Goal: Task Accomplishment & Management: Complete application form

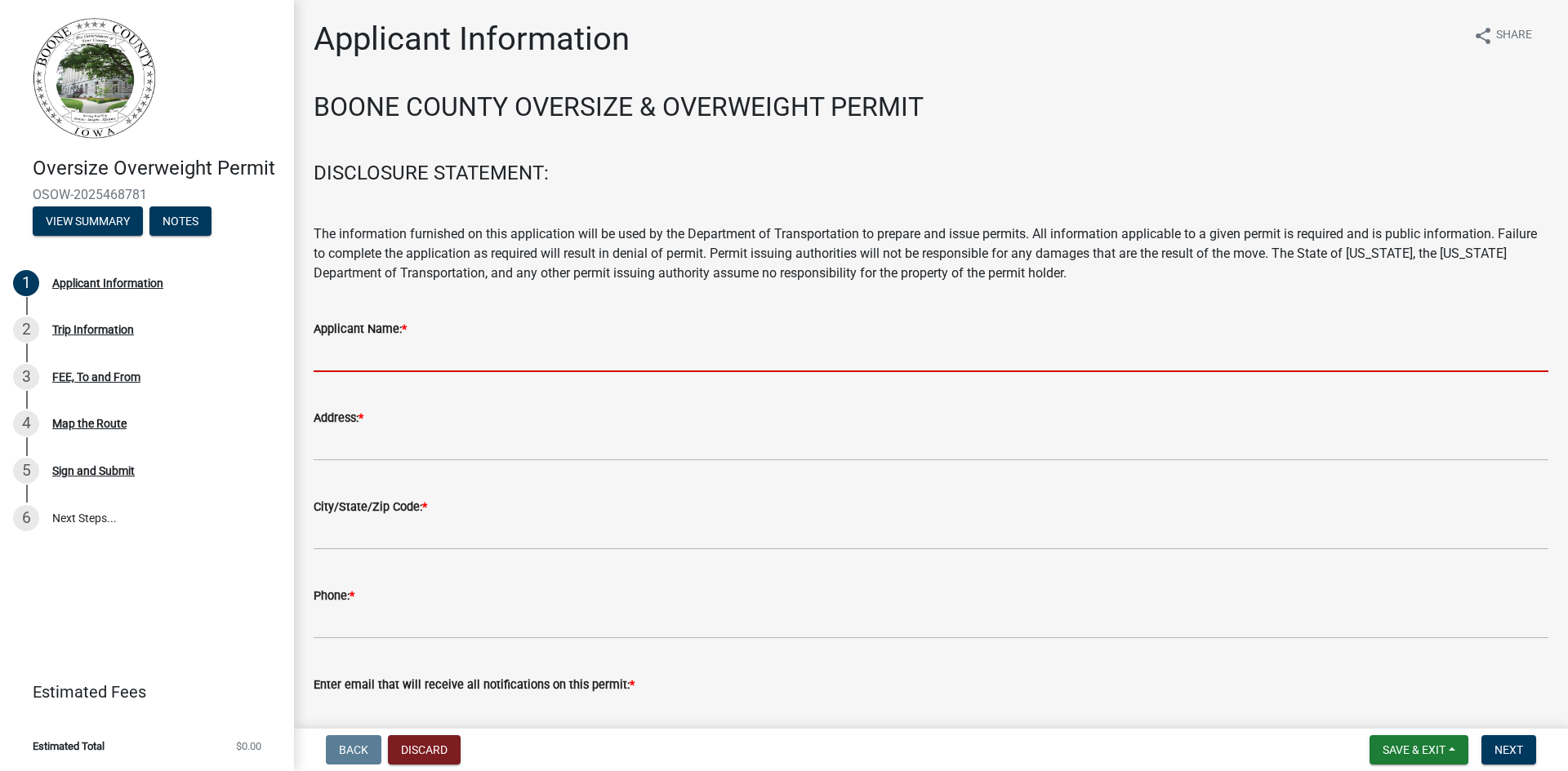
click at [371, 347] on input "Applicant Name: *" at bounding box center [931, 356] width 1235 height 33
type input "[PERSON_NAME] [PERSON_NAME] & Rigging"
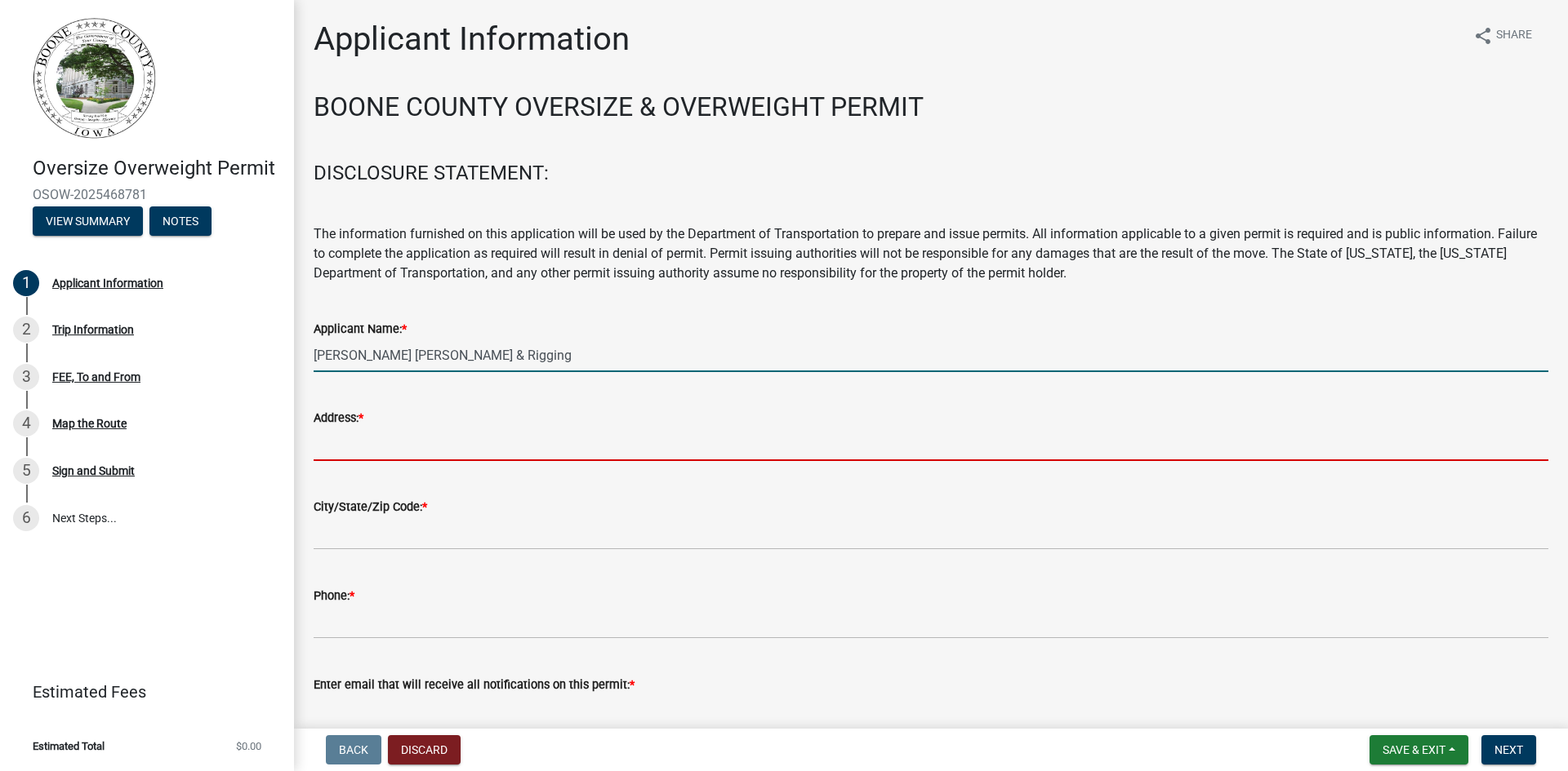
type input "4200 [PERSON_NAME] Dr"
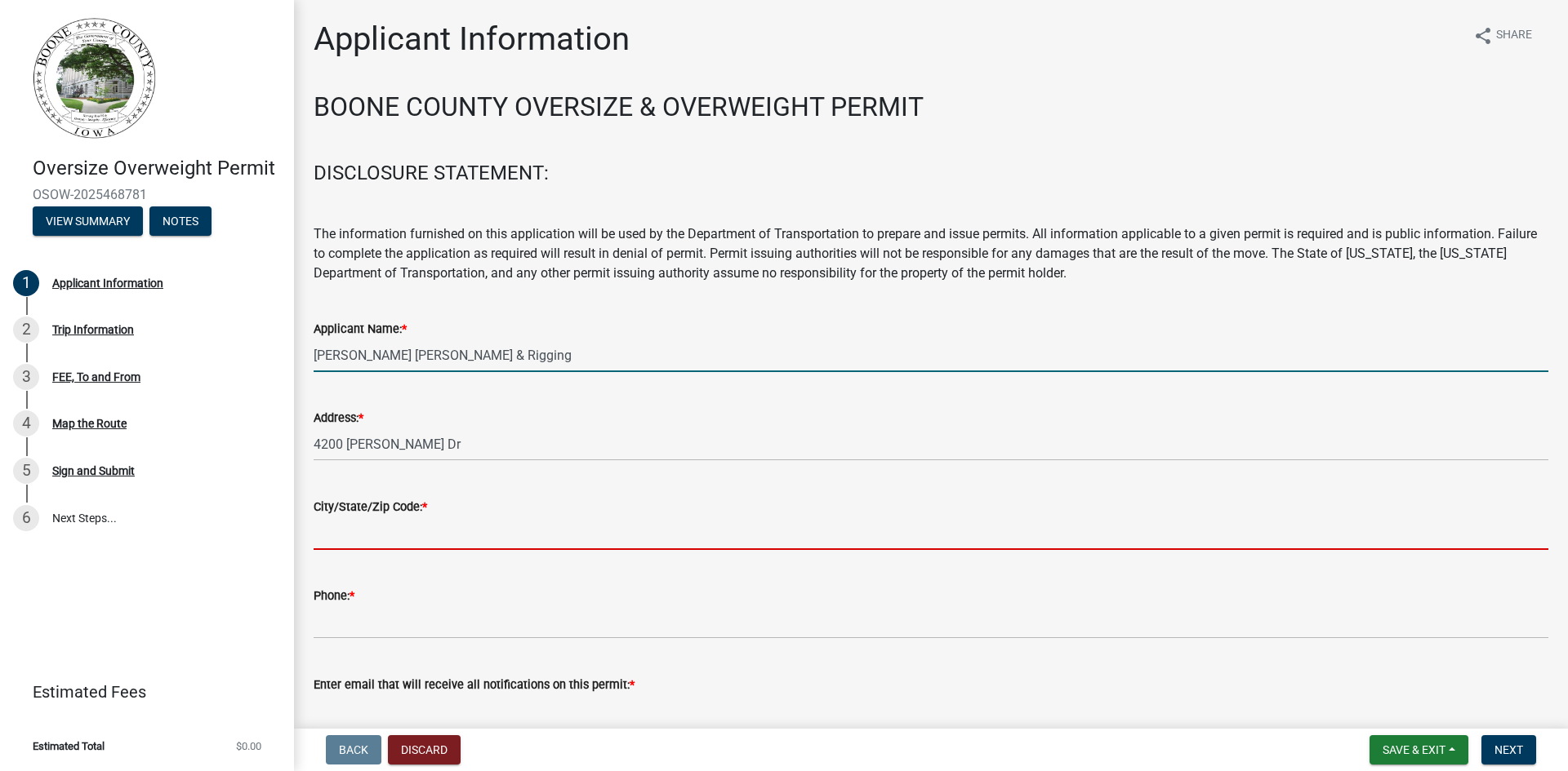
type input "[PERSON_NAME]"
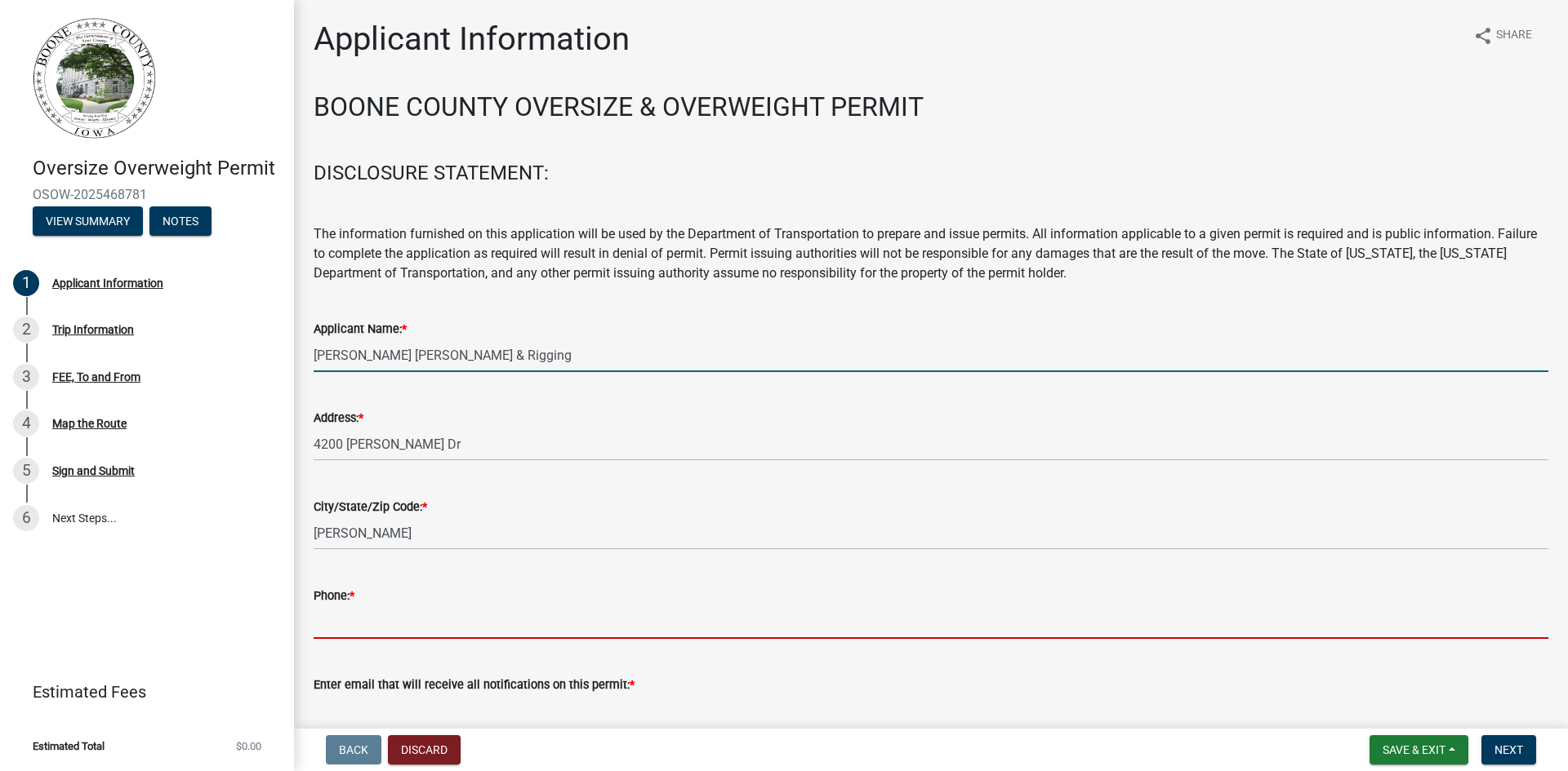
type input "5159865701"
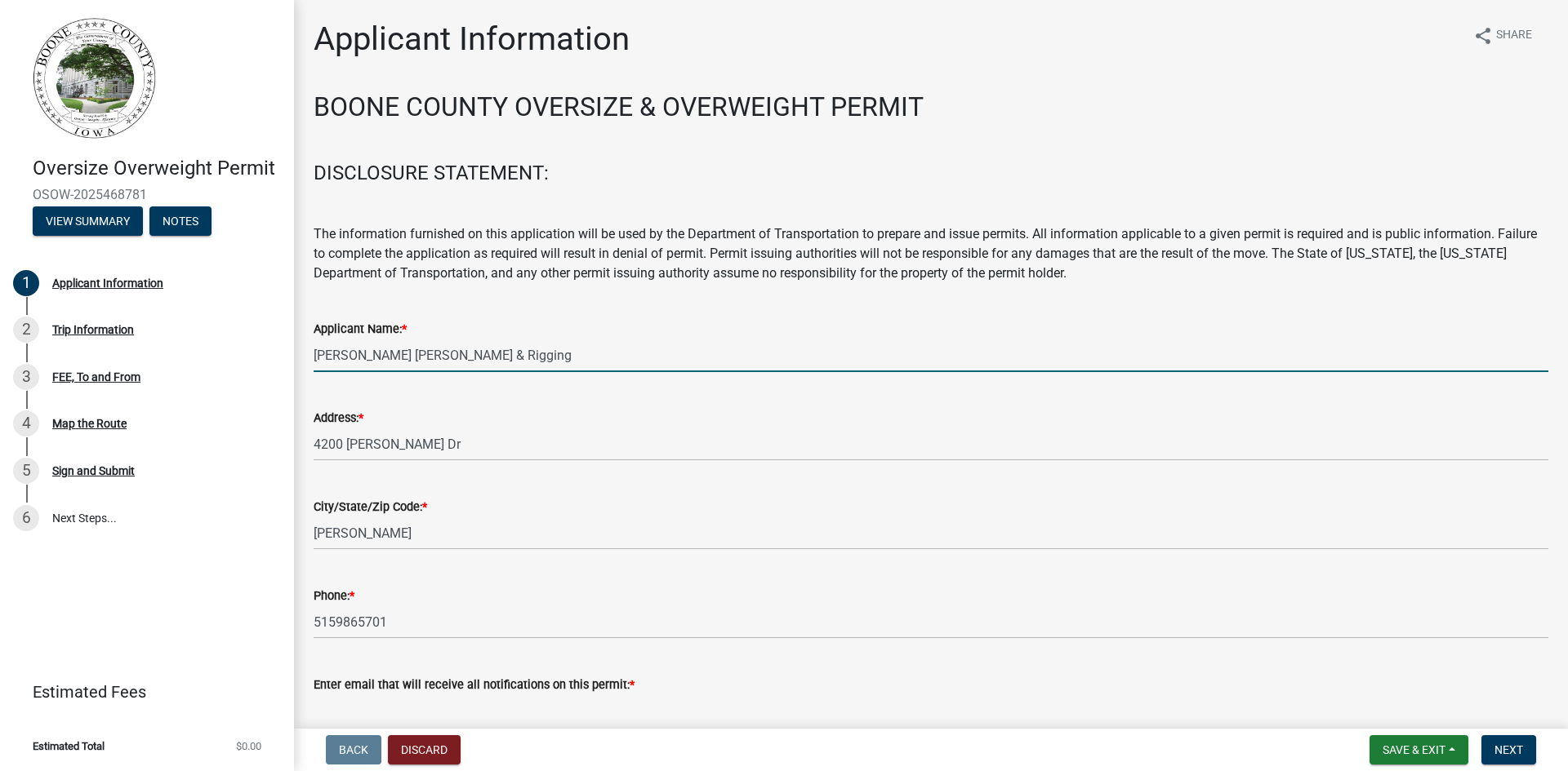
type input "[EMAIL_ADDRESS][DOMAIN_NAME]"
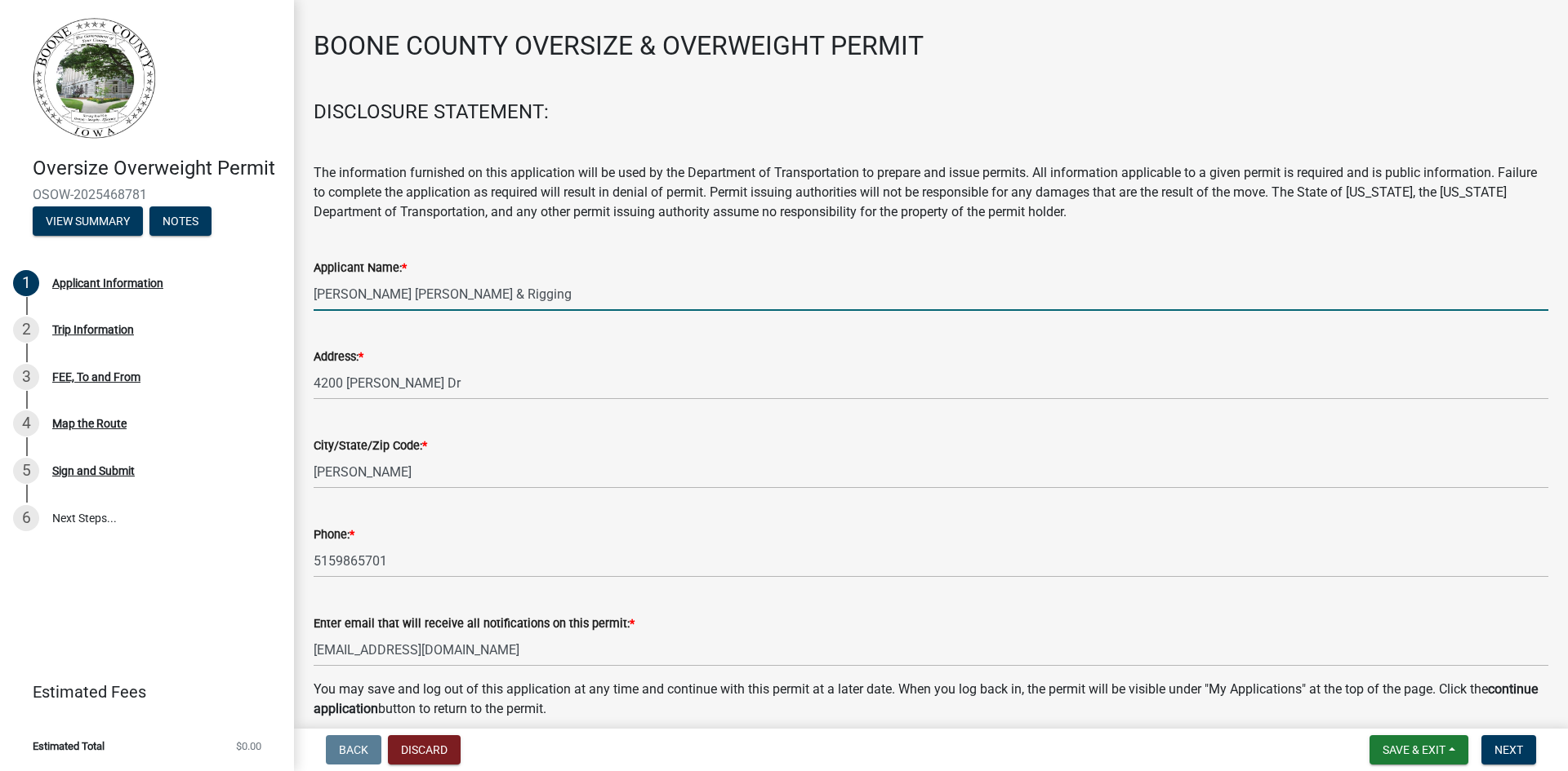
scroll to position [135, 0]
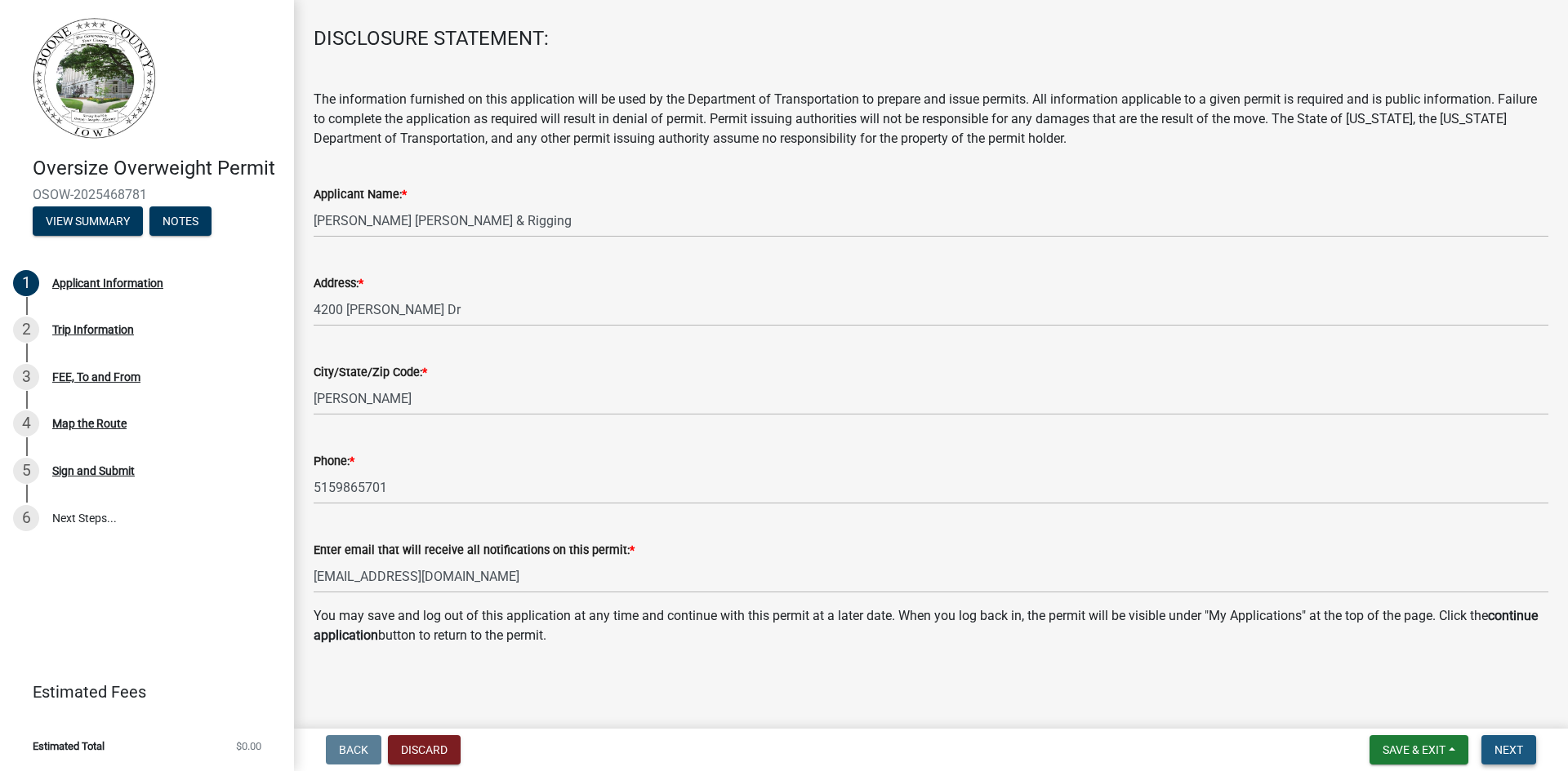
click at [1501, 751] on span "Next" at bounding box center [1509, 750] width 28 height 13
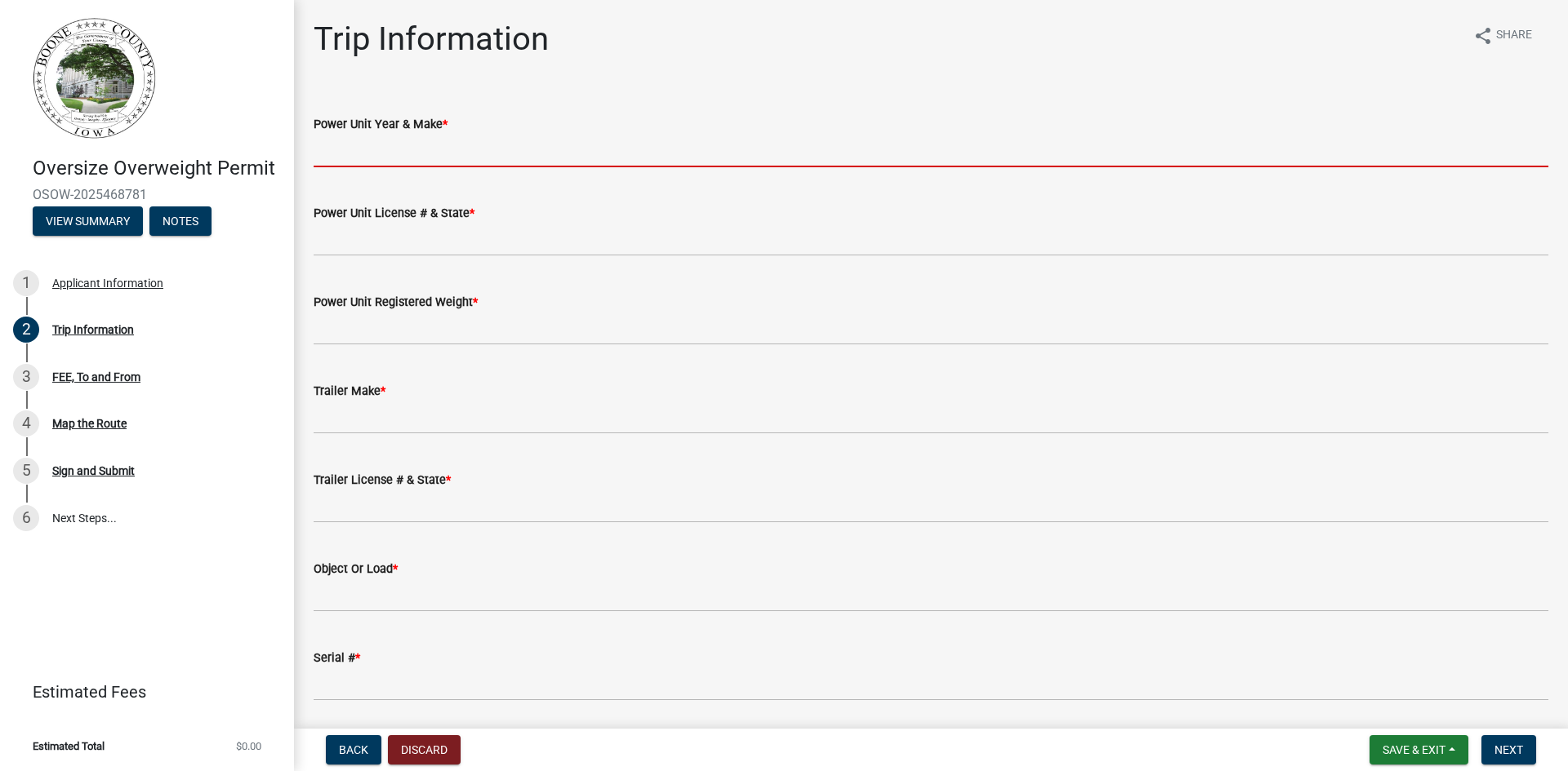
click at [545, 144] on input "Power Unit Year & Make *" at bounding box center [931, 151] width 1235 height 33
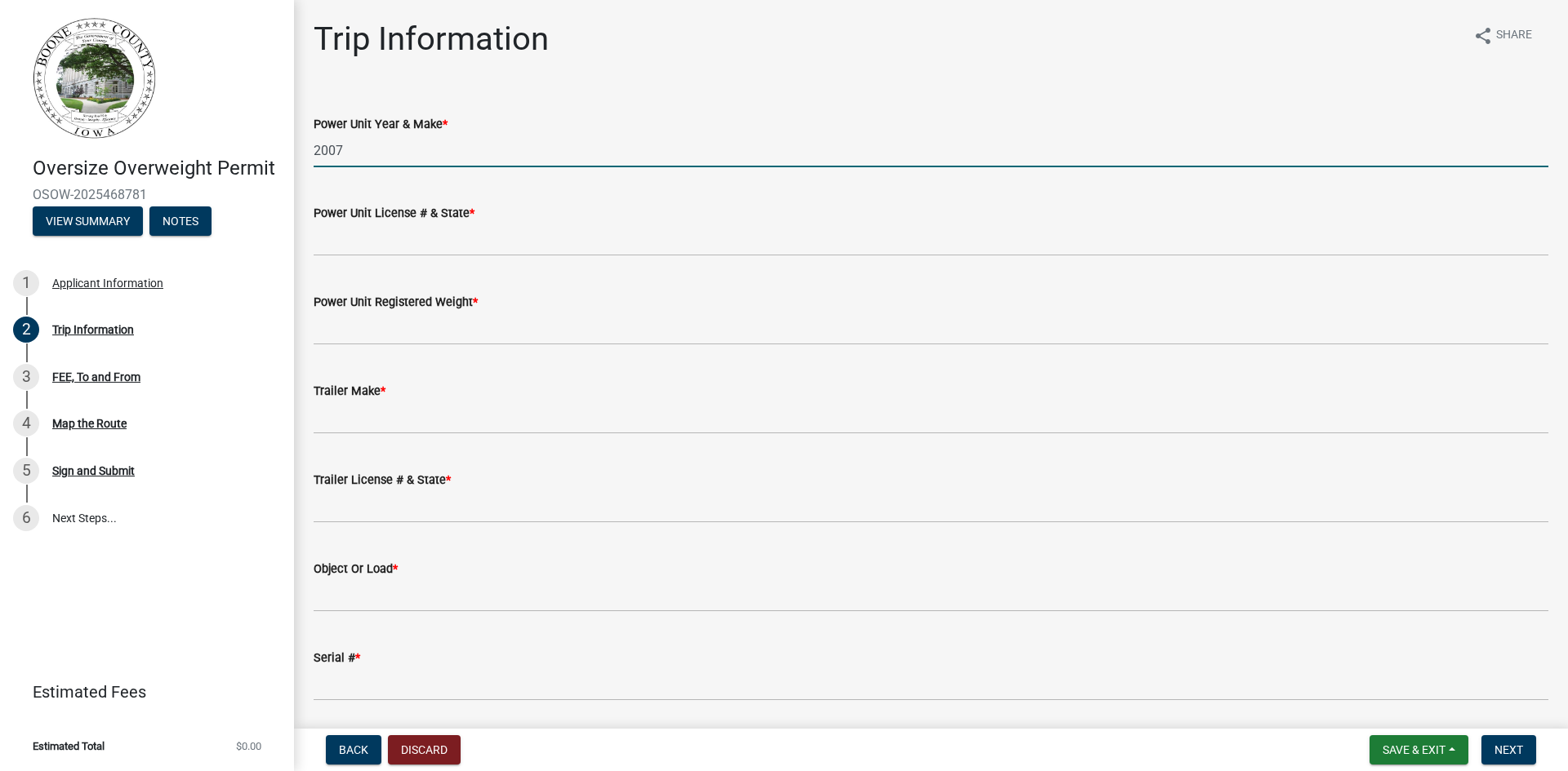
click at [545, 144] on input "2007" at bounding box center [931, 151] width 1235 height 33
type input "2007 [GEOGRAPHIC_DATA]"
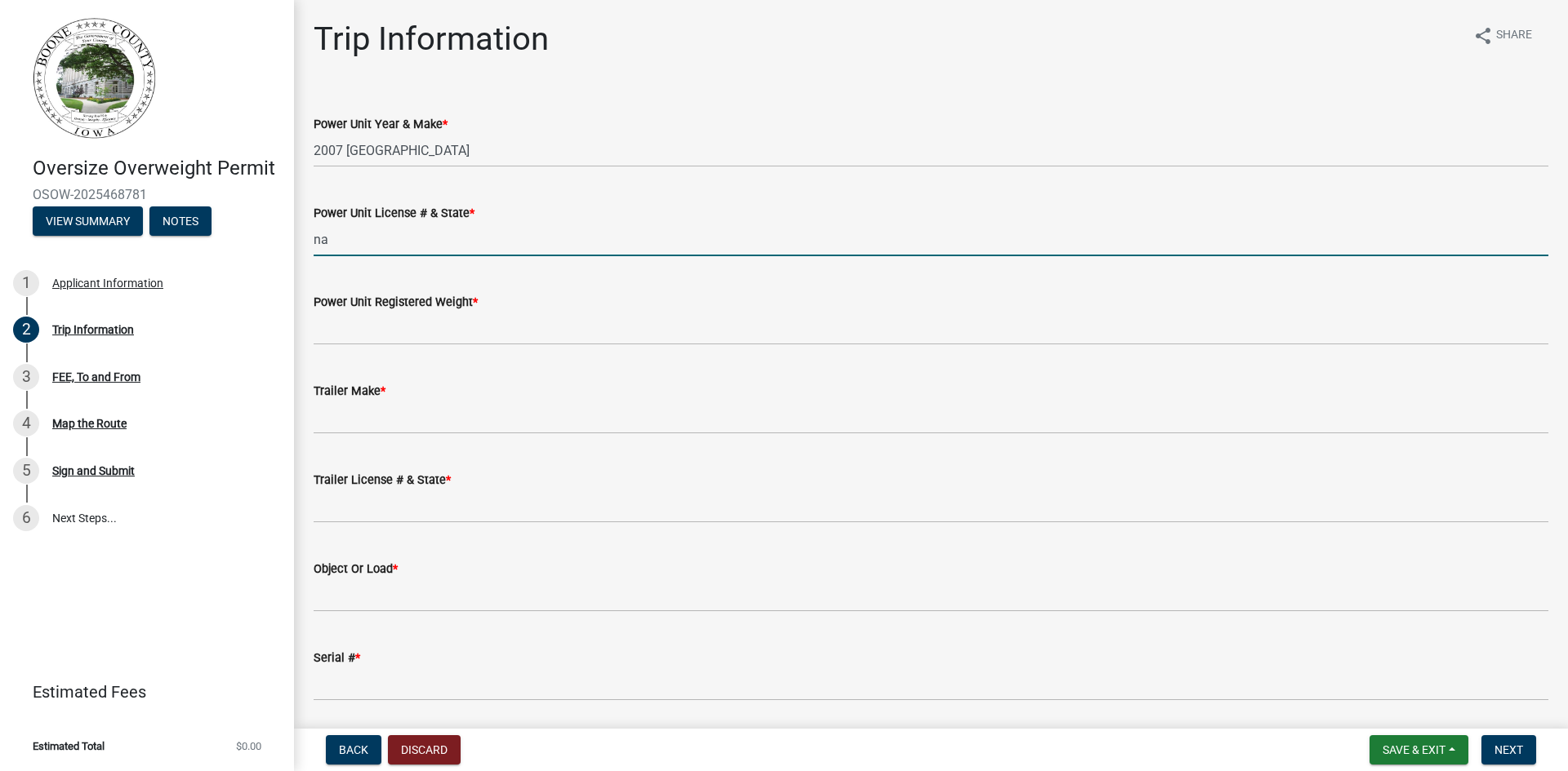
type input "na"
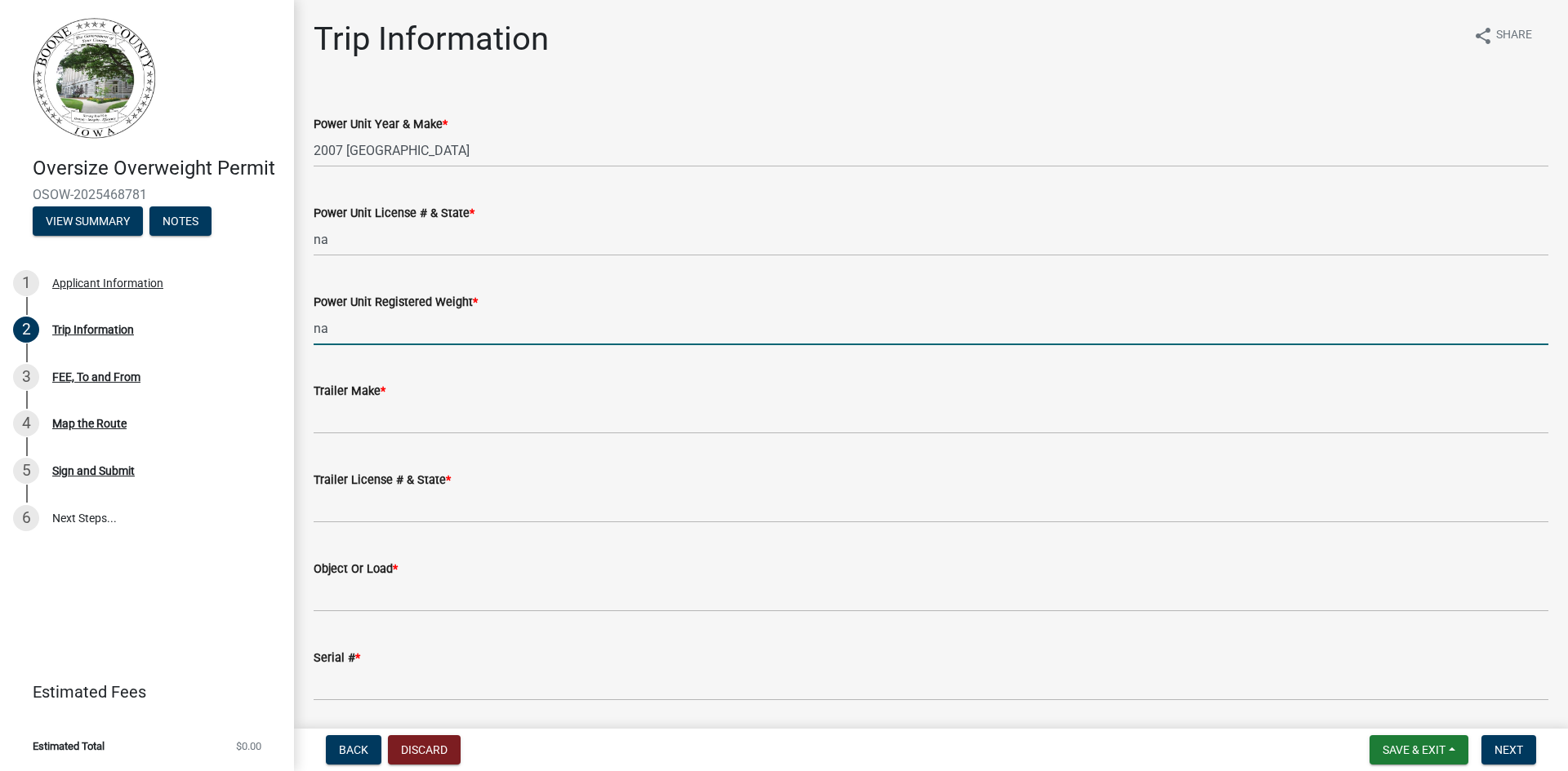
type input "na"
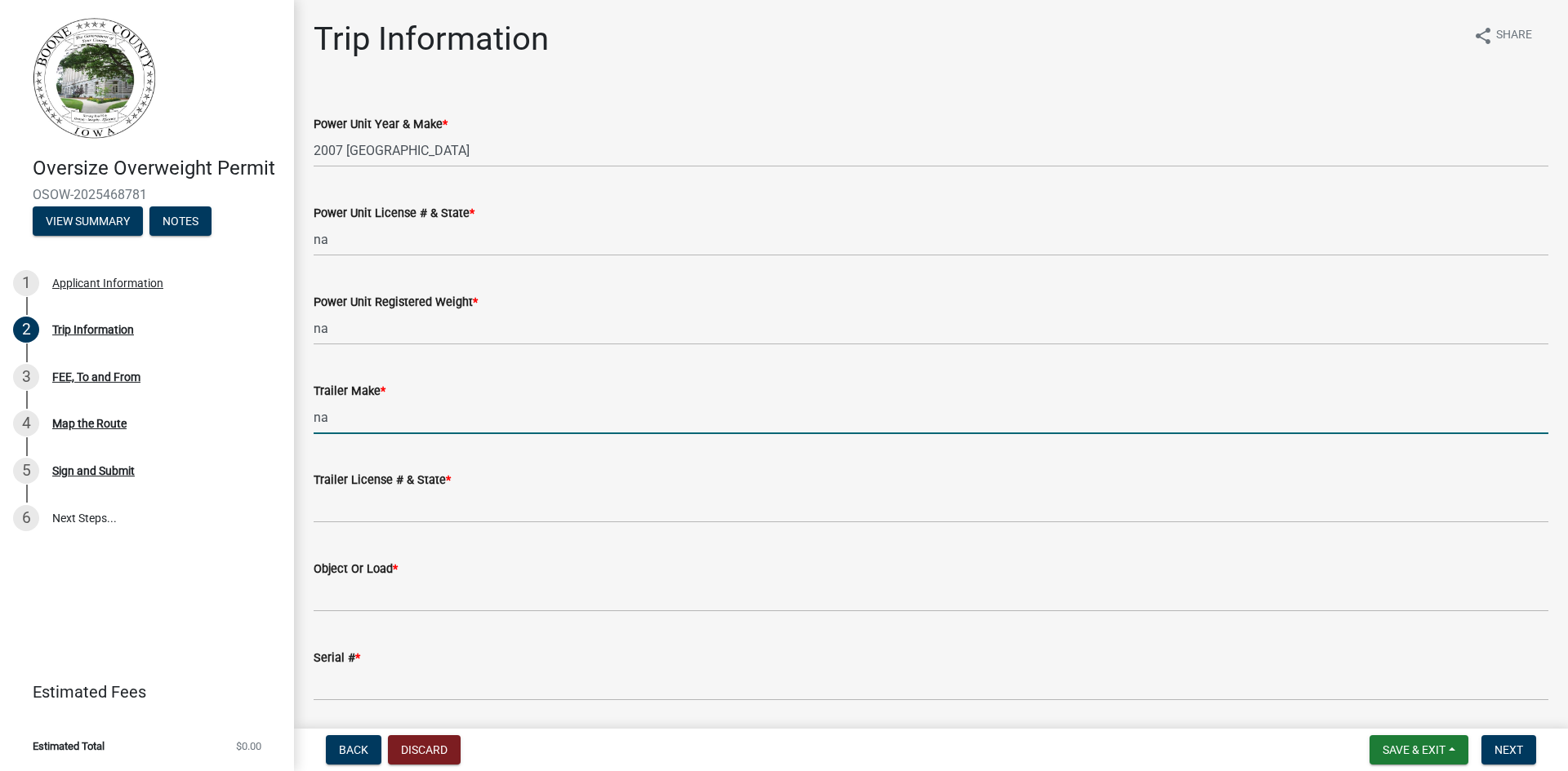
type input "na"
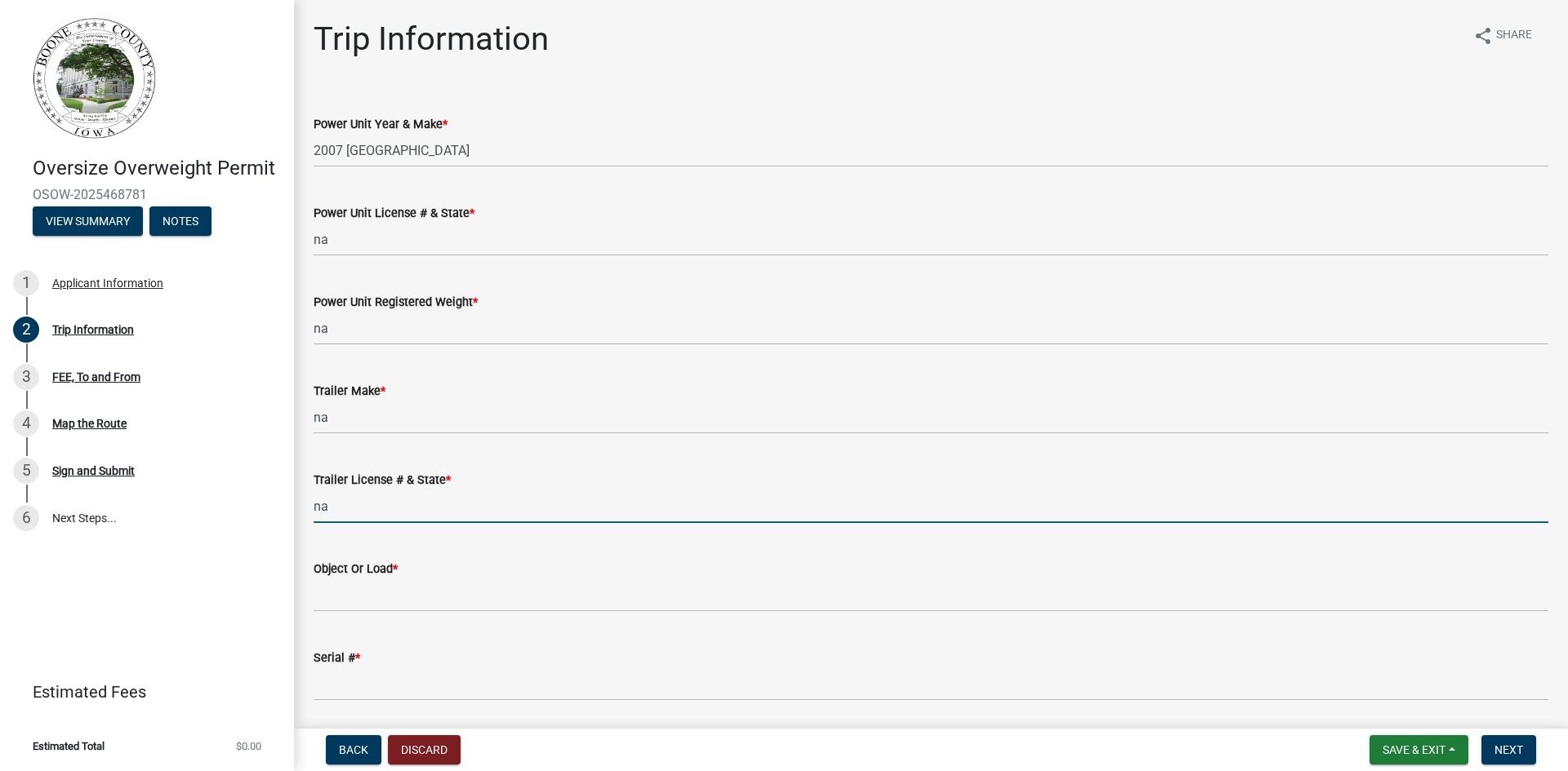
type input "na"
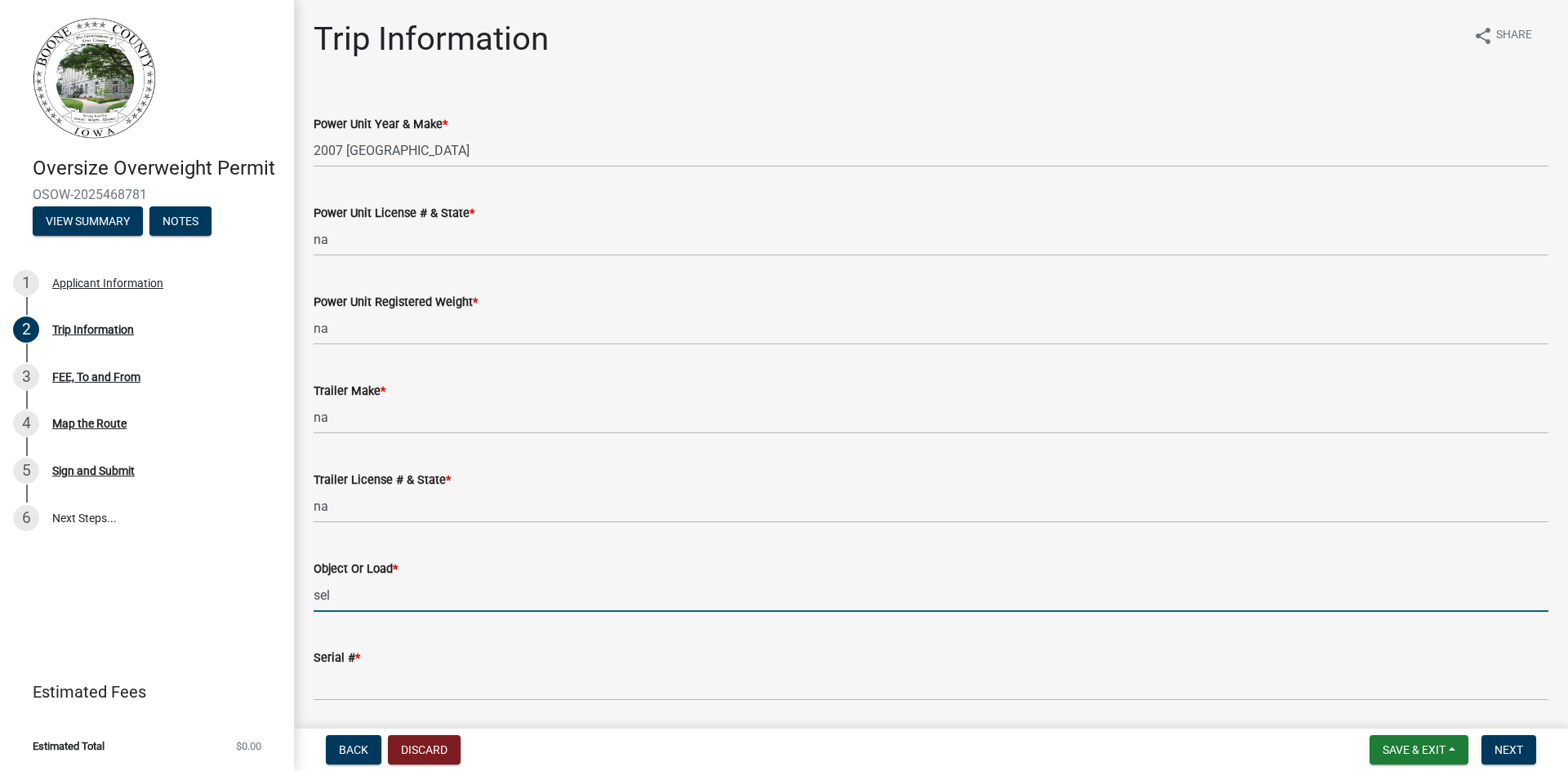
type input "self propelled mobile crane"
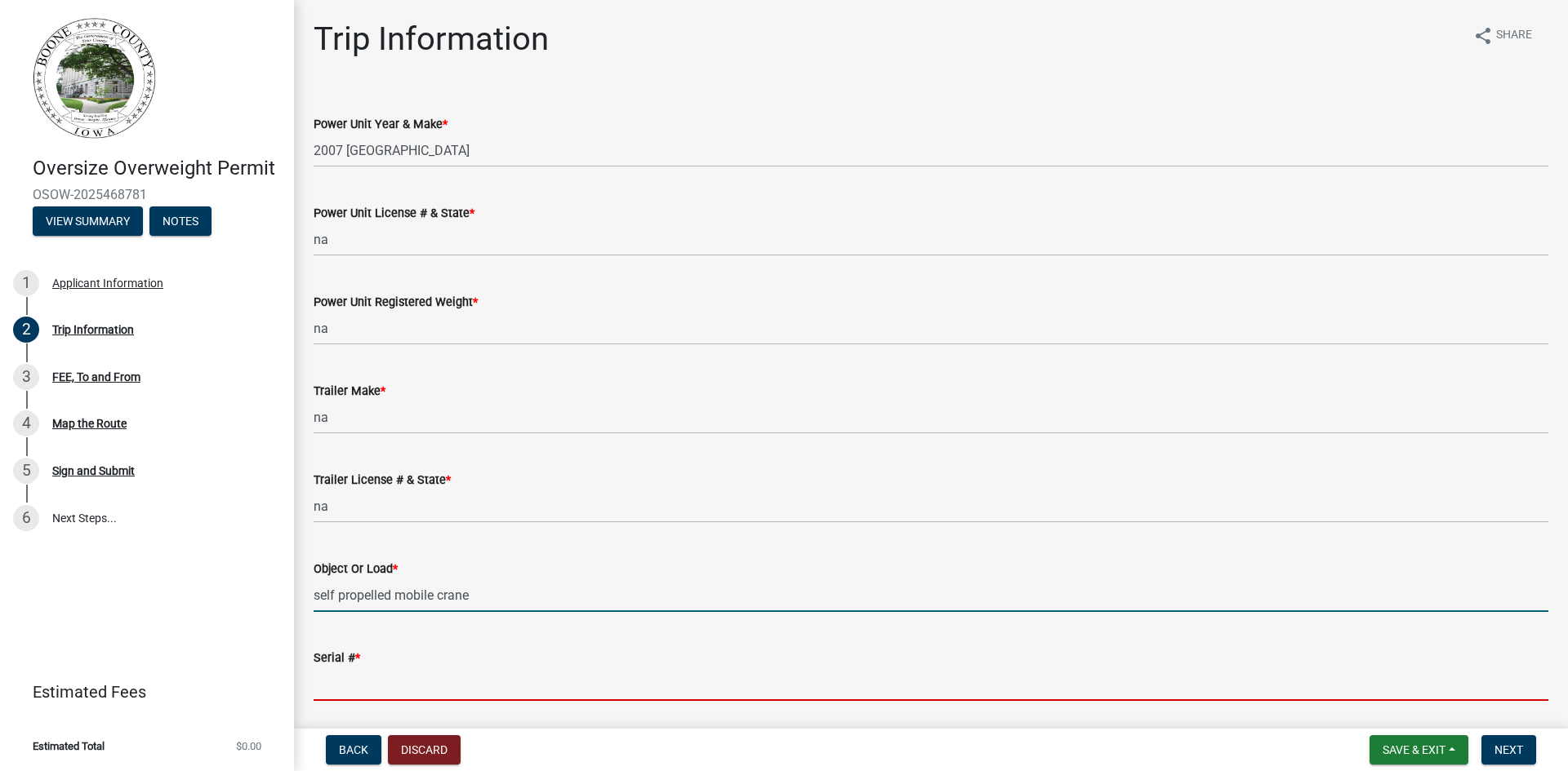
click at [433, 678] on input "Serial # *" at bounding box center [931, 684] width 1235 height 33
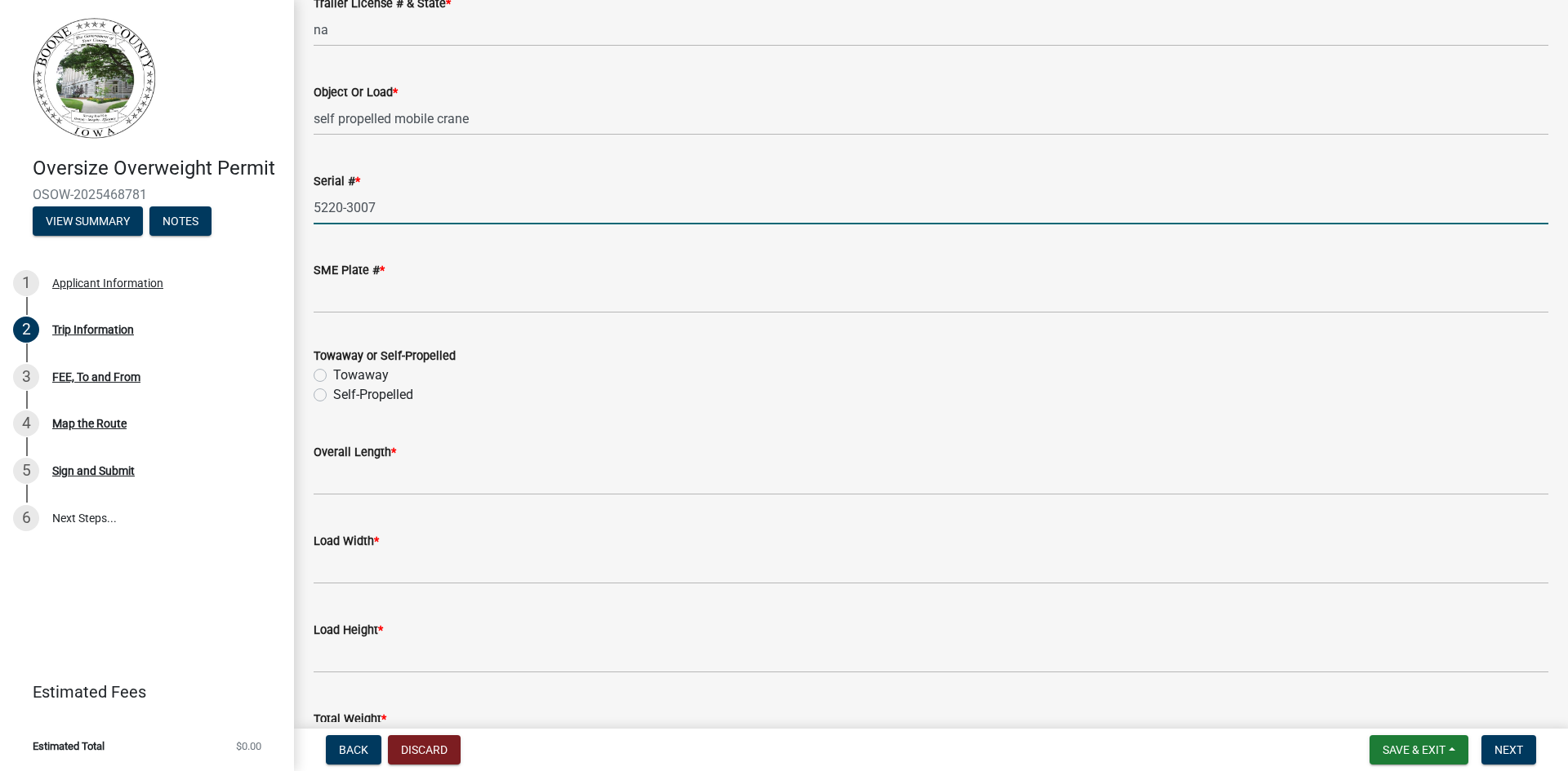
scroll to position [490, 0]
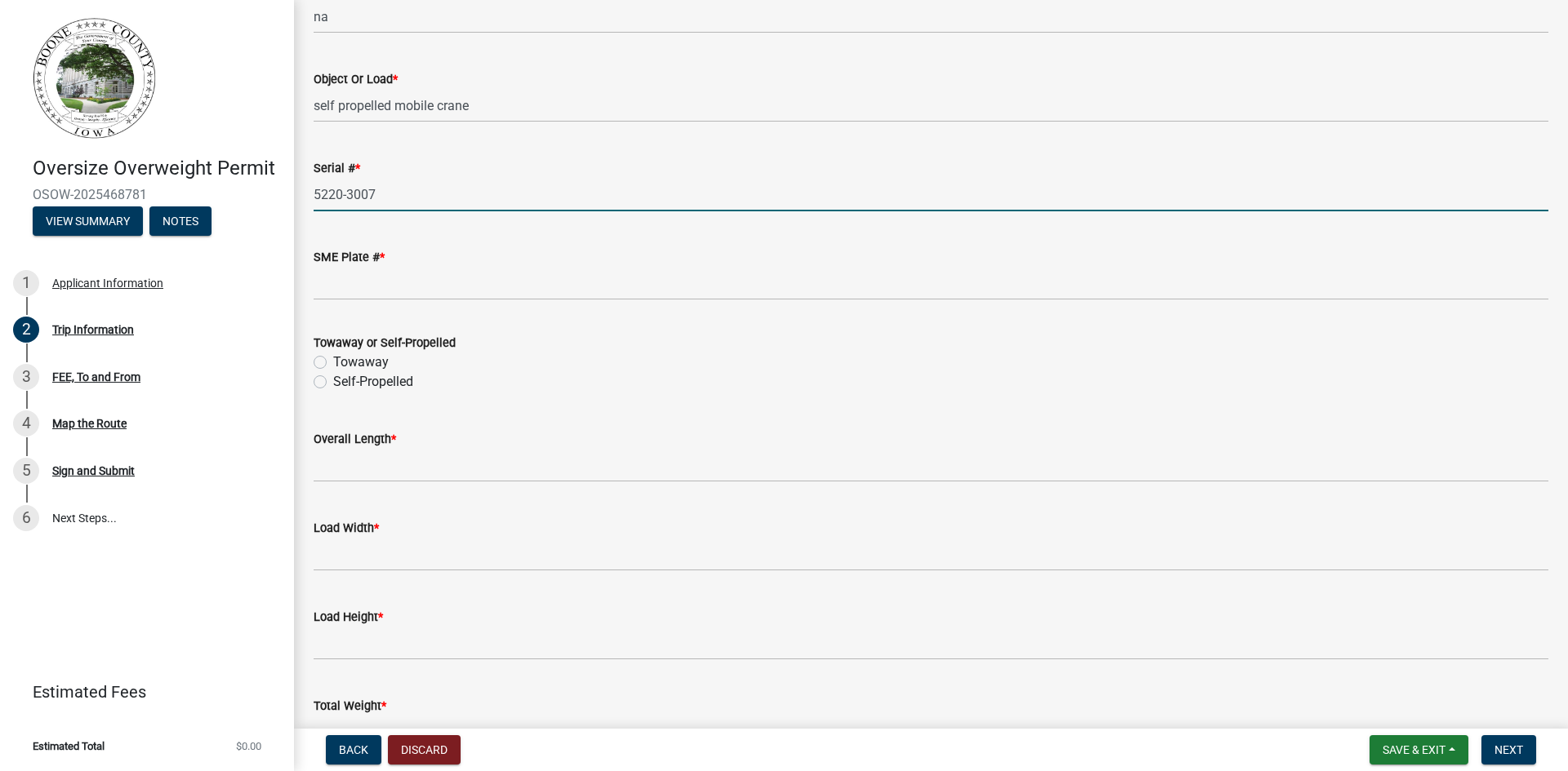
type input "5220-3007"
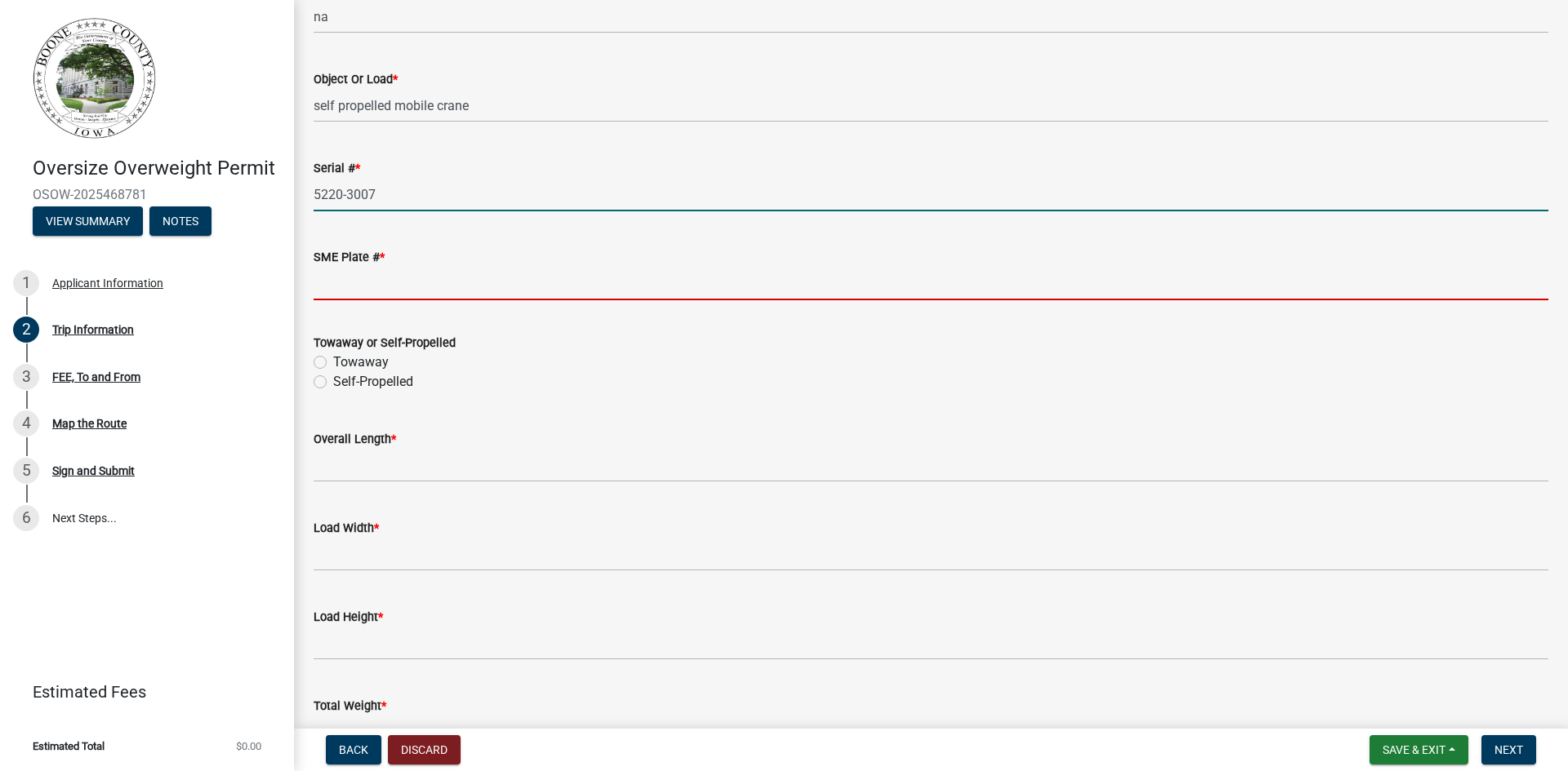
click at [442, 275] on input "SME Plate # *" at bounding box center [931, 284] width 1235 height 33
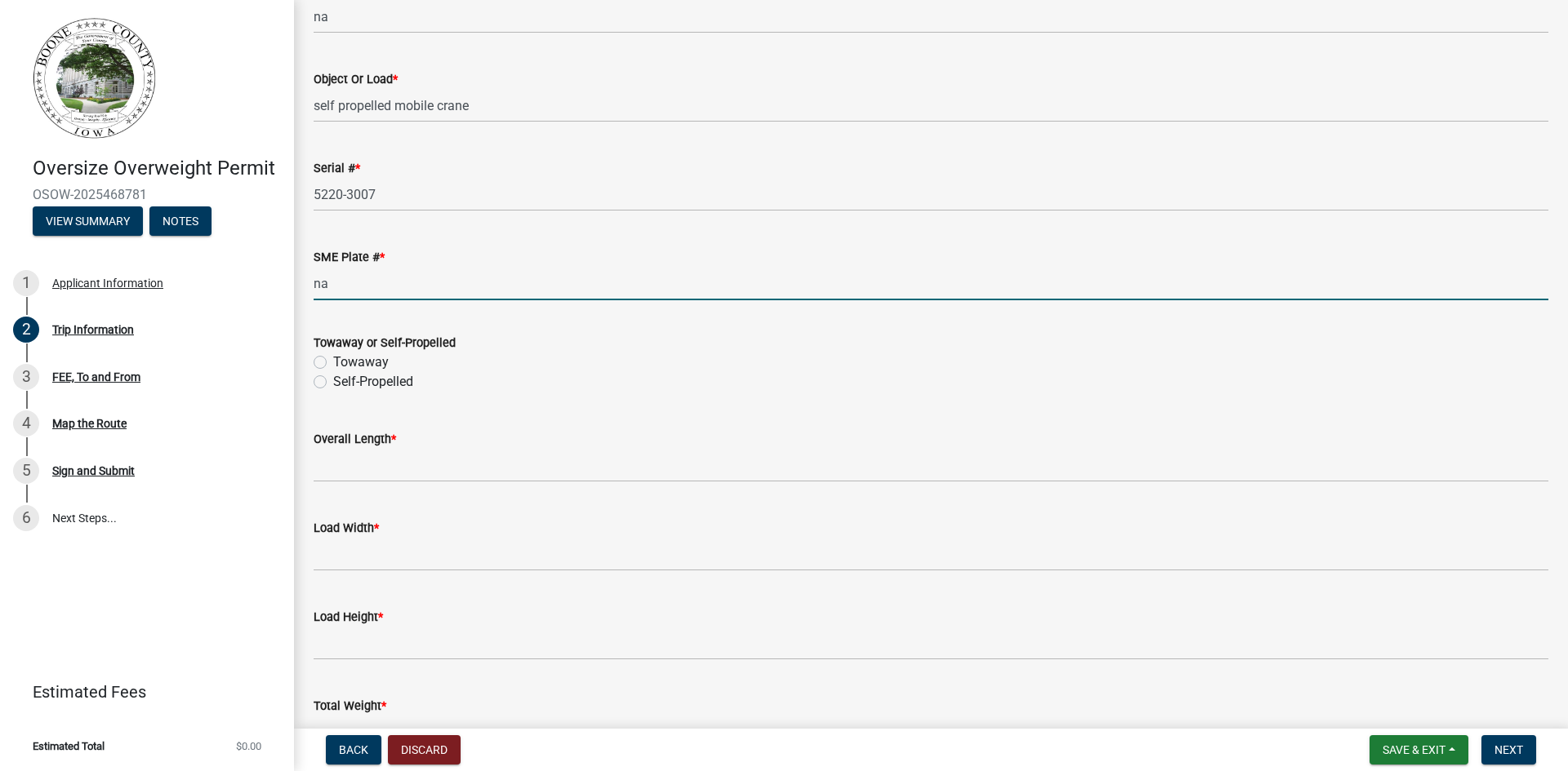
type input "na"
click at [333, 383] on label "Self-Propelled" at bounding box center [374, 382] width 80 height 19
click at [333, 383] on input "Self-Propelled" at bounding box center [338, 378] width 11 height 11
radio input "true"
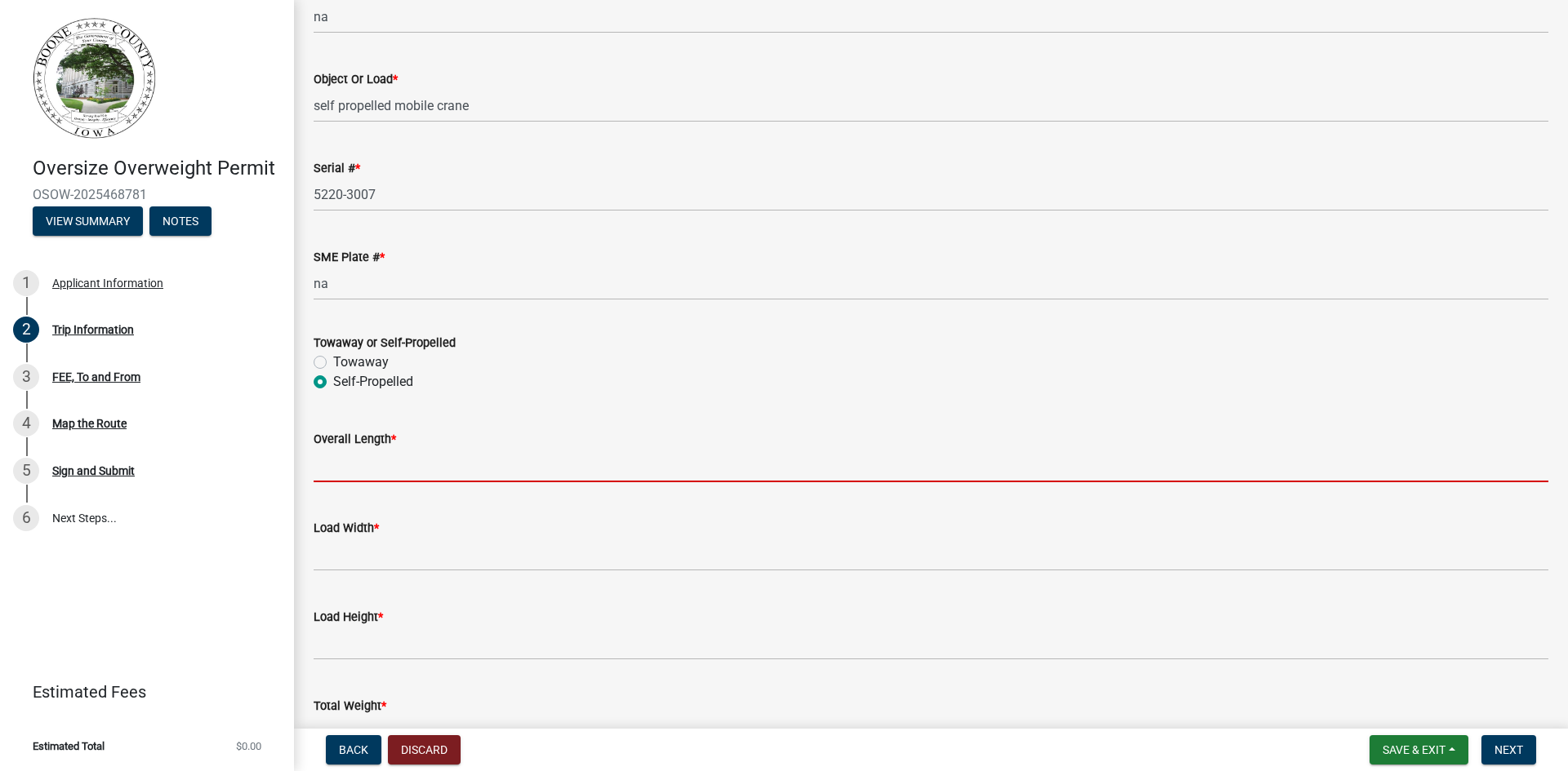
click at [338, 467] on input "Overall Length *" at bounding box center [931, 465] width 1235 height 33
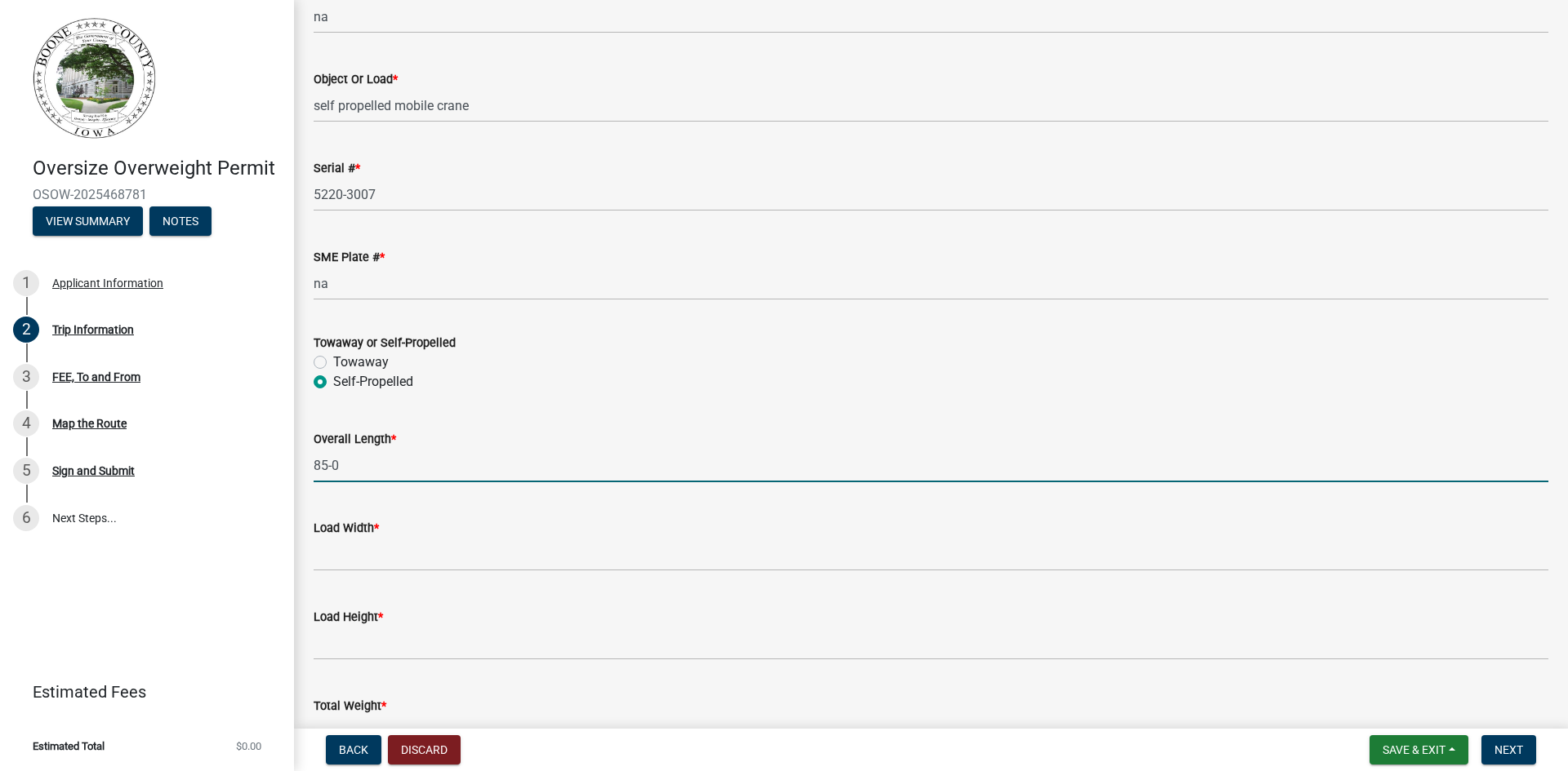
type input "85-0"
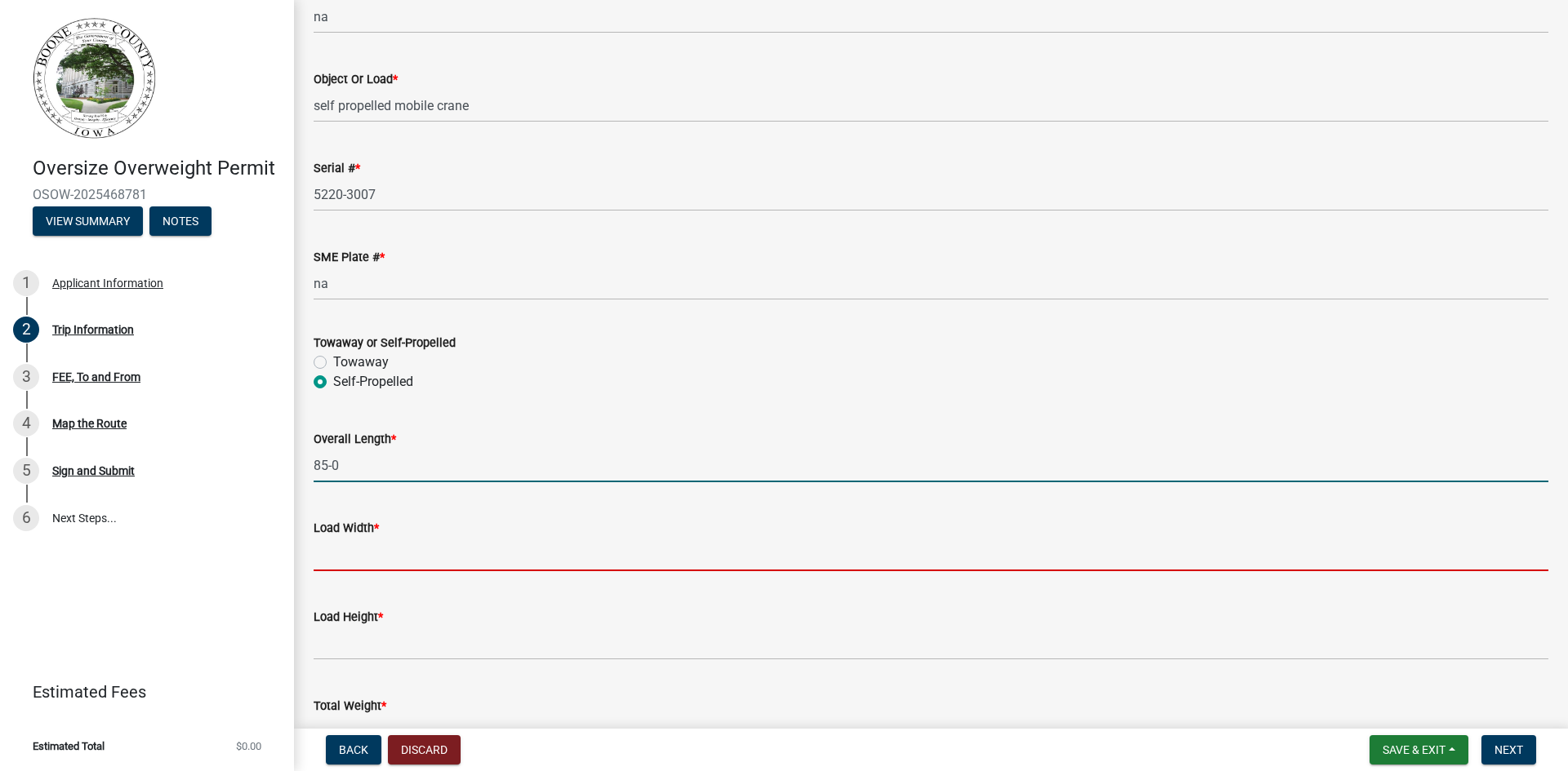
click at [359, 553] on input "[PERSON_NAME] *" at bounding box center [931, 554] width 1235 height 33
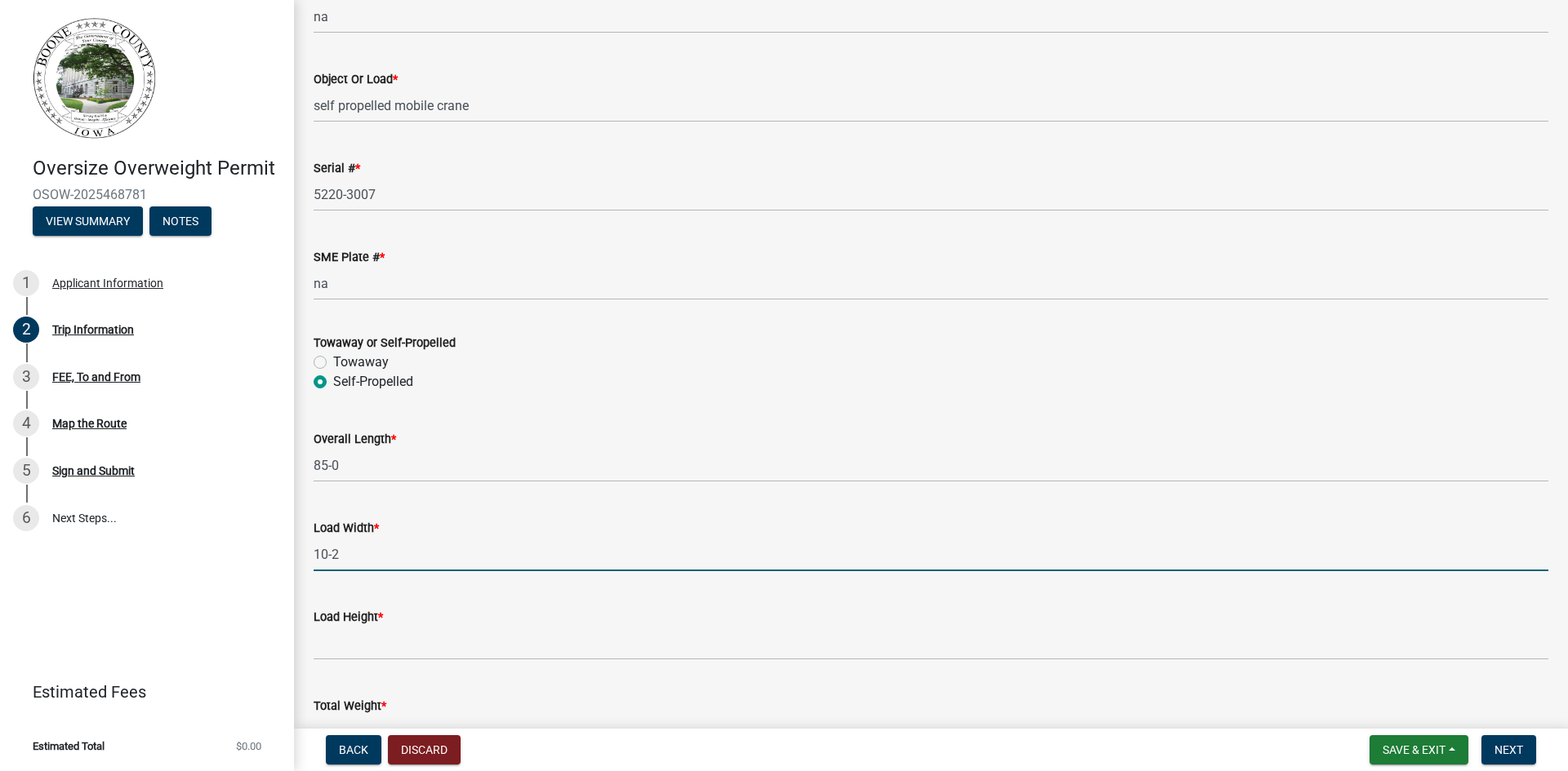
type input "10-2"
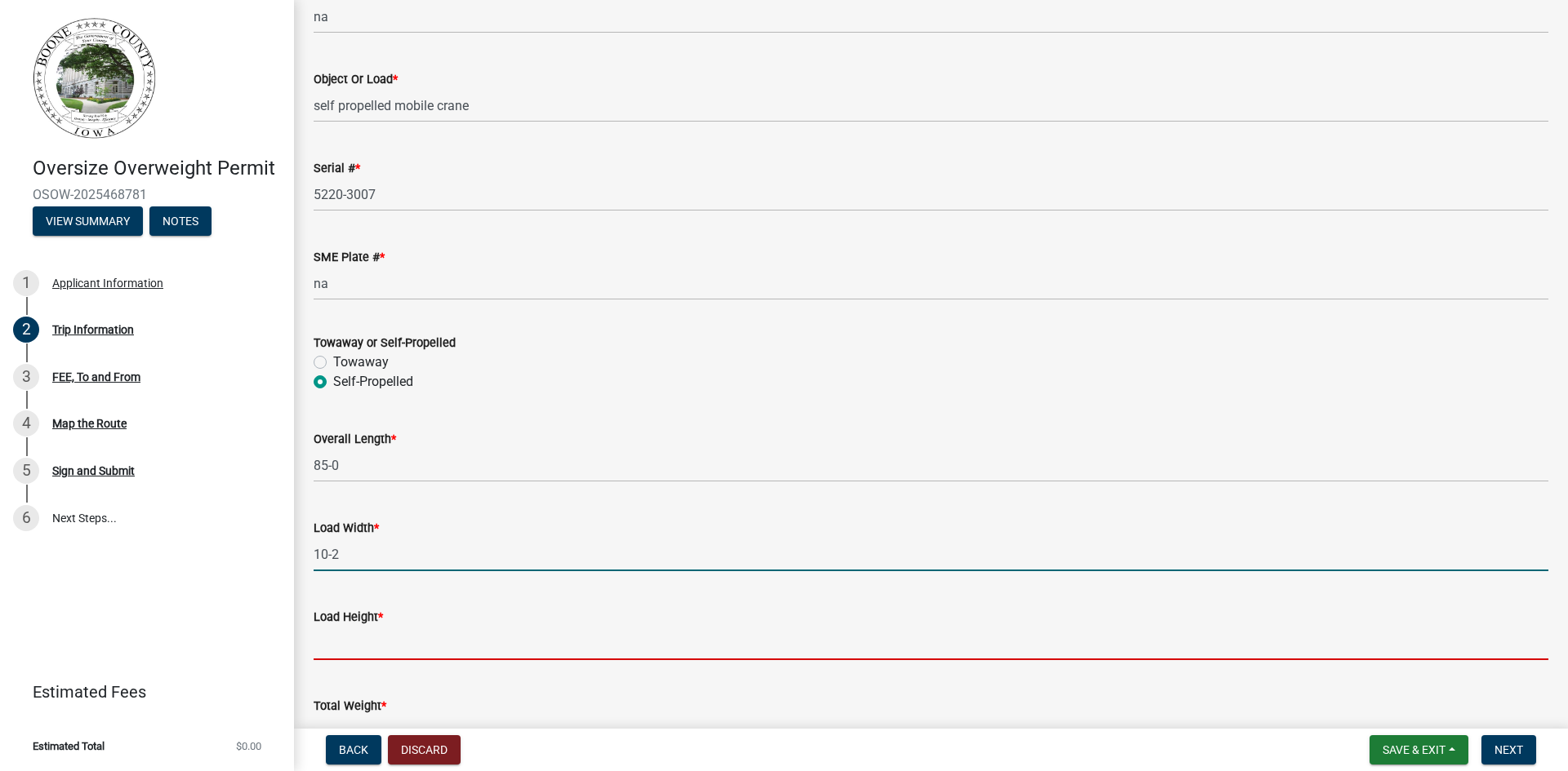
click at [370, 634] on input "Load Height *" at bounding box center [931, 644] width 1235 height 33
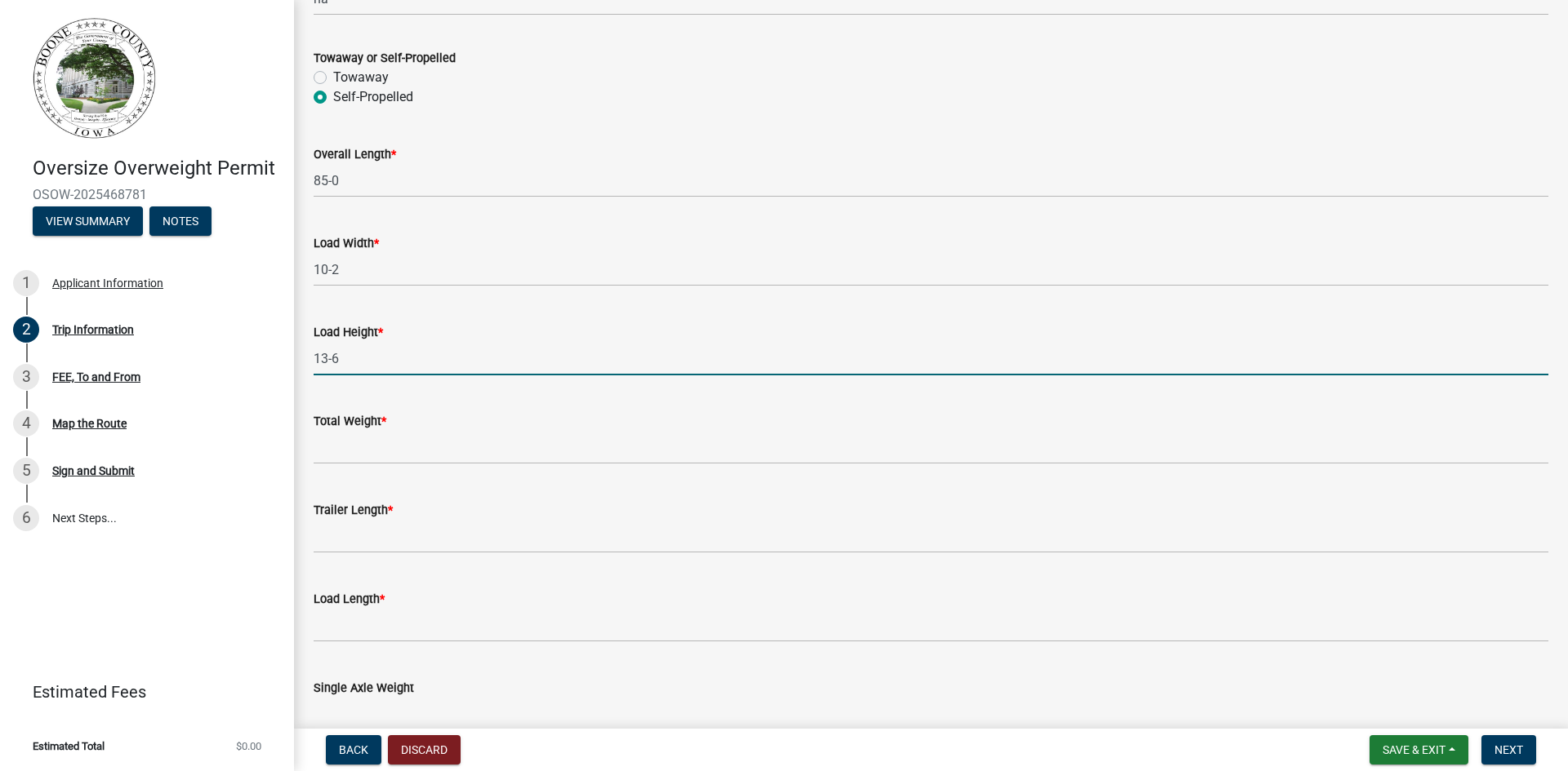
scroll to position [816, 0]
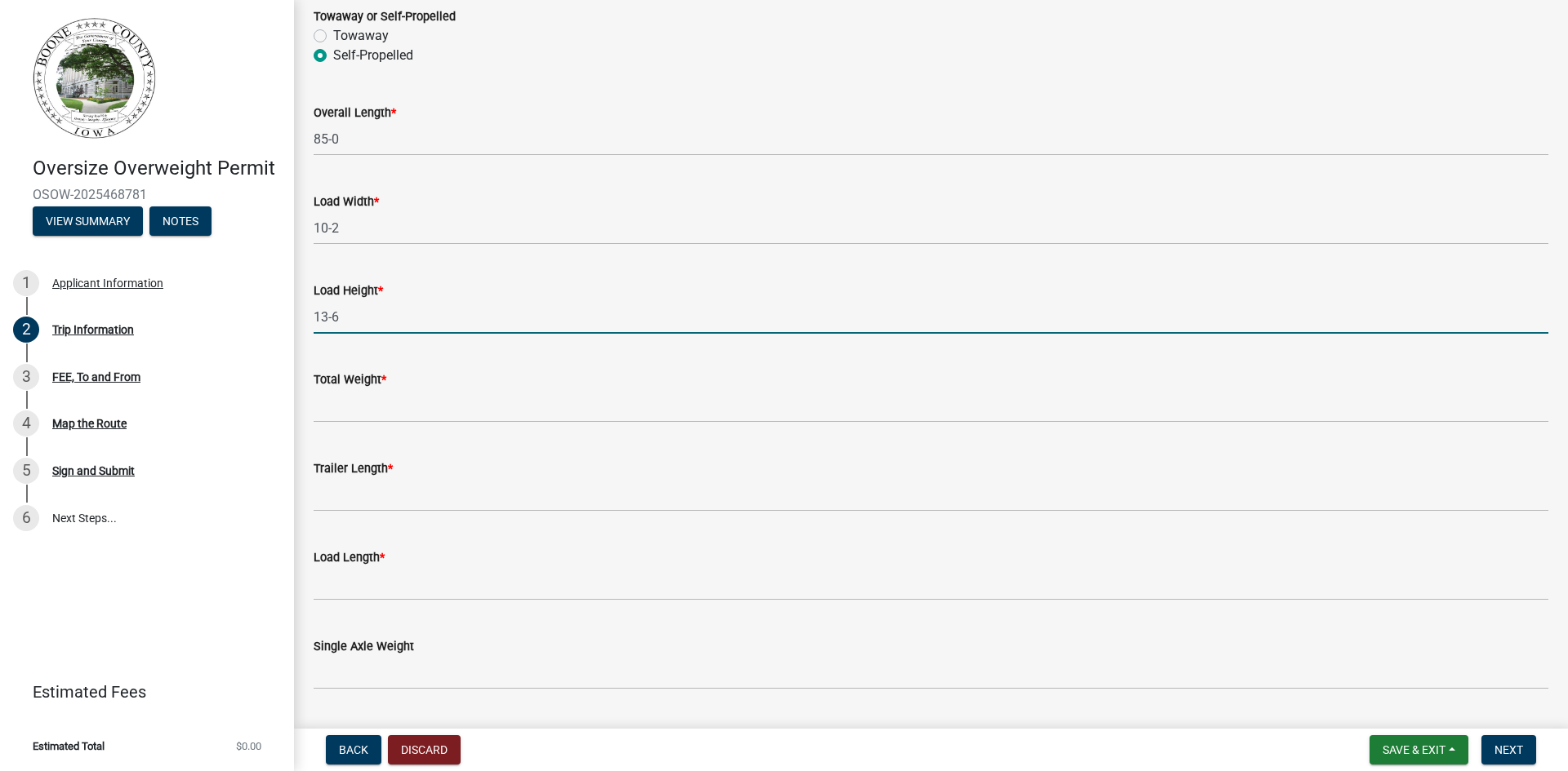
type input "13-6"
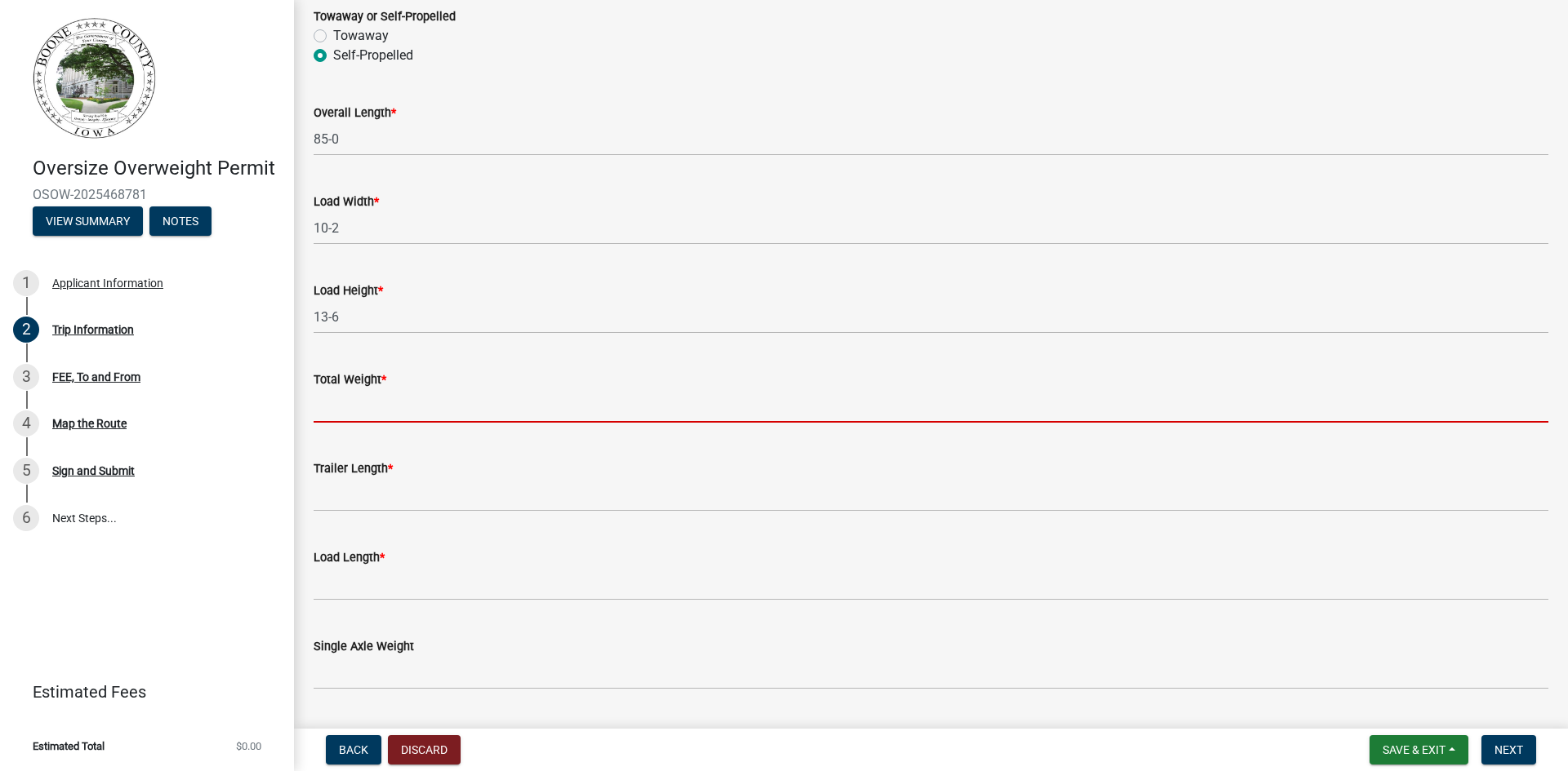
click at [379, 413] on input "Total Weight *" at bounding box center [931, 406] width 1235 height 33
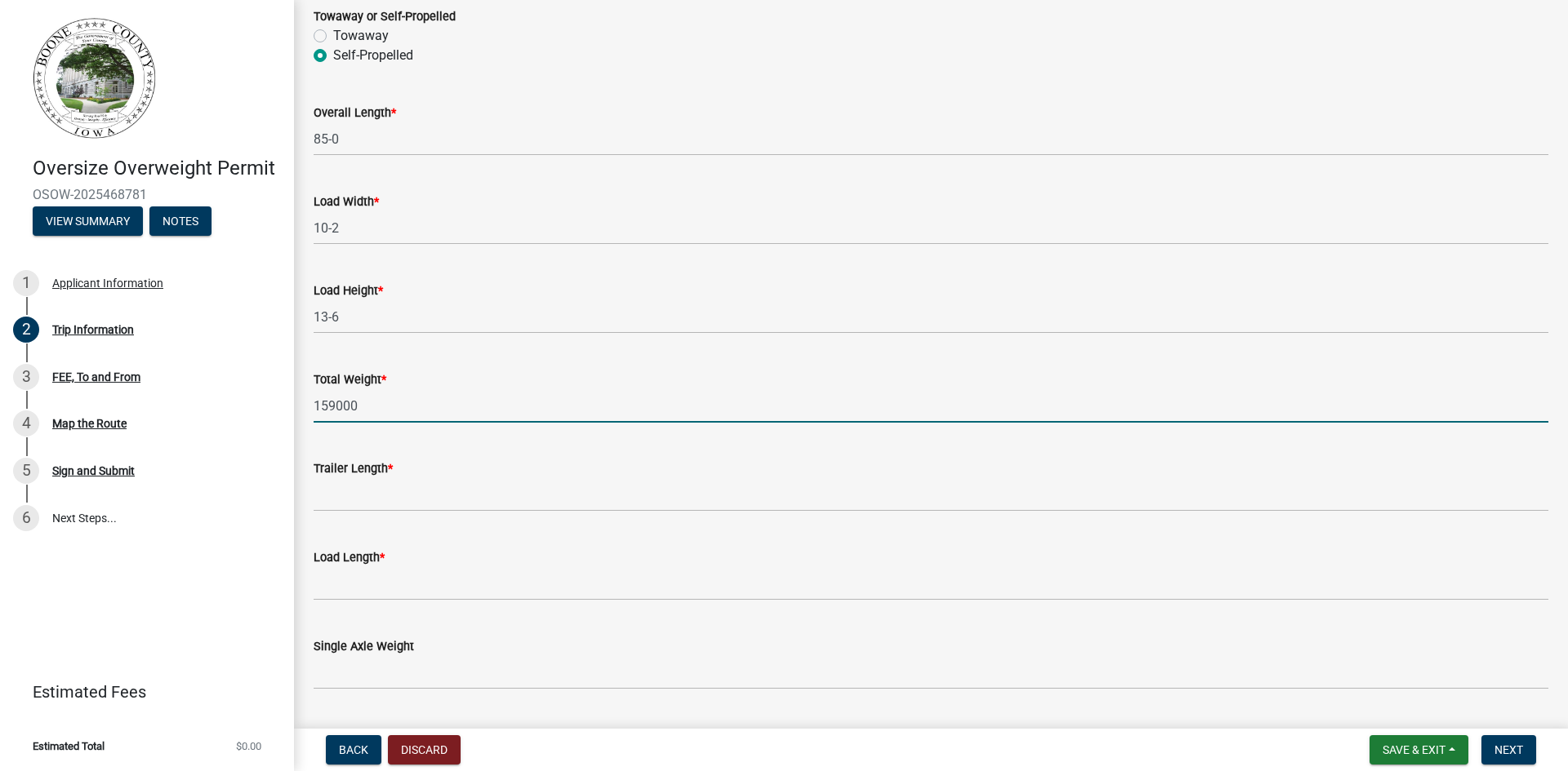
type input "159000"
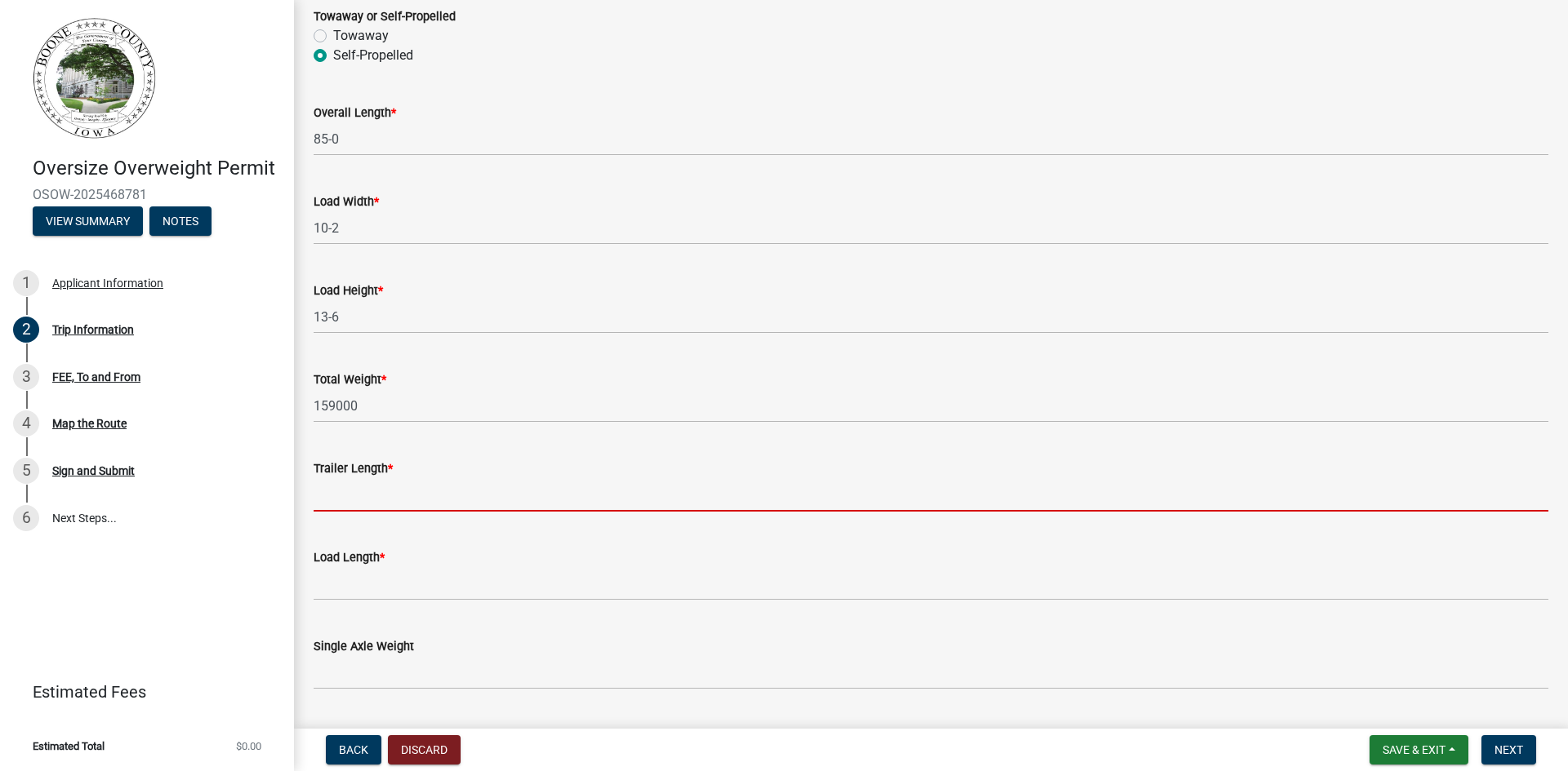
click at [370, 490] on input "Trailer Length *" at bounding box center [931, 495] width 1235 height 33
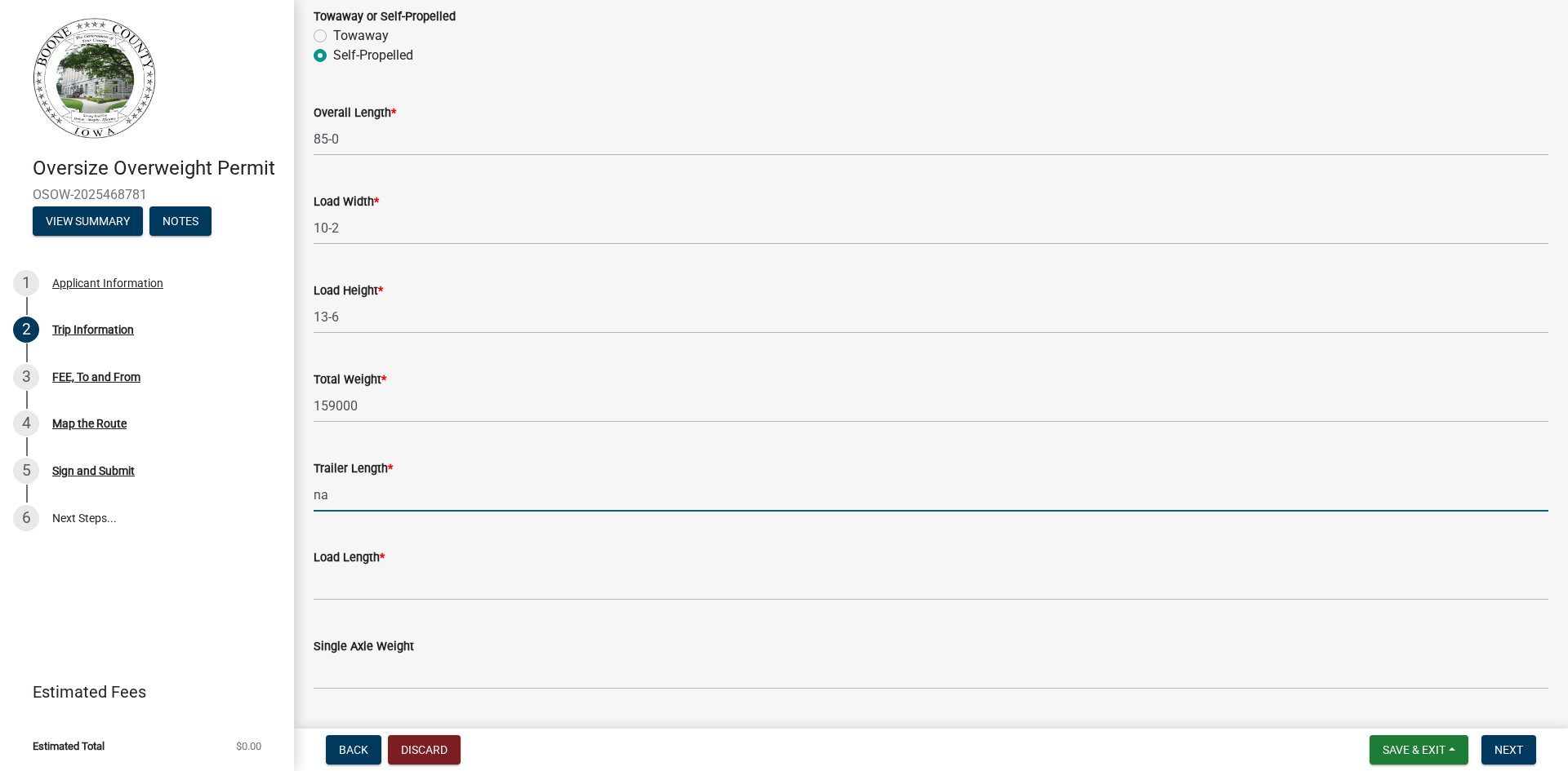
type input "na"
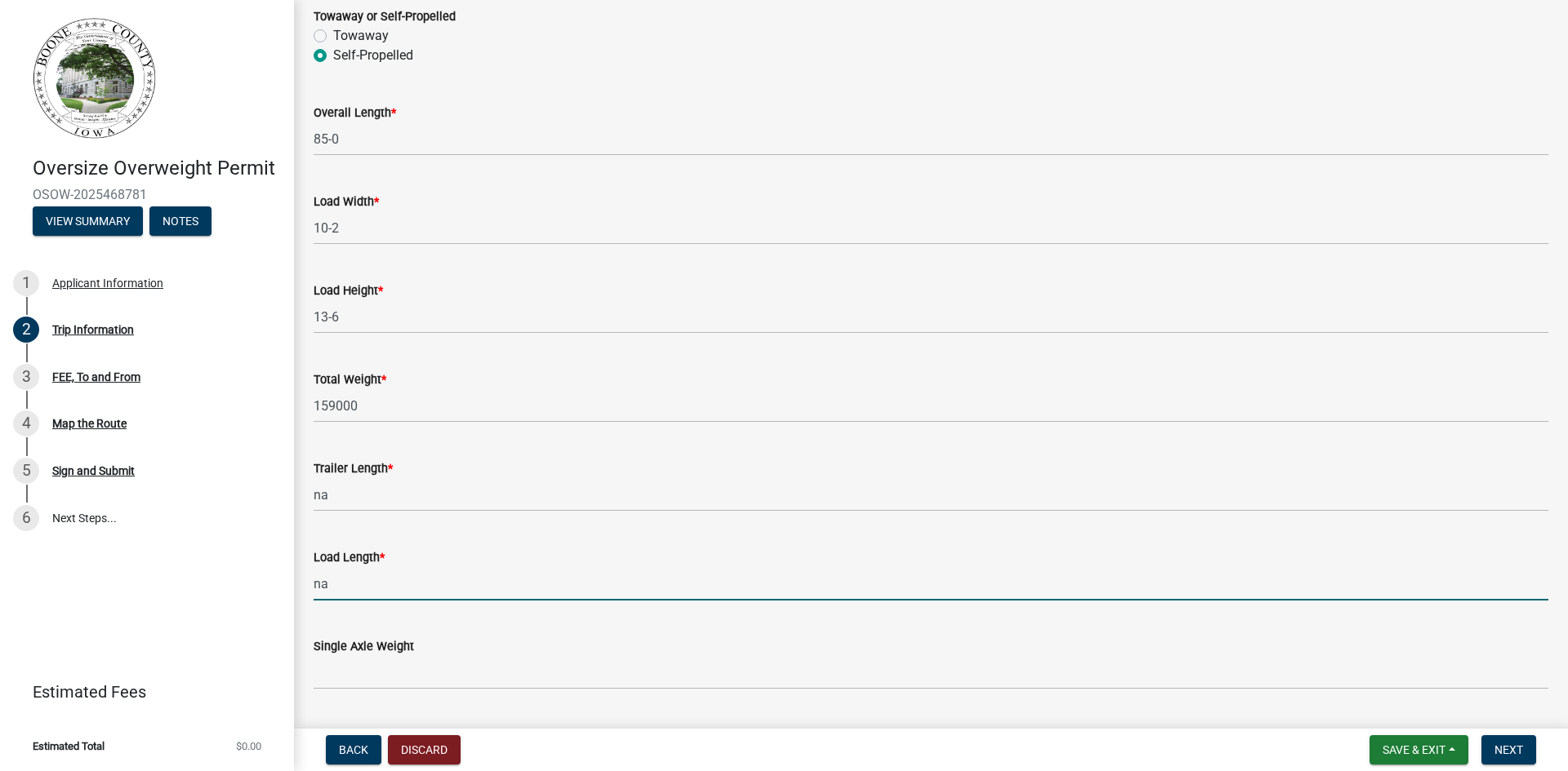
type input "na"
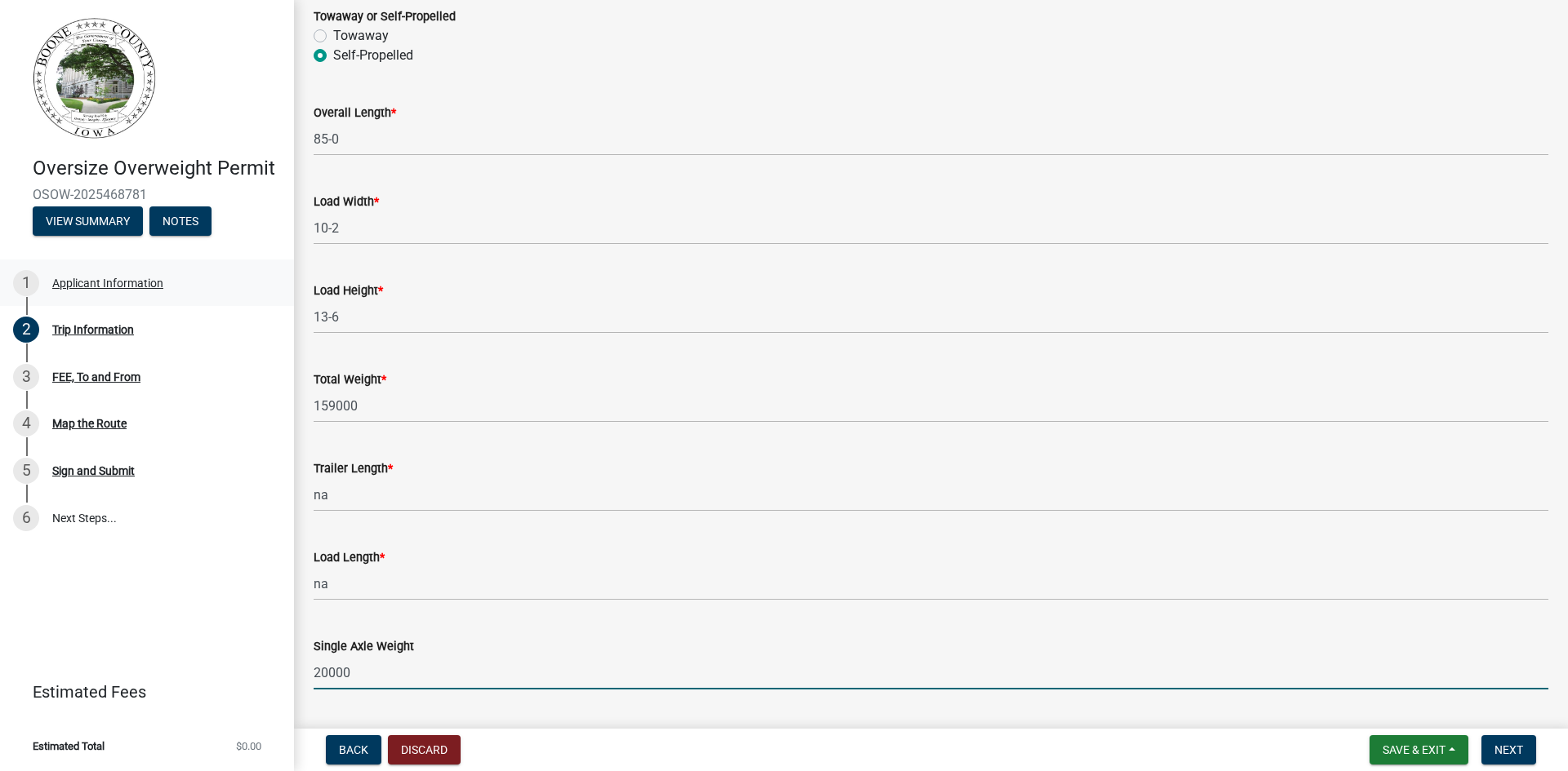
type input "20000"
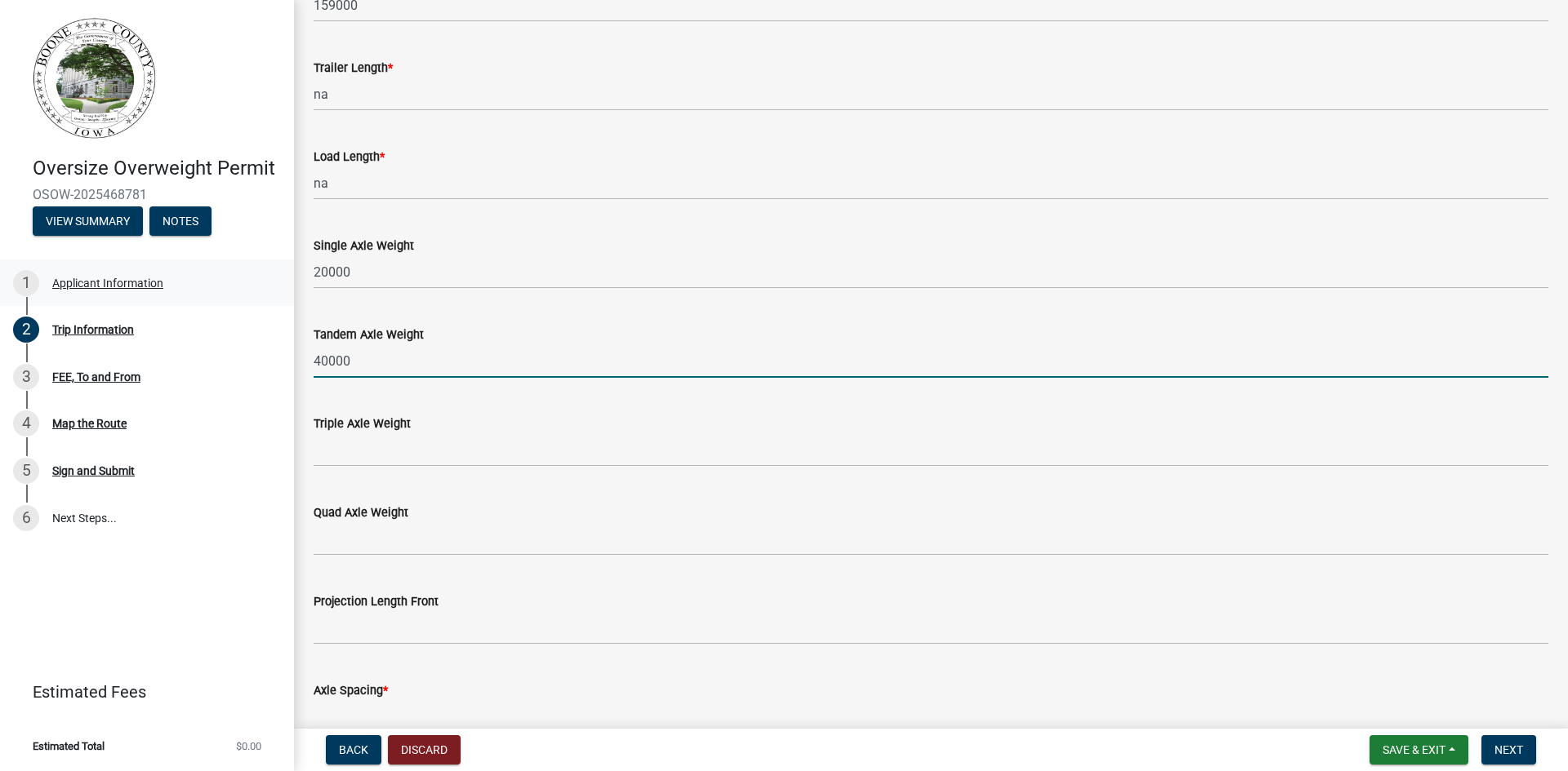
type input "40000"
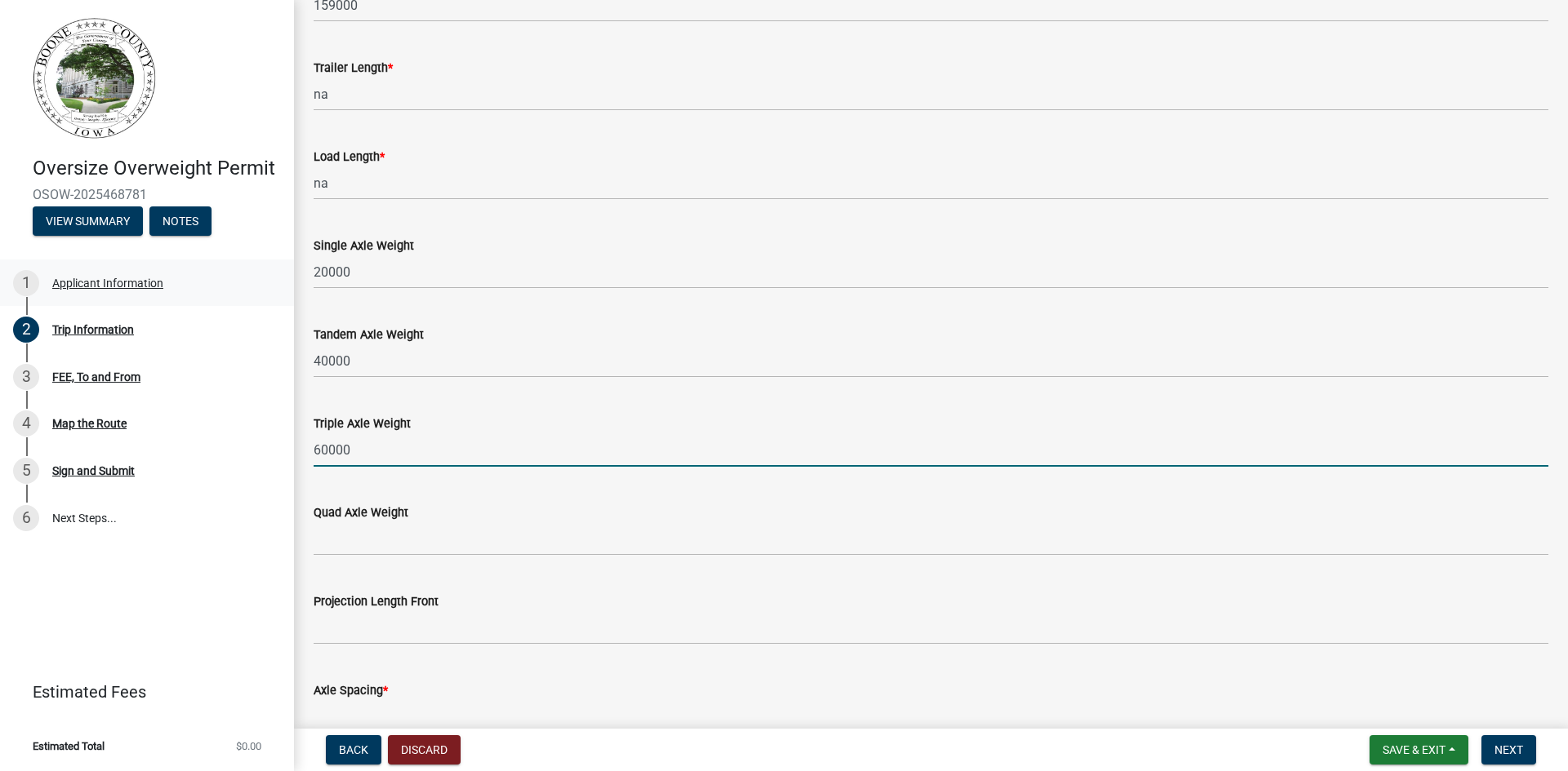
type input "60000"
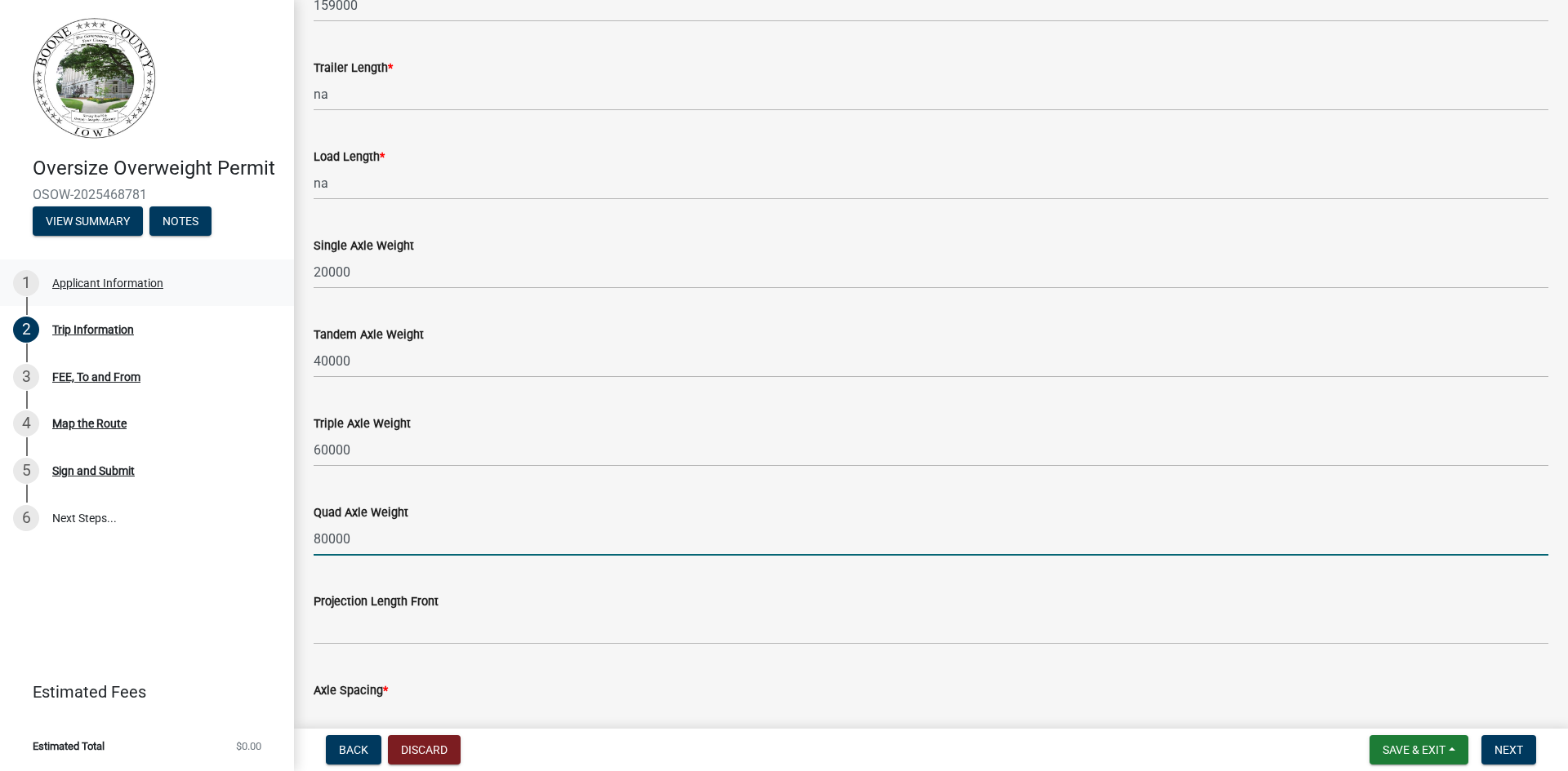
type input "80000"
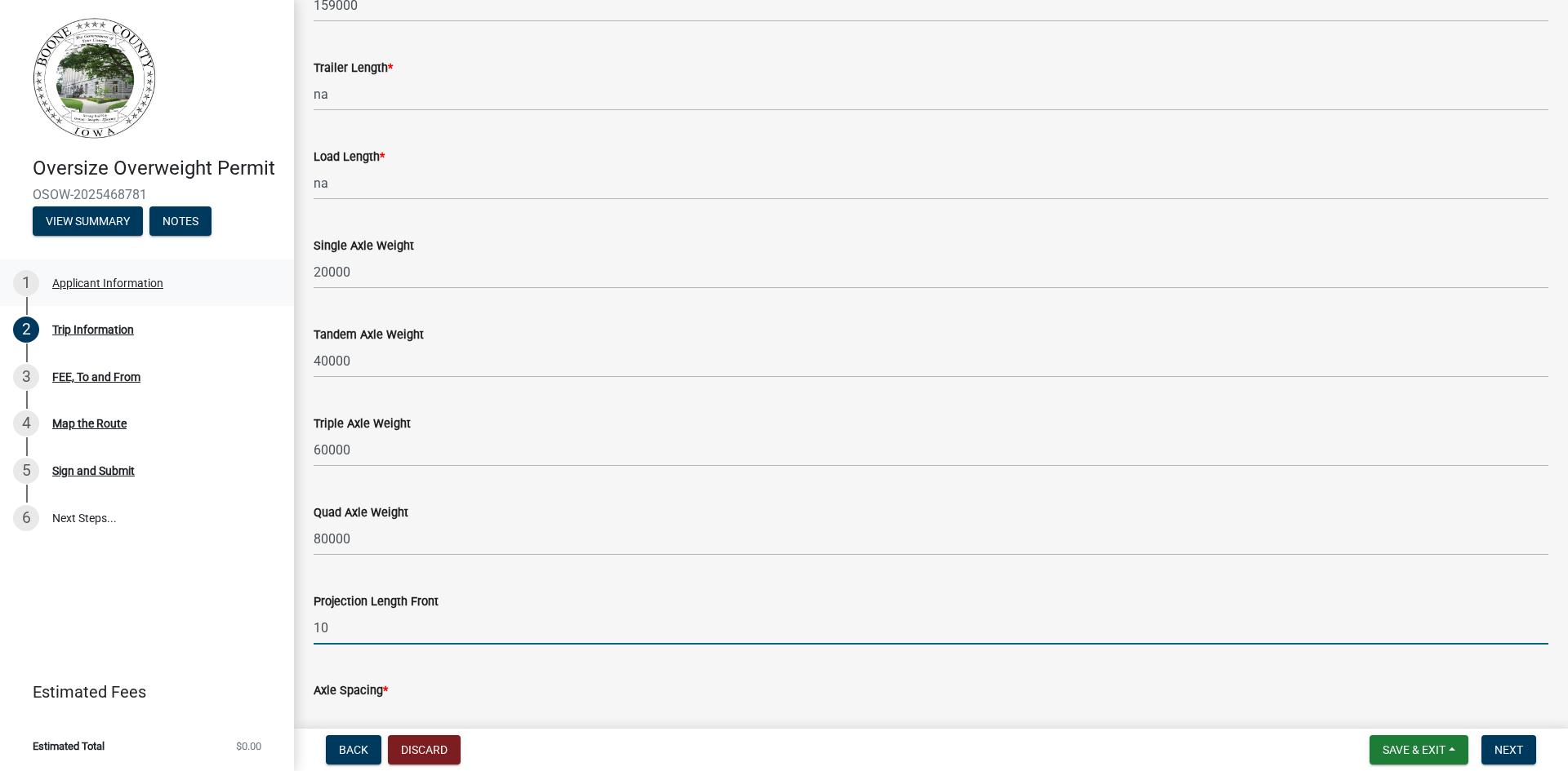
type input "1"
type input "na"
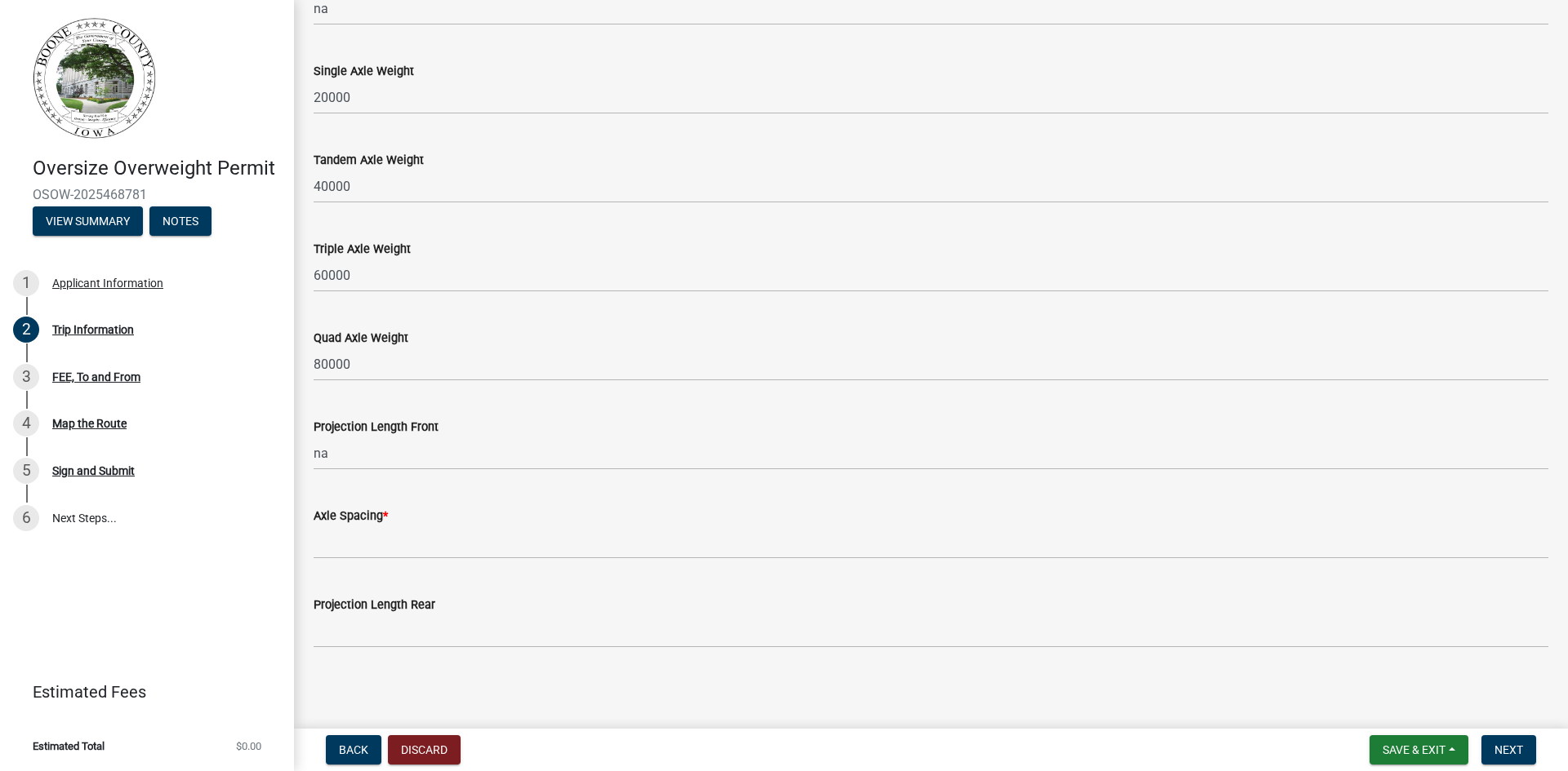
scroll to position [1394, 0]
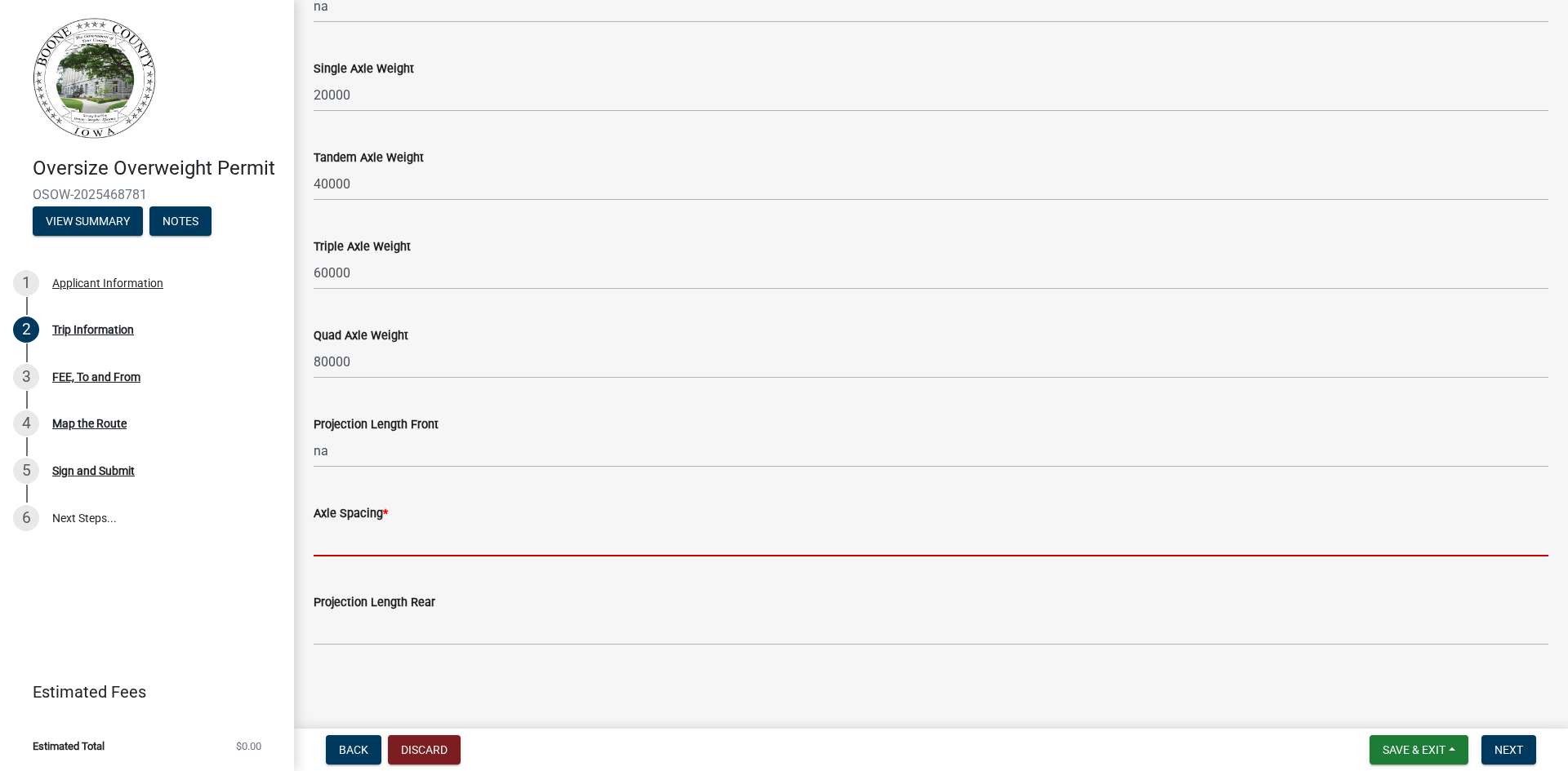
click at [419, 536] on input "Axle Spacing *" at bounding box center [931, 540] width 1235 height 33
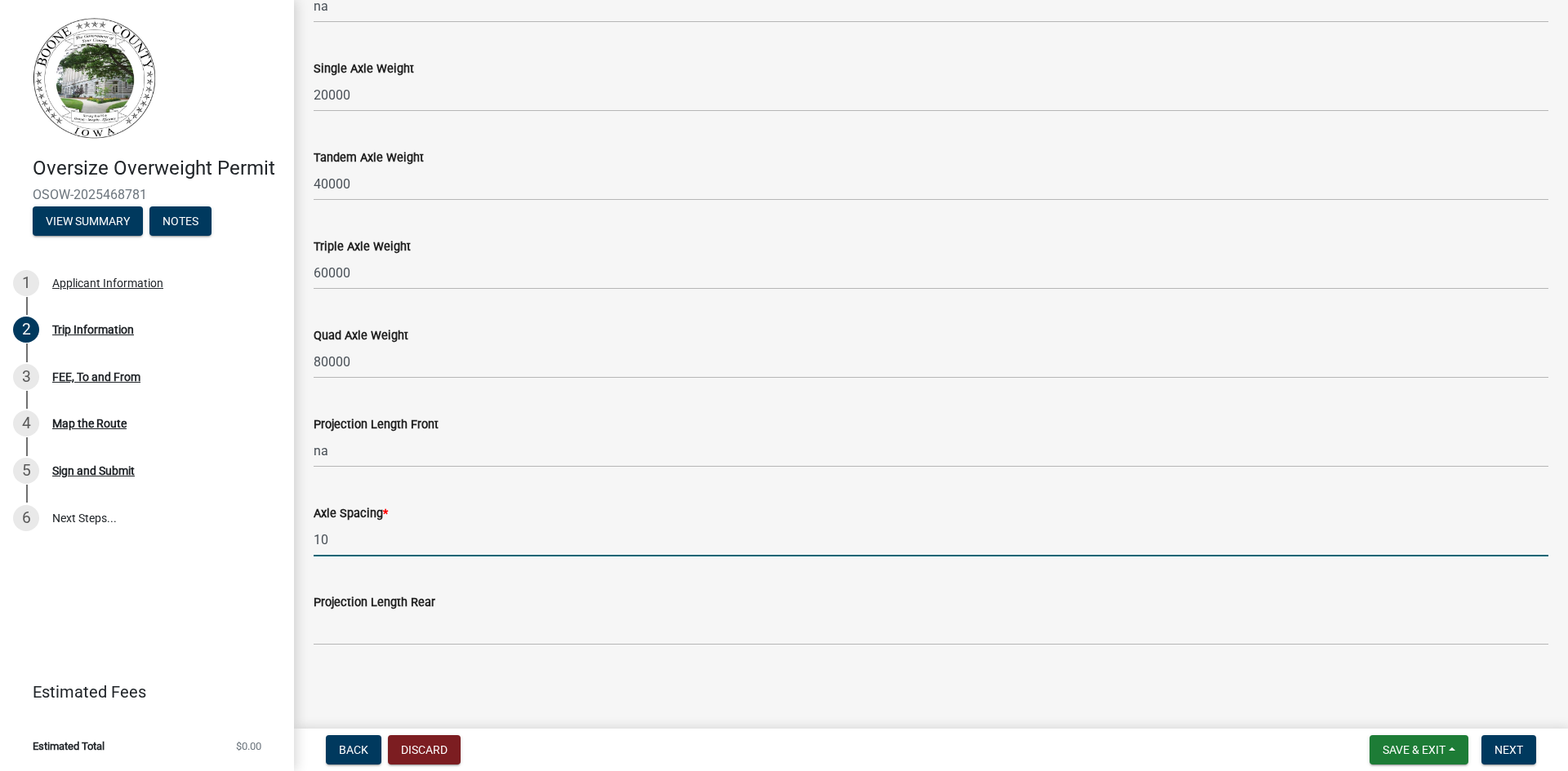
type input "1"
type input "10, 5-5, 8-0, 5-4, 11-6, 4-6, 4-6, 5-2"
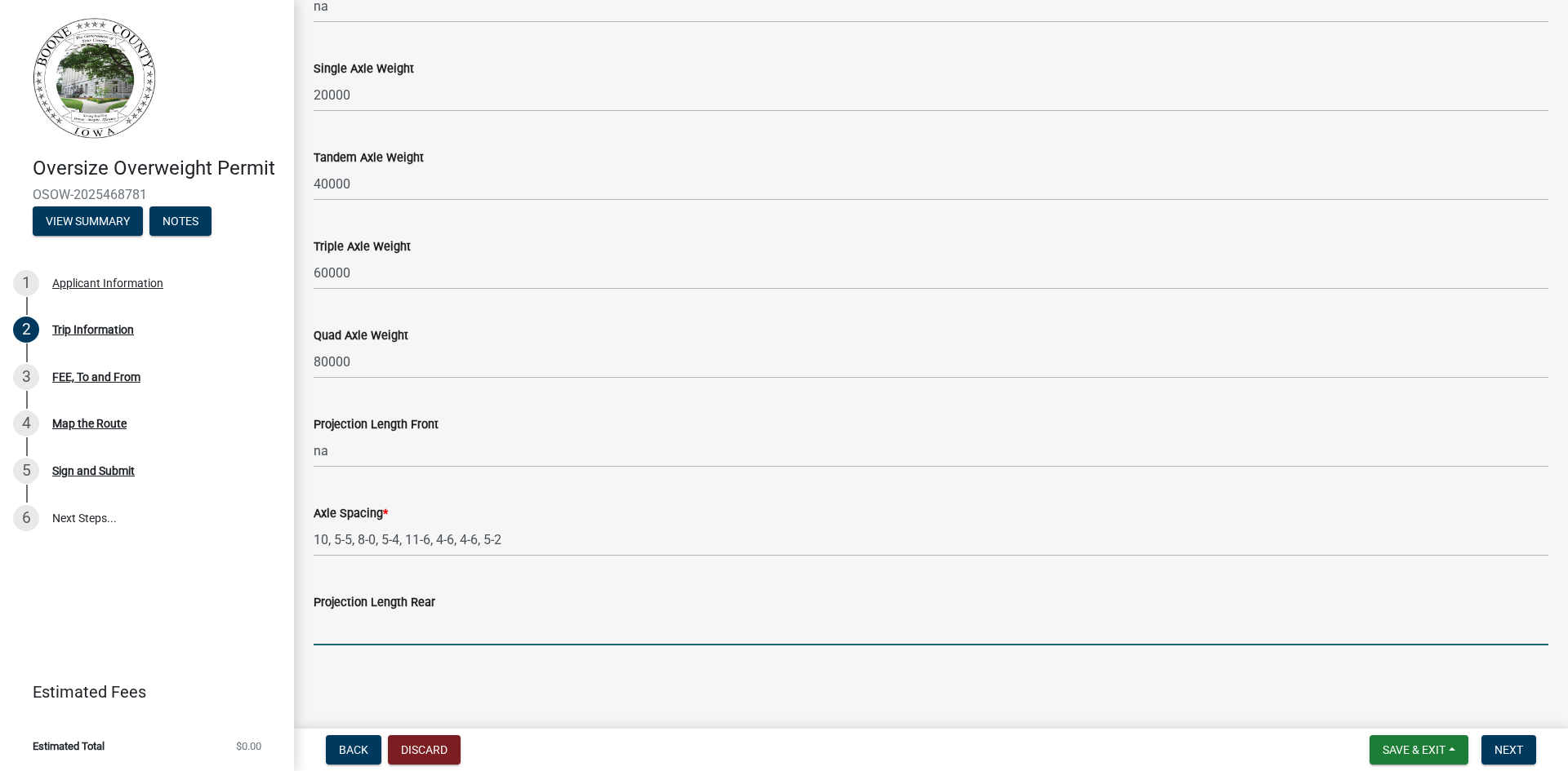
click at [436, 627] on input "Projection Length Rear" at bounding box center [931, 629] width 1235 height 33
type input "20-0"
click at [1506, 745] on span "Next" at bounding box center [1509, 750] width 28 height 13
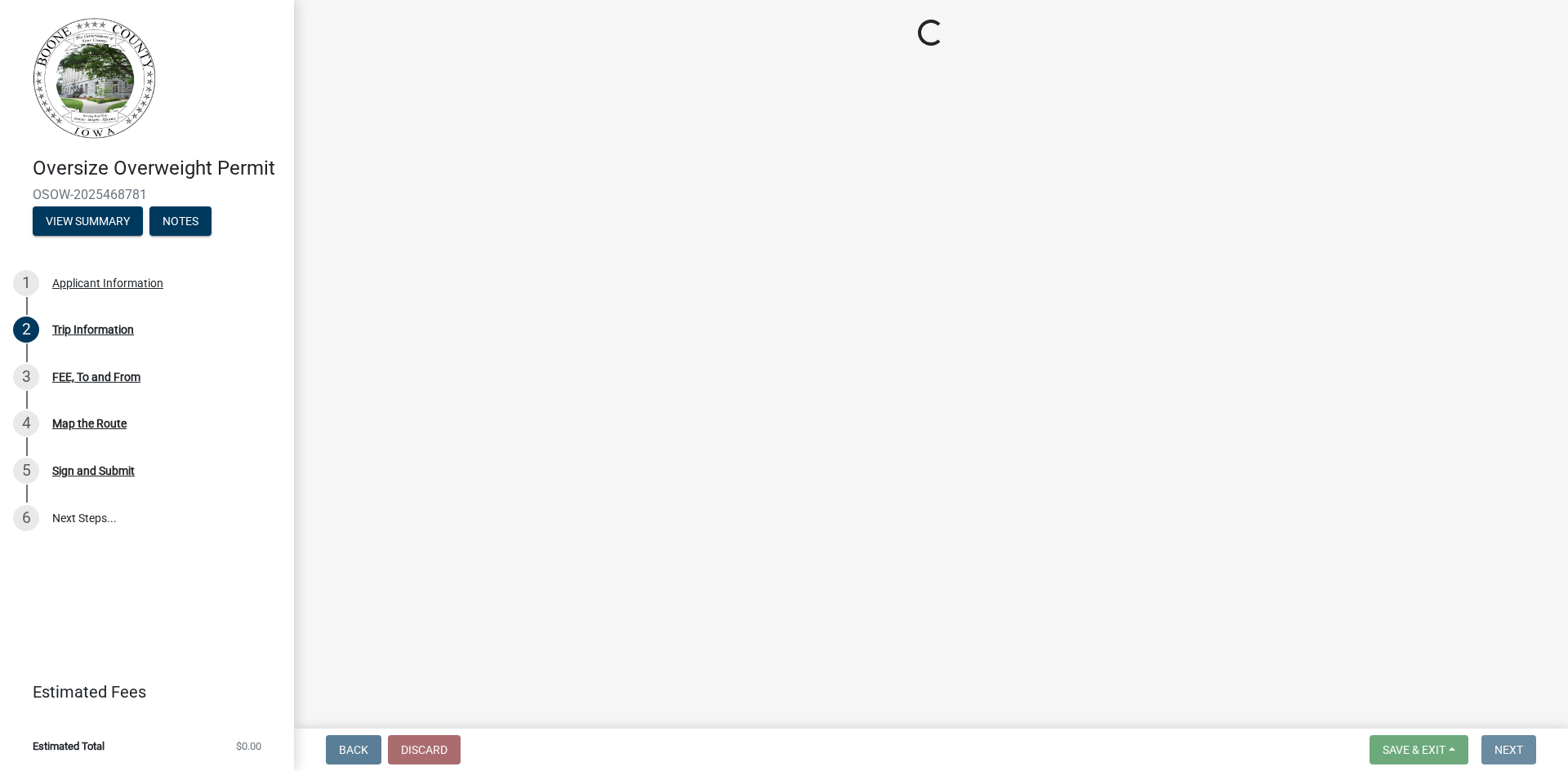
scroll to position [0, 0]
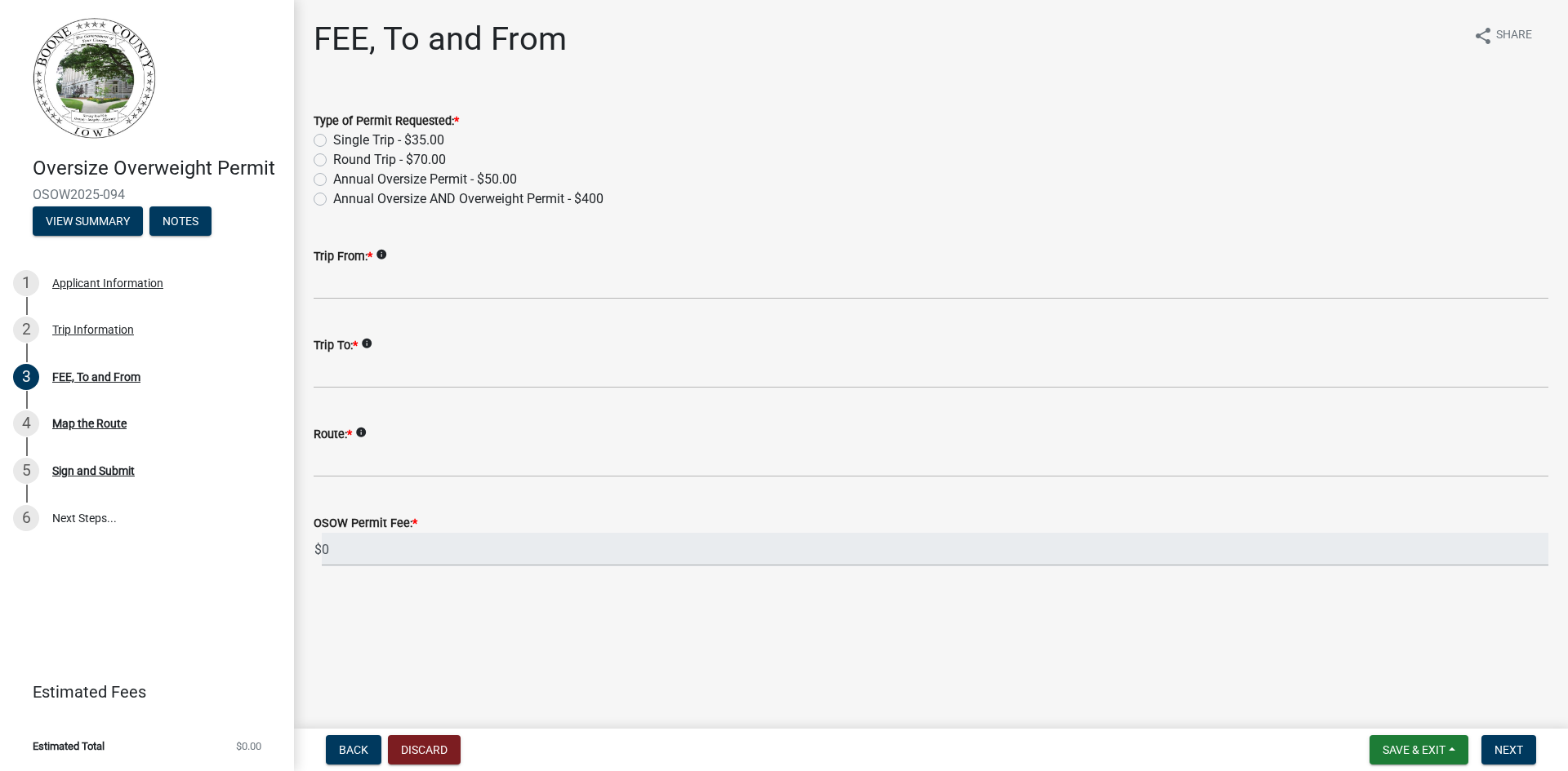
click at [333, 165] on label "Round Trip - $70.00" at bounding box center [389, 159] width 113 height 19
click at [333, 161] on input "Round Trip - $70.00" at bounding box center [338, 155] width 11 height 11
radio input "true"
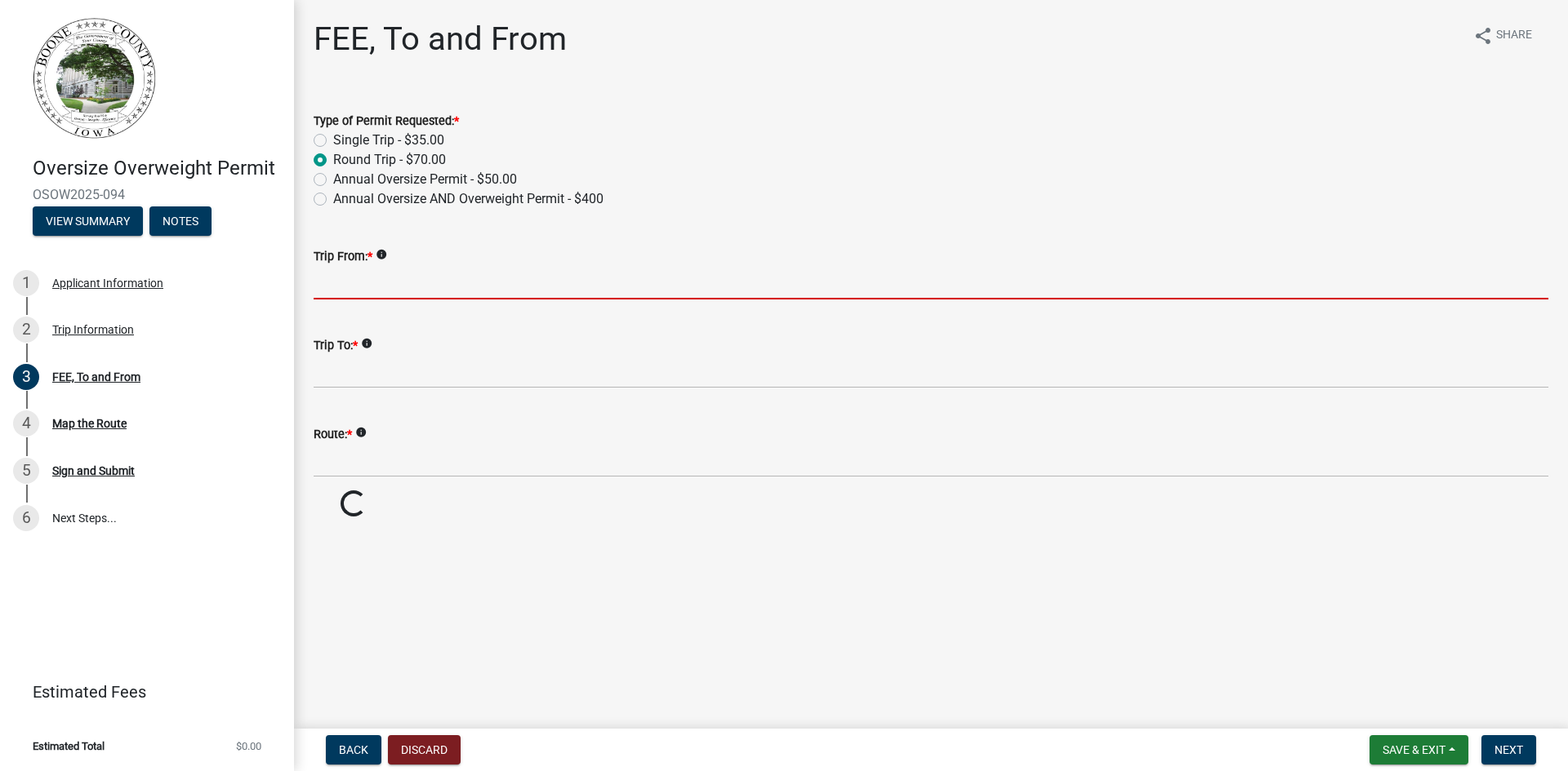
drag, startPoint x: 372, startPoint y: 279, endPoint x: 386, endPoint y: 271, distance: 16.1
click at [386, 275] on input "Trip From: *" at bounding box center [931, 283] width 1235 height 33
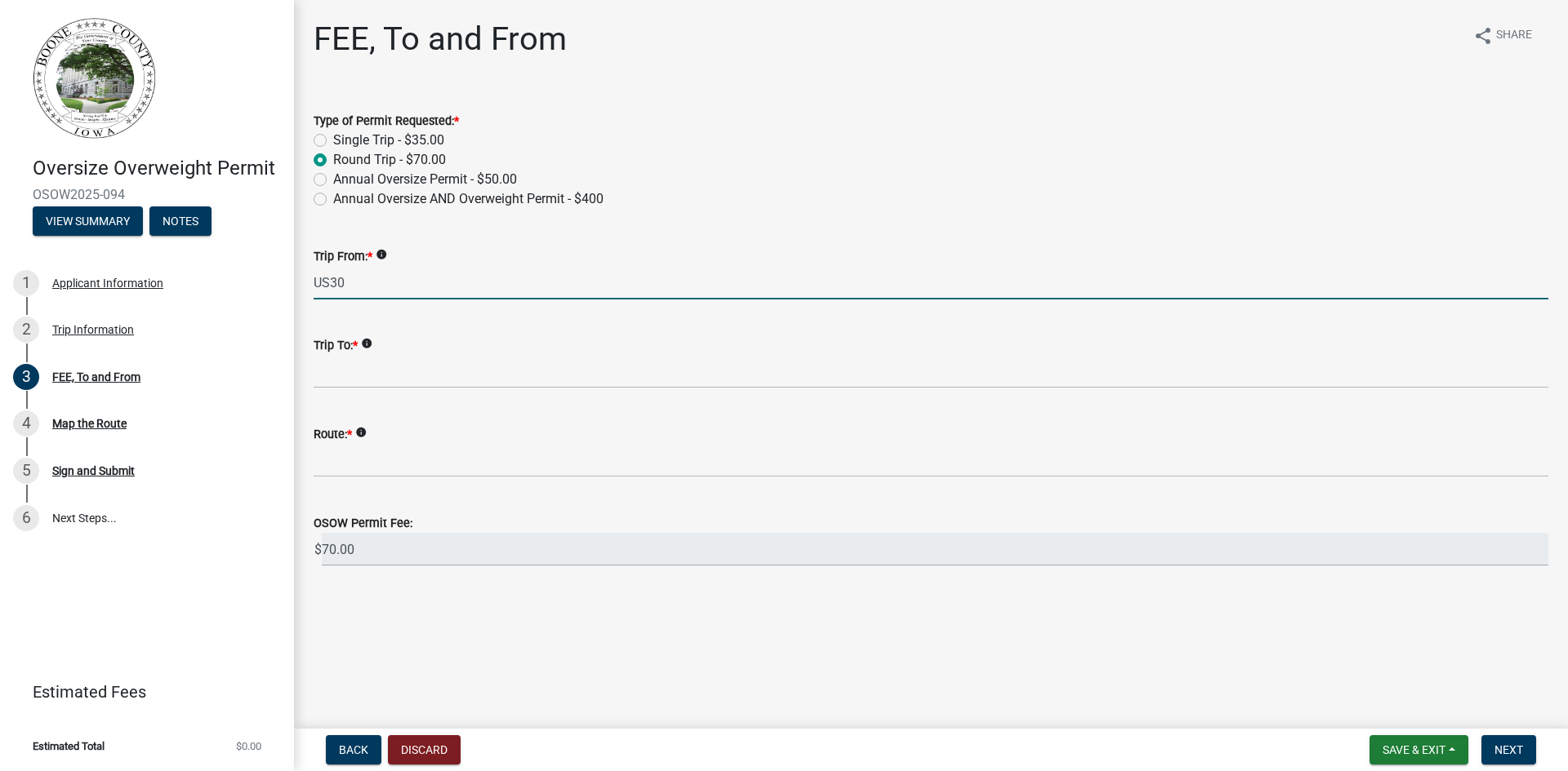
type input "US30"
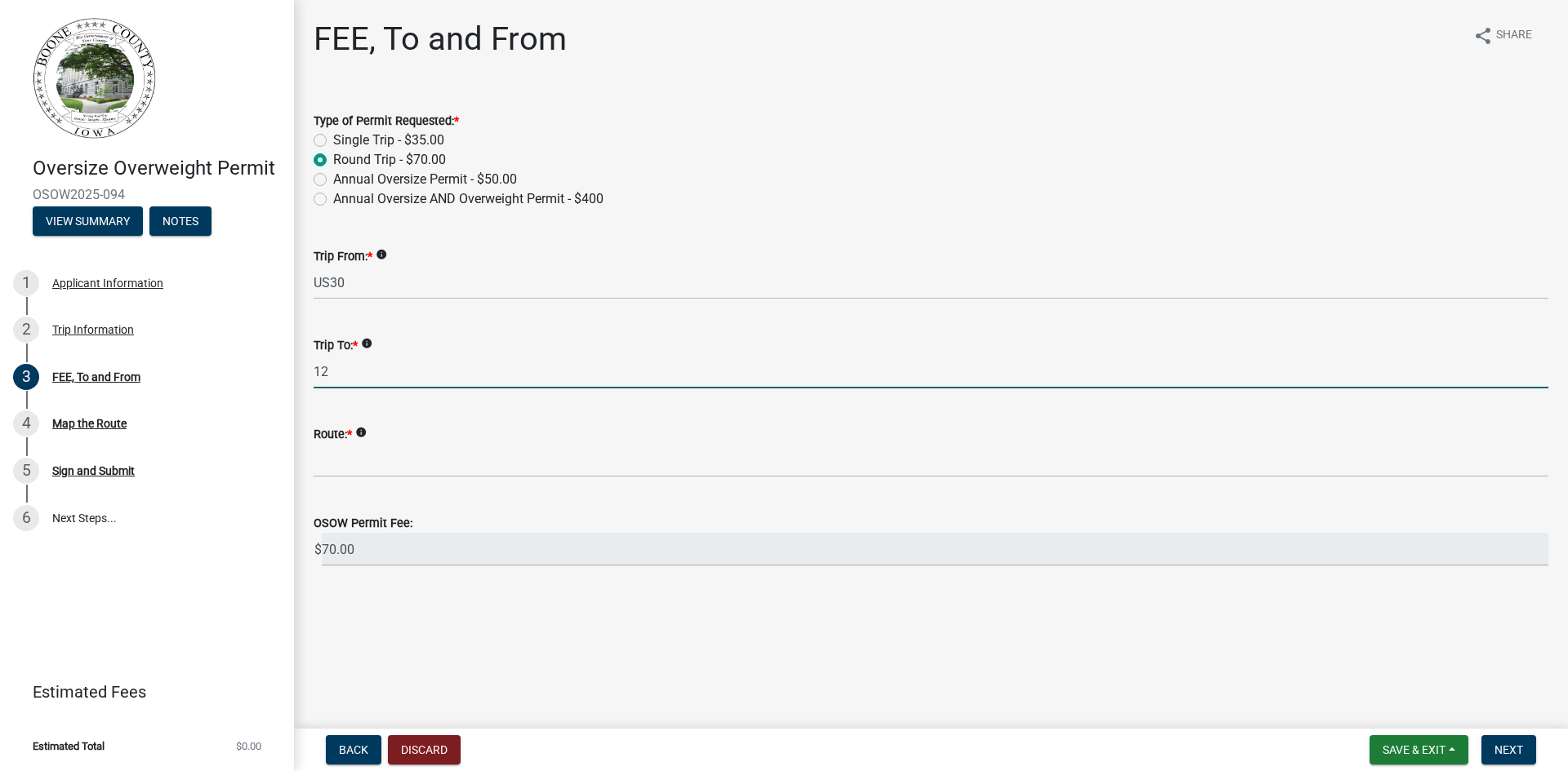
type input "1"
type input "Substation, [STREET_ADDRESS]"
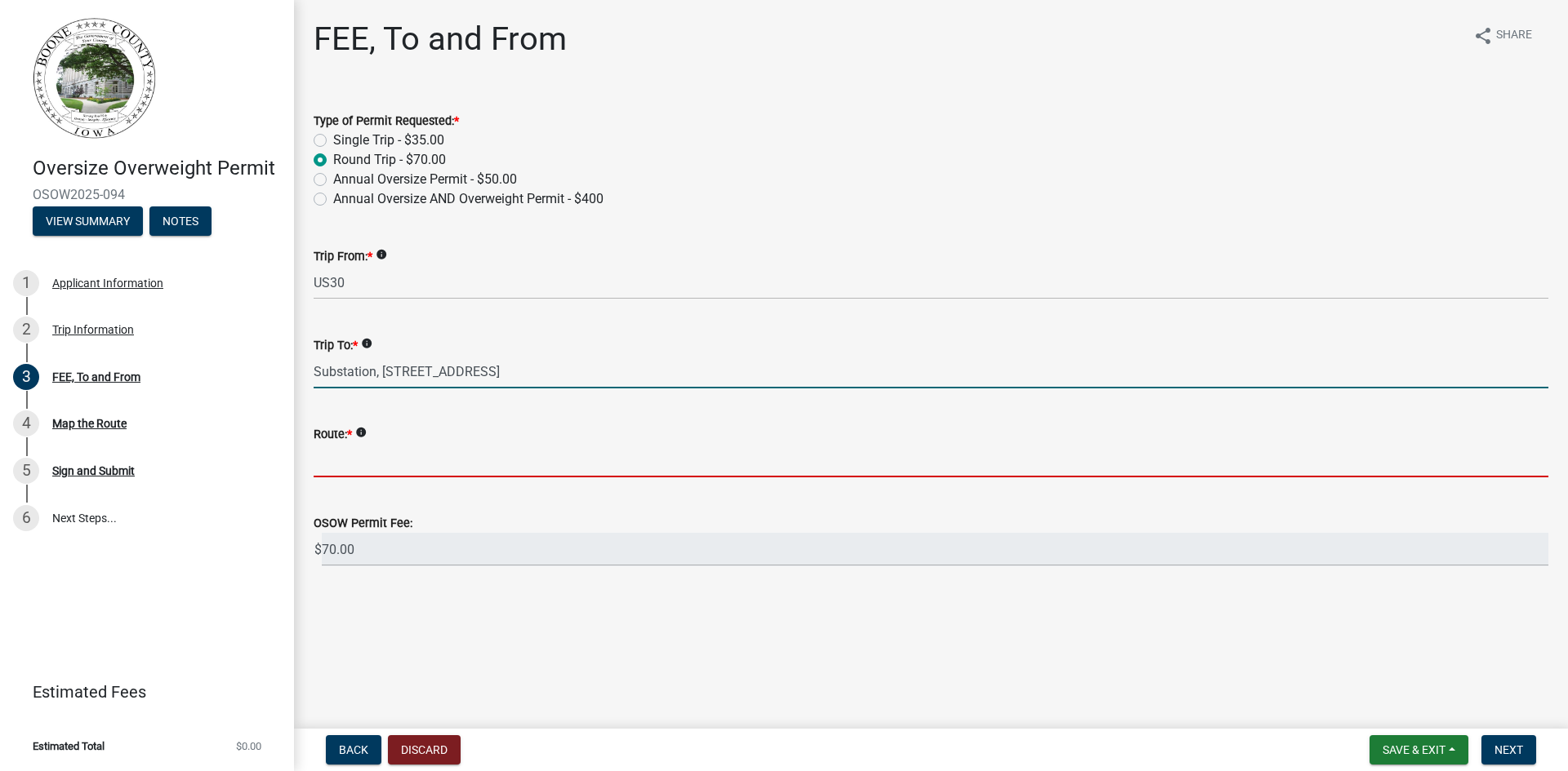
click at [398, 466] on input "Route: *" at bounding box center [931, 460] width 1235 height 33
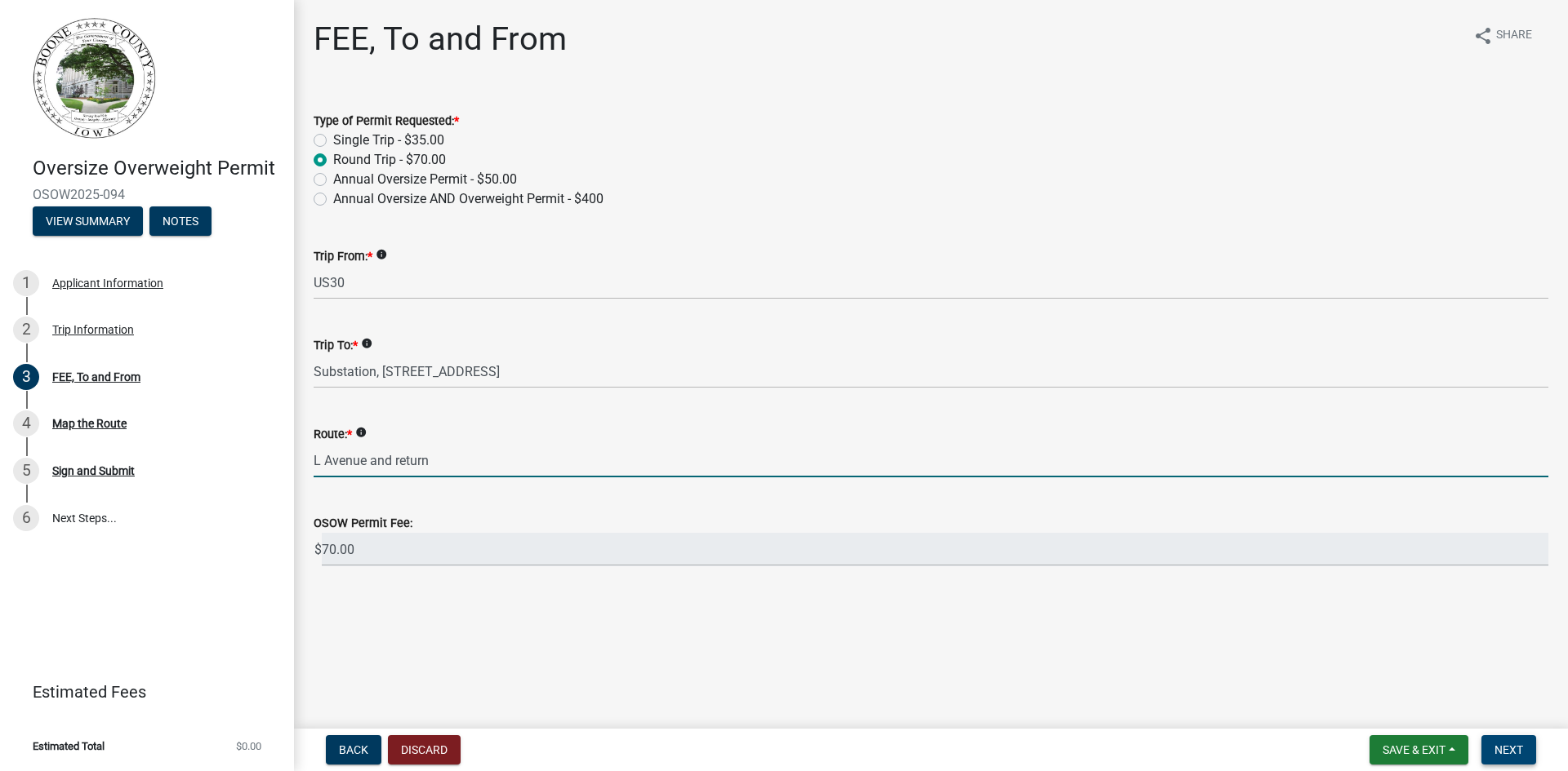
type input "L Avenue and return"
click at [1509, 753] on span "Next" at bounding box center [1509, 750] width 28 height 13
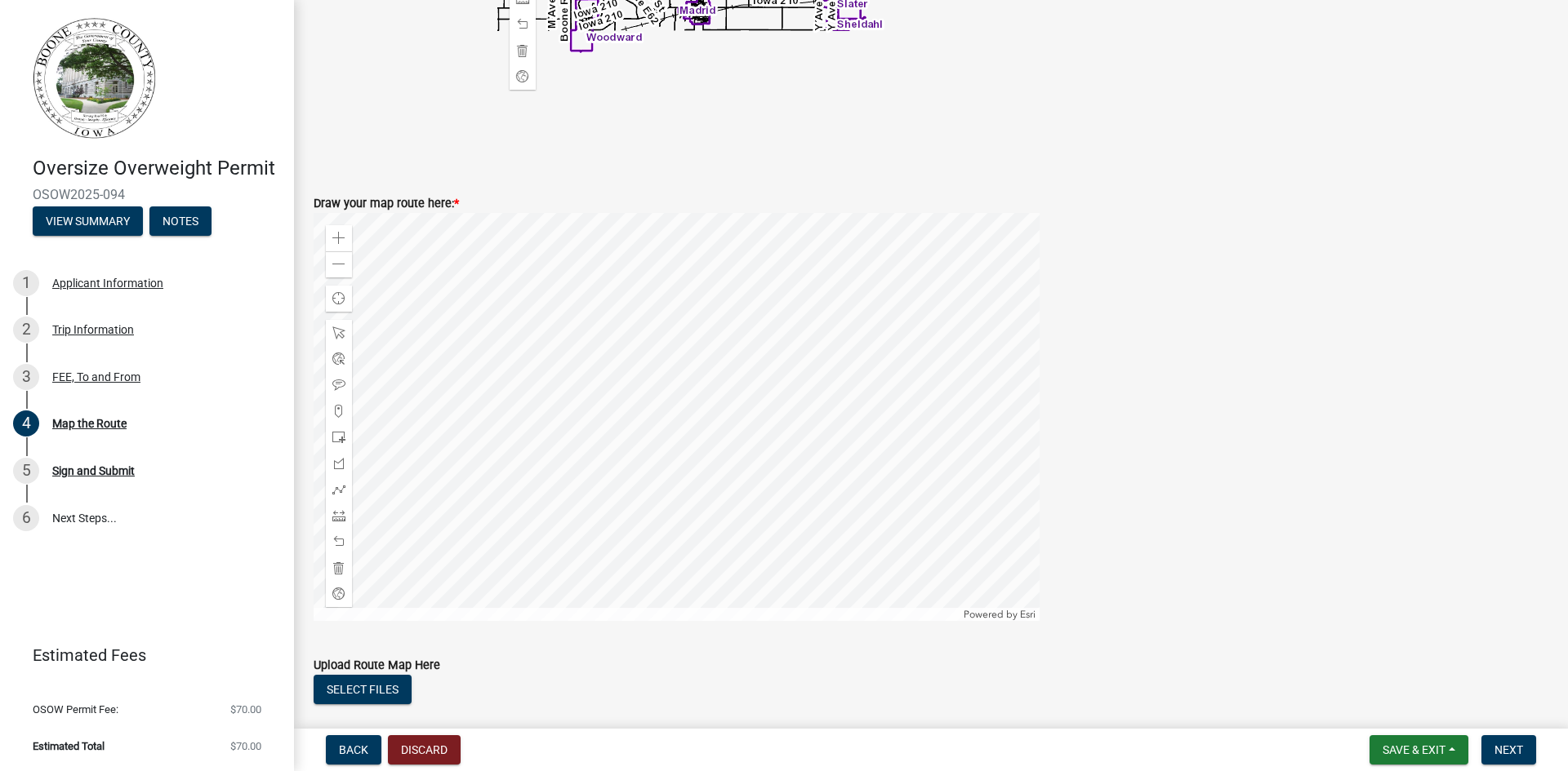
scroll to position [653, 0]
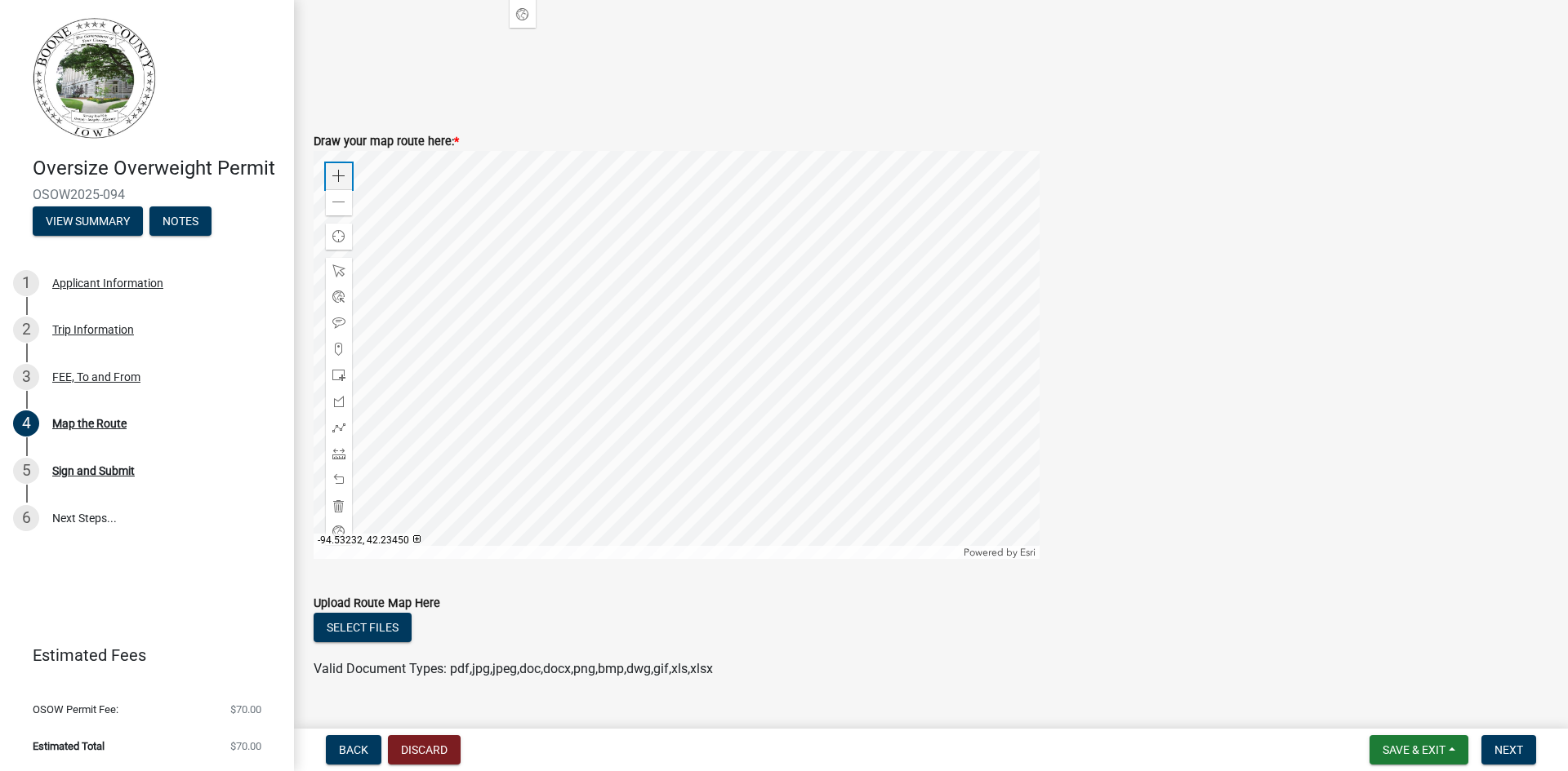
click at [343, 182] on div "Zoom in" at bounding box center [338, 176] width 26 height 26
click at [846, 298] on div at bounding box center [676, 354] width 726 height 408
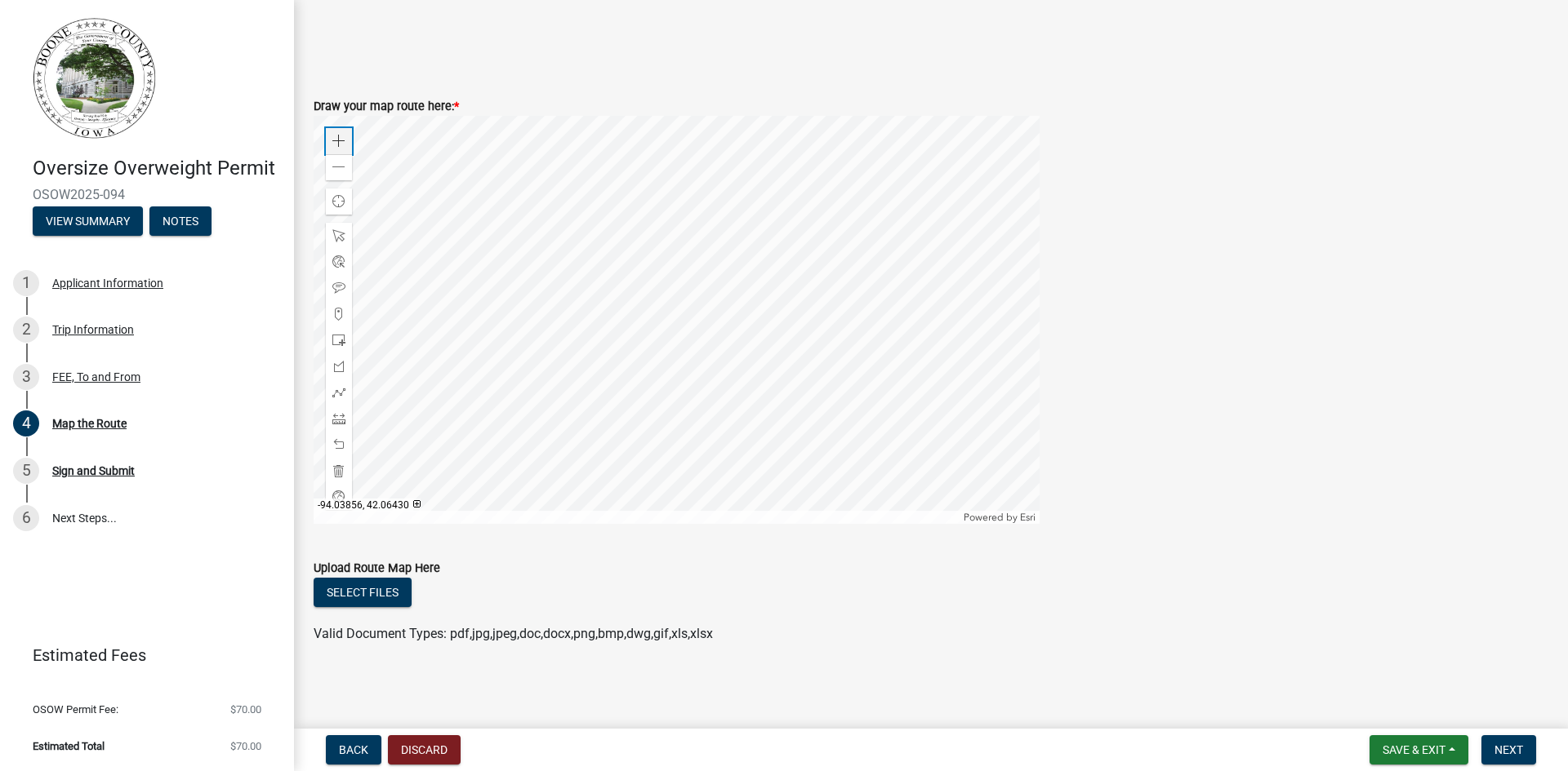
click at [339, 145] on span at bounding box center [339, 141] width 13 height 13
click at [759, 173] on div at bounding box center [676, 319] width 726 height 408
click at [340, 398] on span at bounding box center [339, 393] width 13 height 13
click at [918, 268] on div at bounding box center [676, 319] width 726 height 408
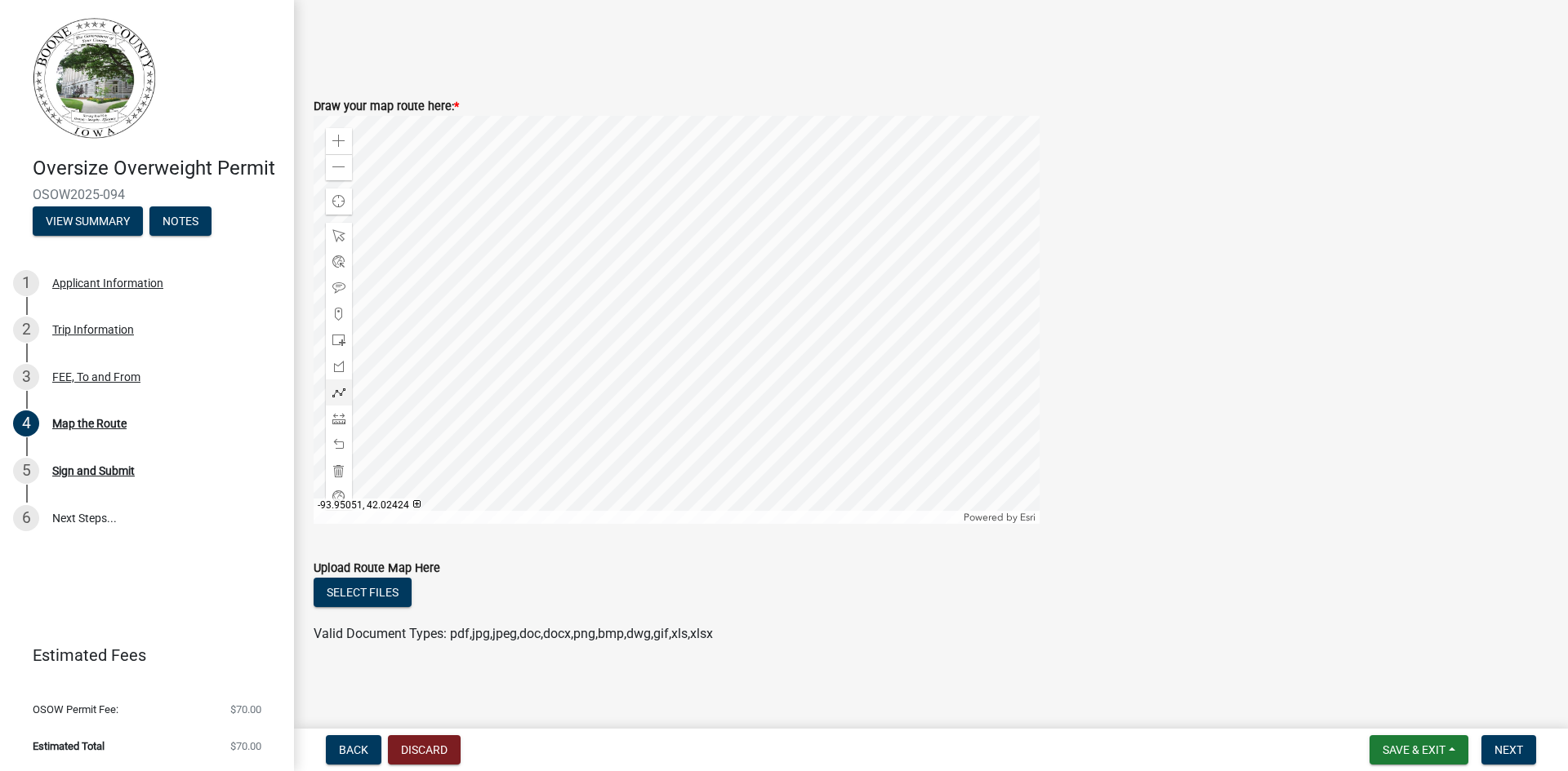
click at [922, 499] on div at bounding box center [676, 319] width 726 height 408
click at [924, 501] on div at bounding box center [676, 319] width 726 height 408
click at [1513, 749] on span "Next" at bounding box center [1509, 750] width 28 height 13
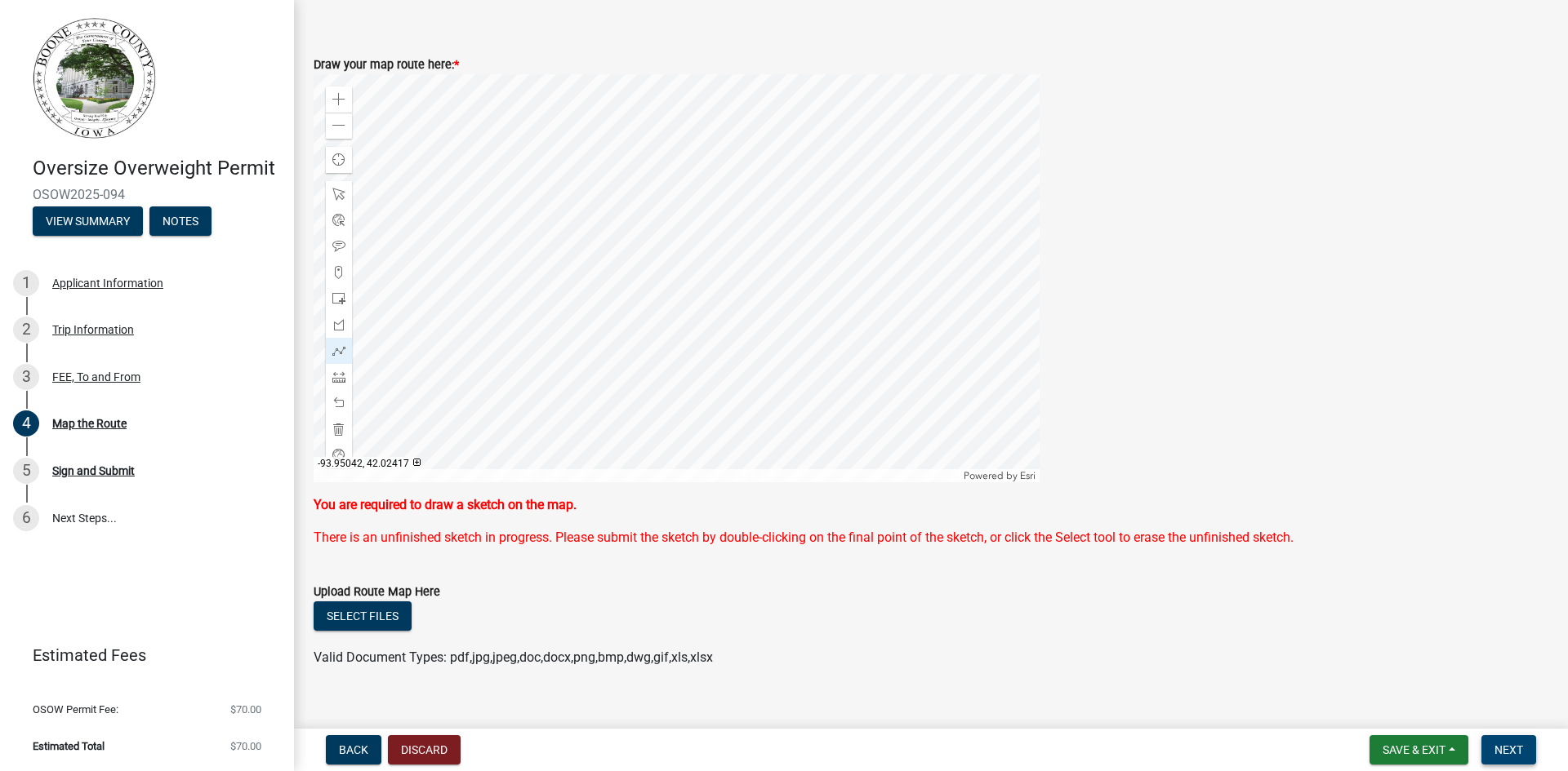
scroll to position [753, 0]
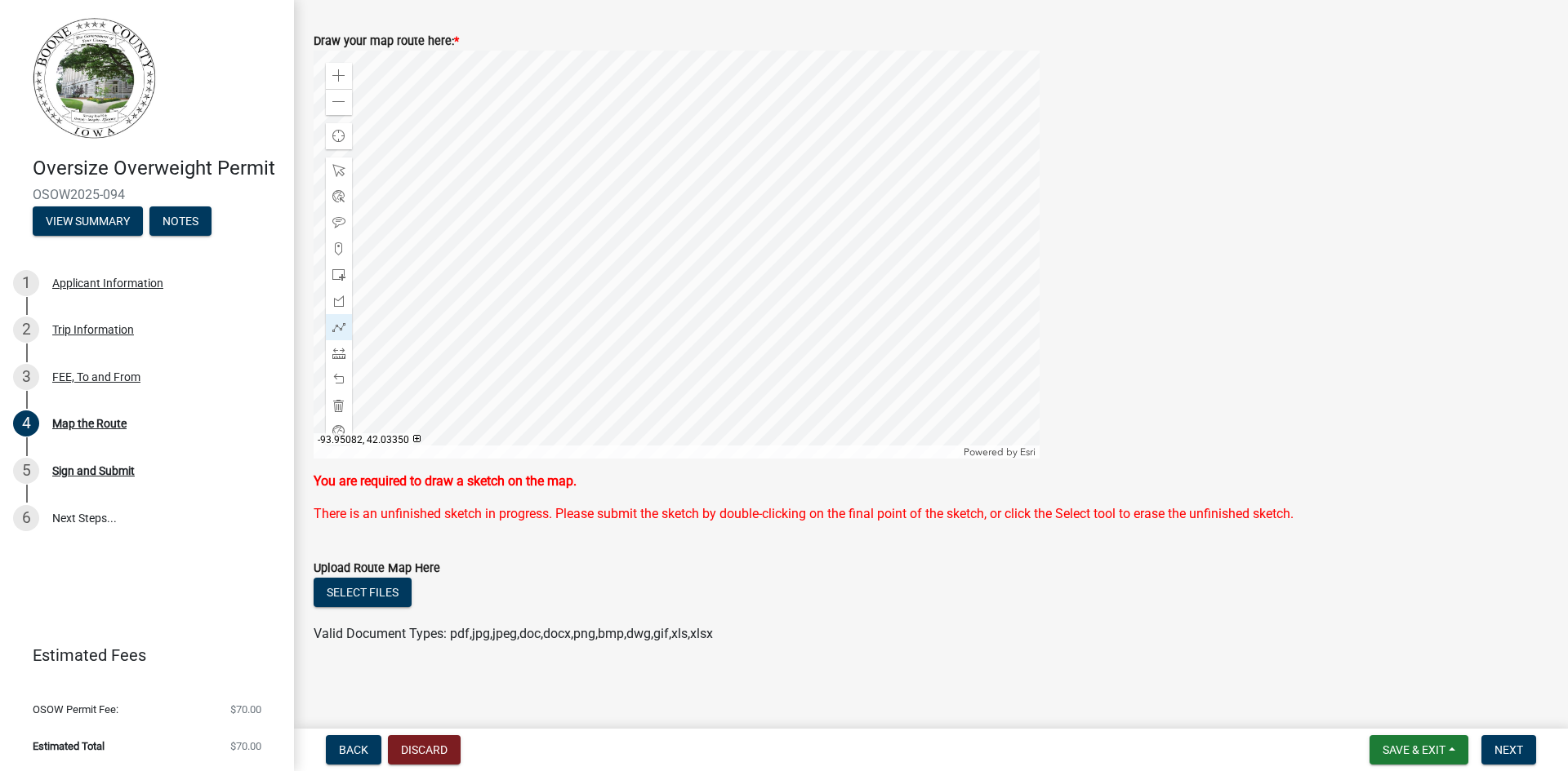
click at [916, 205] on div at bounding box center [676, 254] width 726 height 408
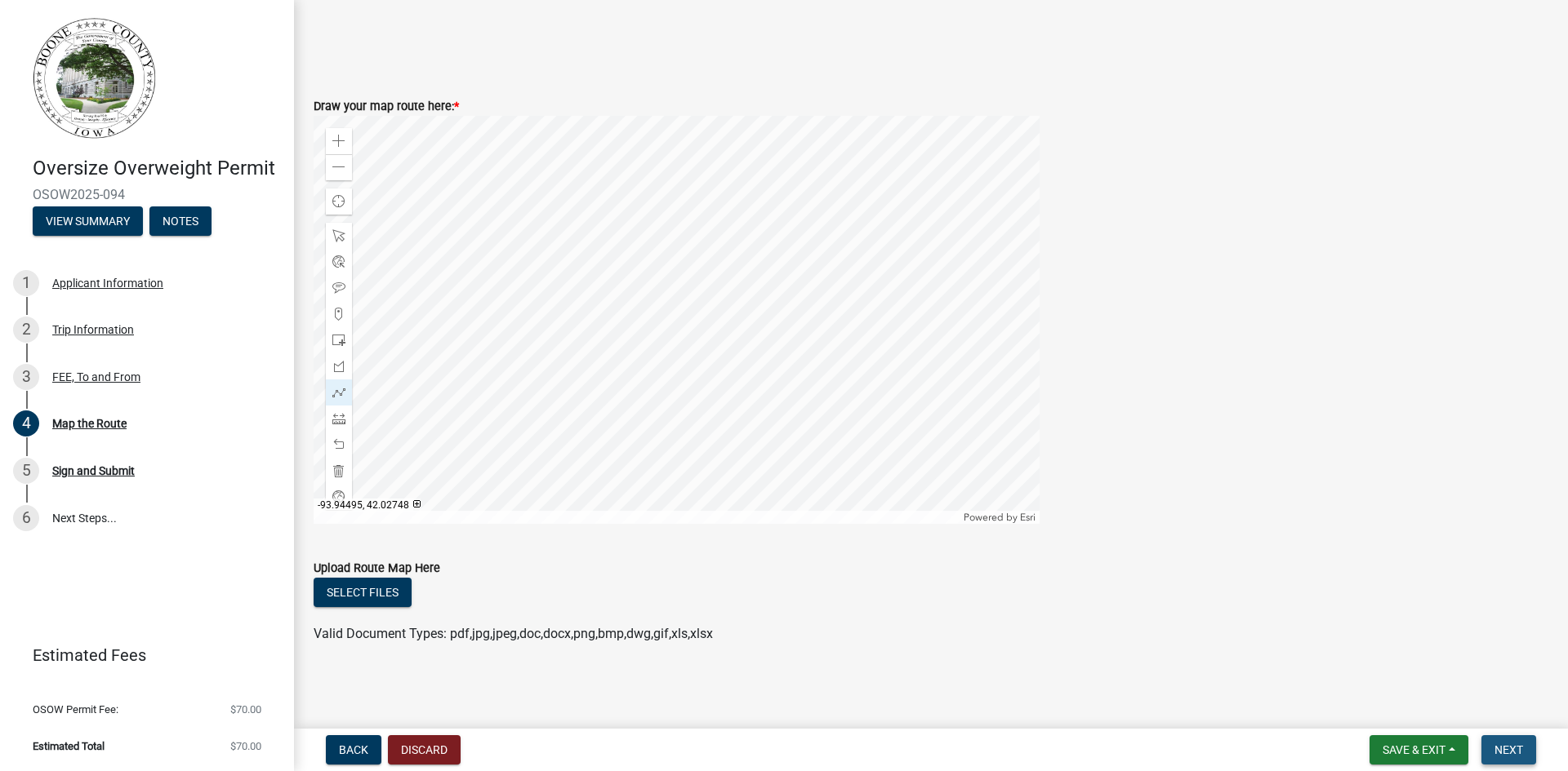
click at [1507, 747] on span "Next" at bounding box center [1509, 750] width 28 height 13
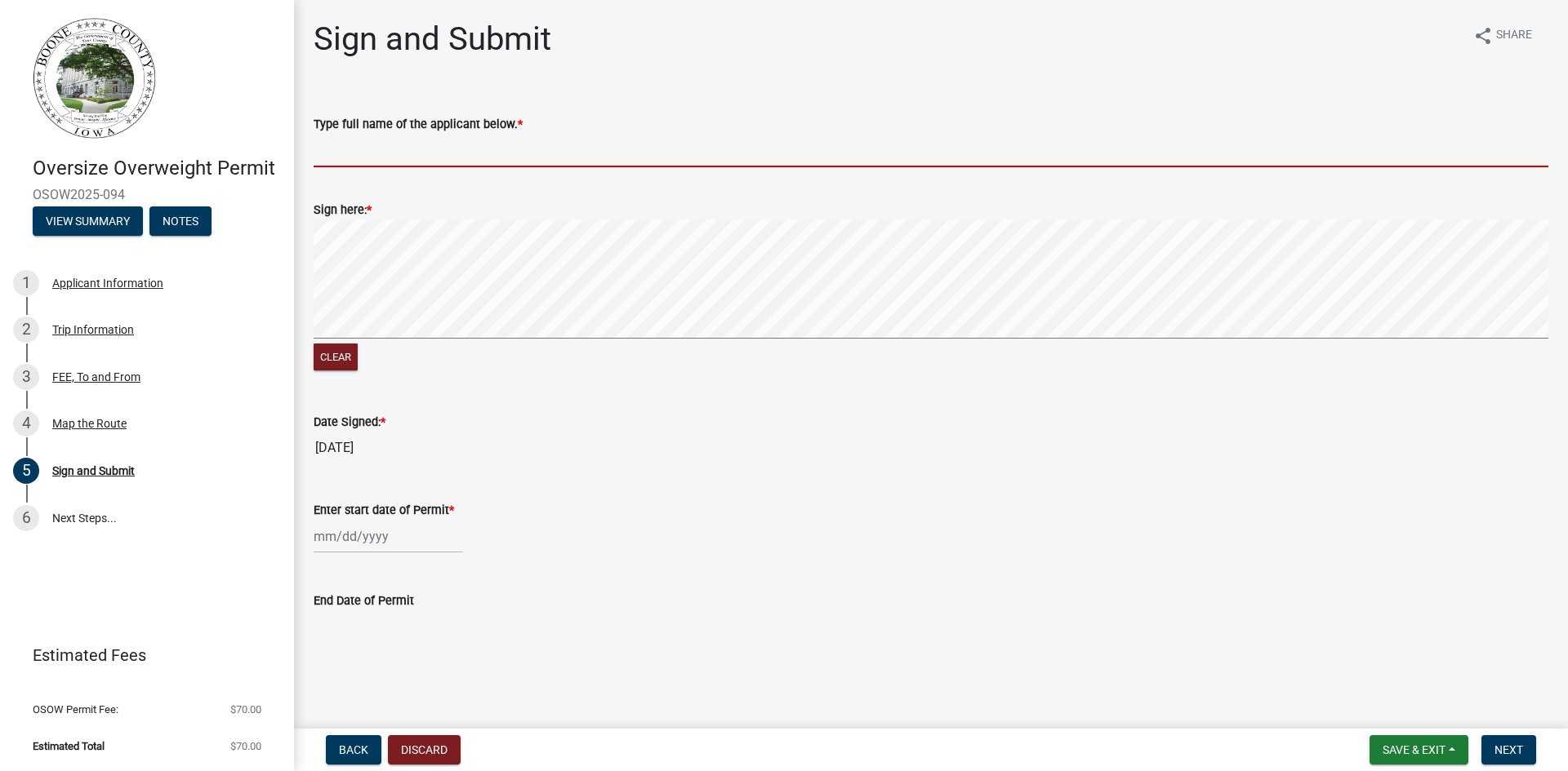
click at [374, 154] on input "Type full name of the applicant below. *" at bounding box center [931, 151] width 1235 height 33
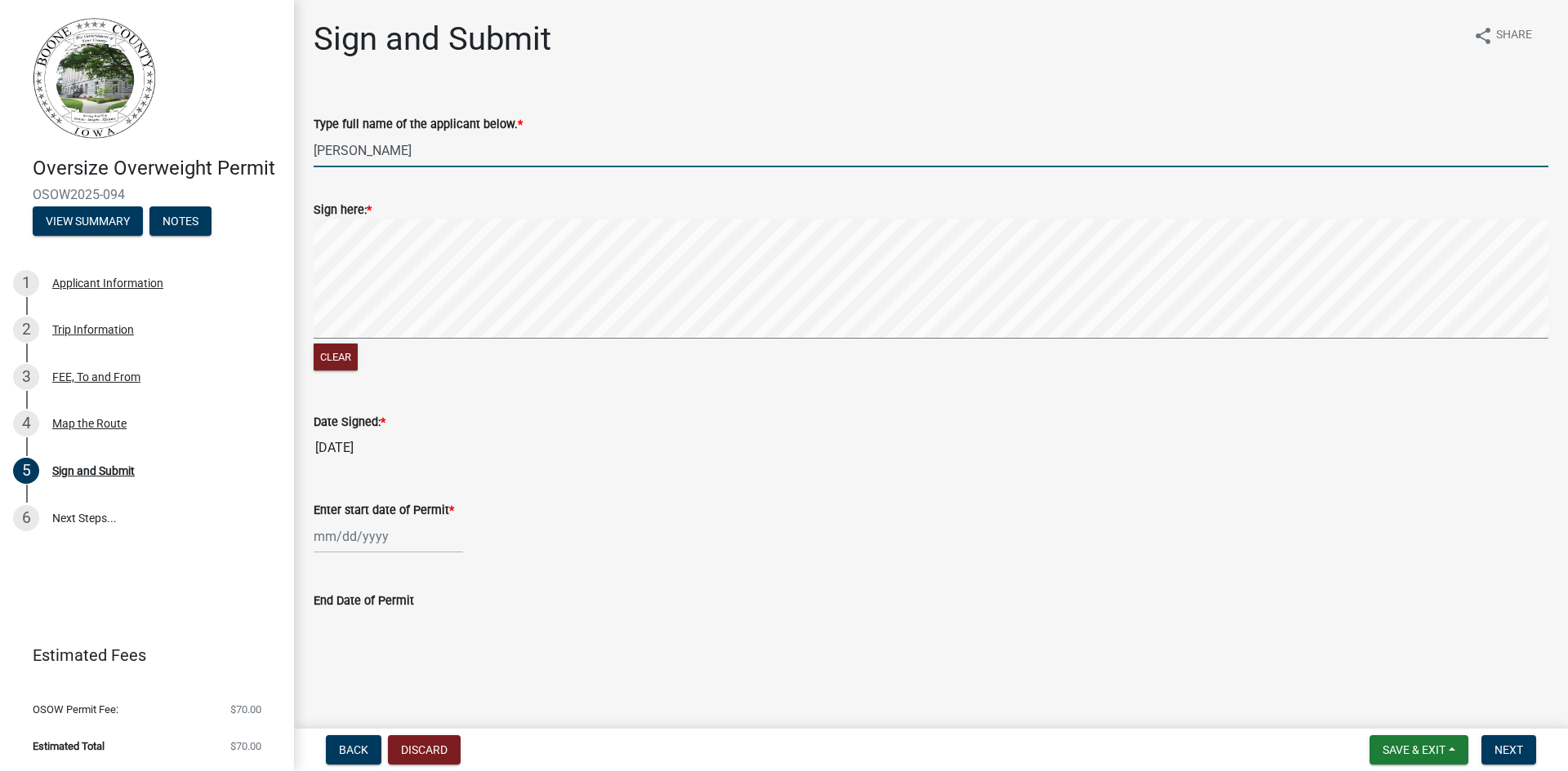
type input "[PERSON_NAME]"
select select "8"
select select "2025"
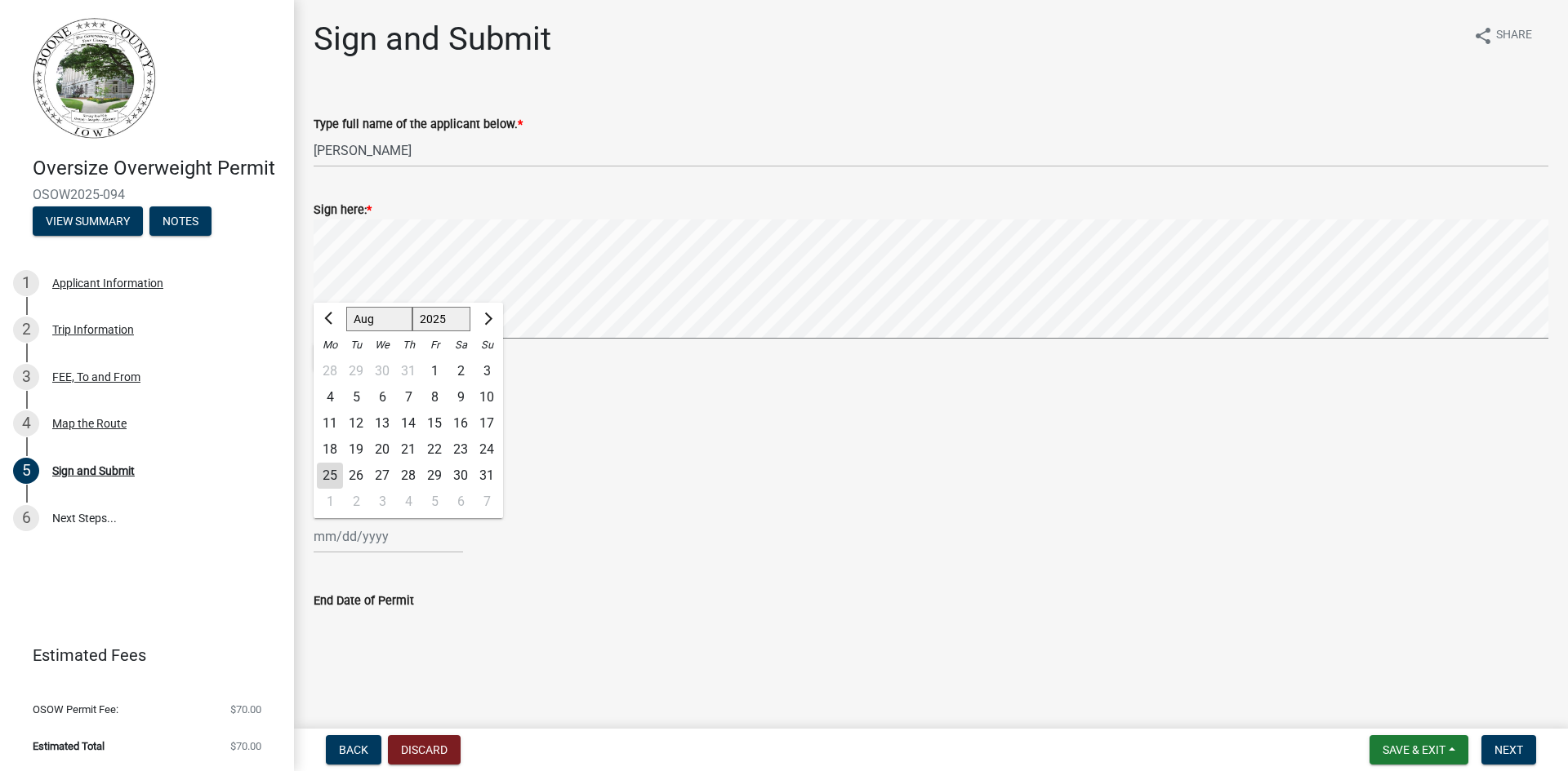
click at [352, 537] on div "[PERSON_NAME] Feb Mar Apr [PERSON_NAME][DATE] Oct Nov [DATE] 1526 1527 1528 152…" at bounding box center [388, 537] width 149 height 33
click at [388, 472] on div "27" at bounding box center [382, 475] width 26 height 26
type input "[DATE]"
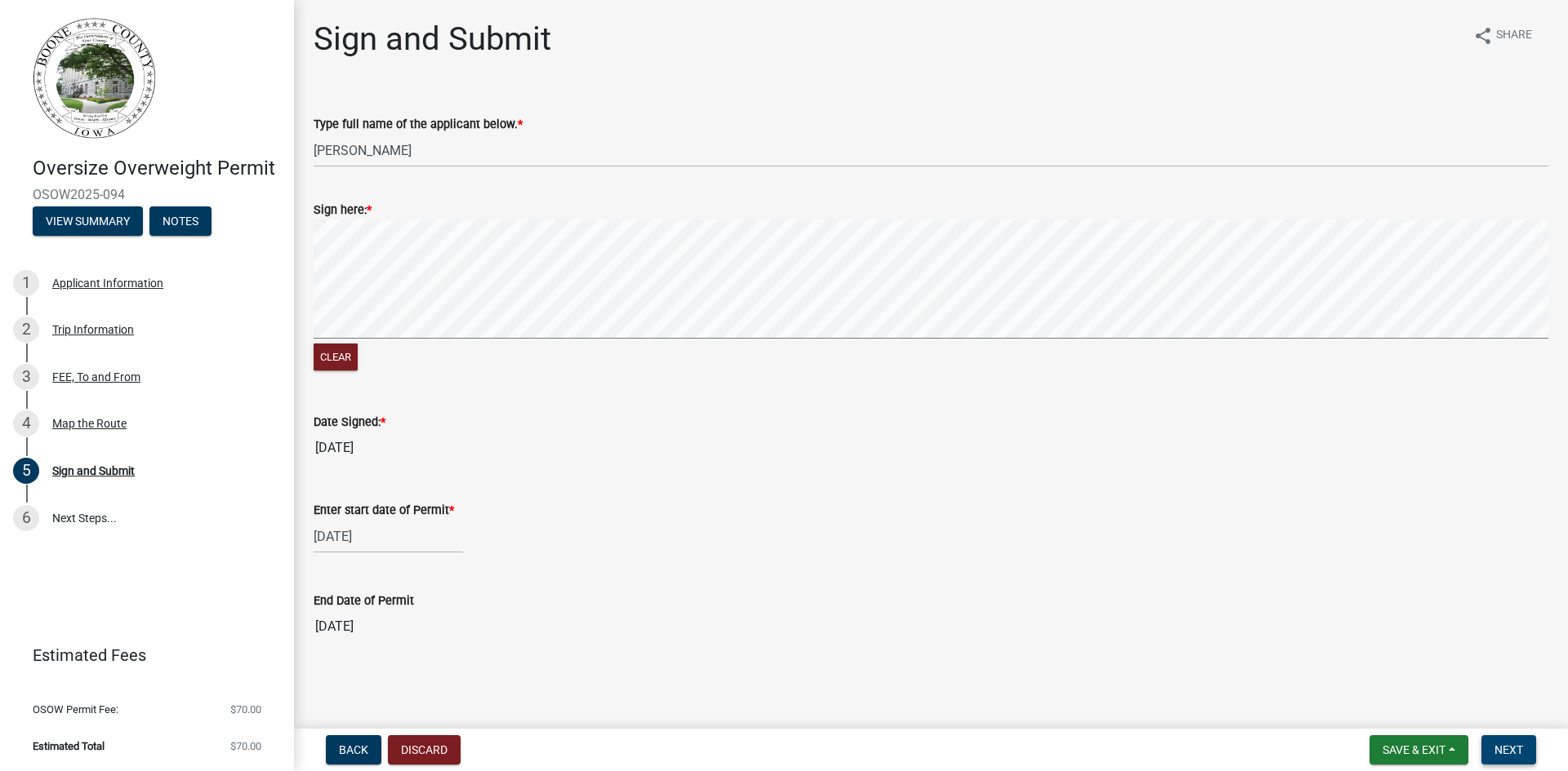
click at [1509, 753] on span "Next" at bounding box center [1509, 750] width 28 height 13
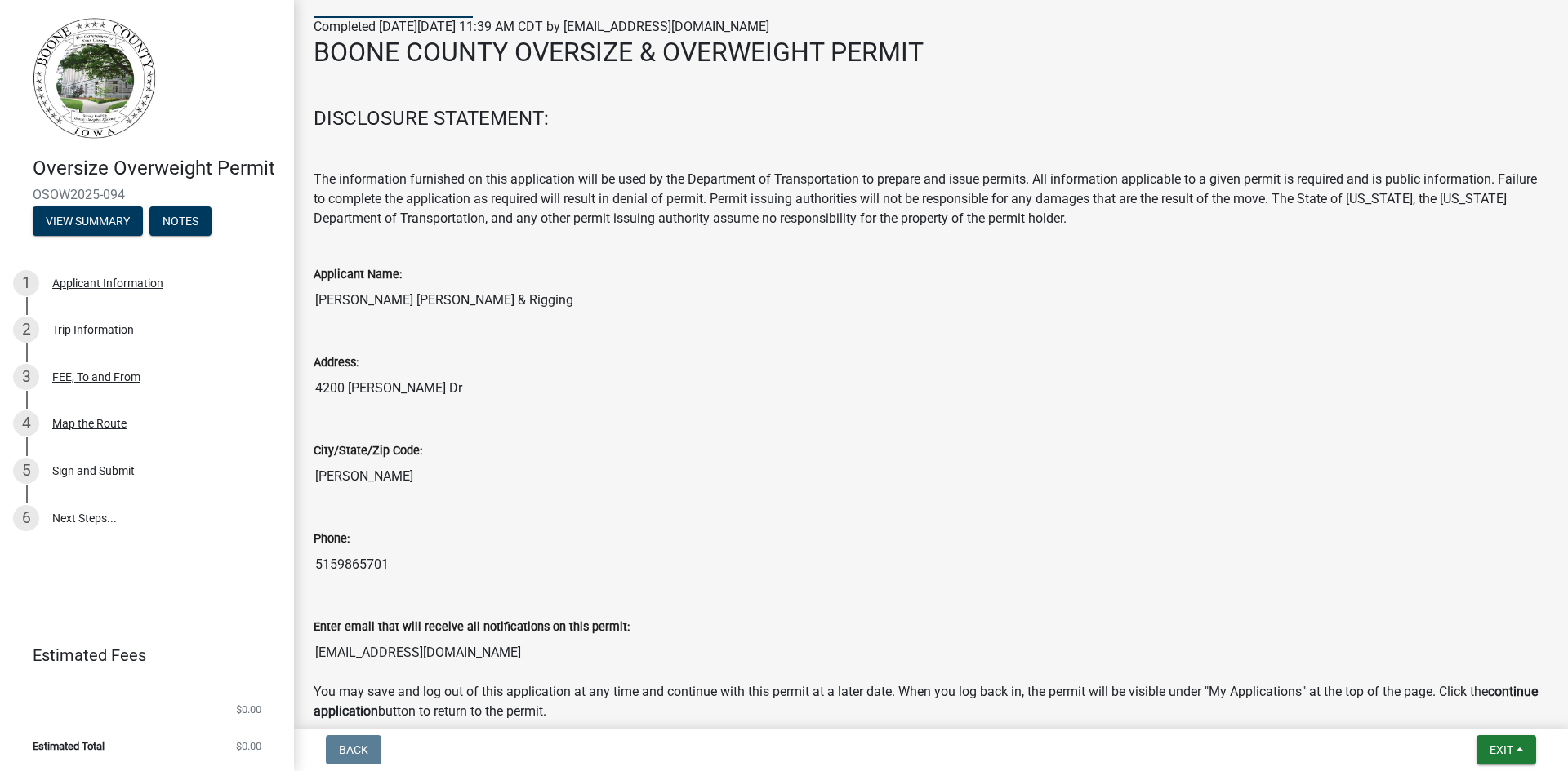
scroll to position [254, 0]
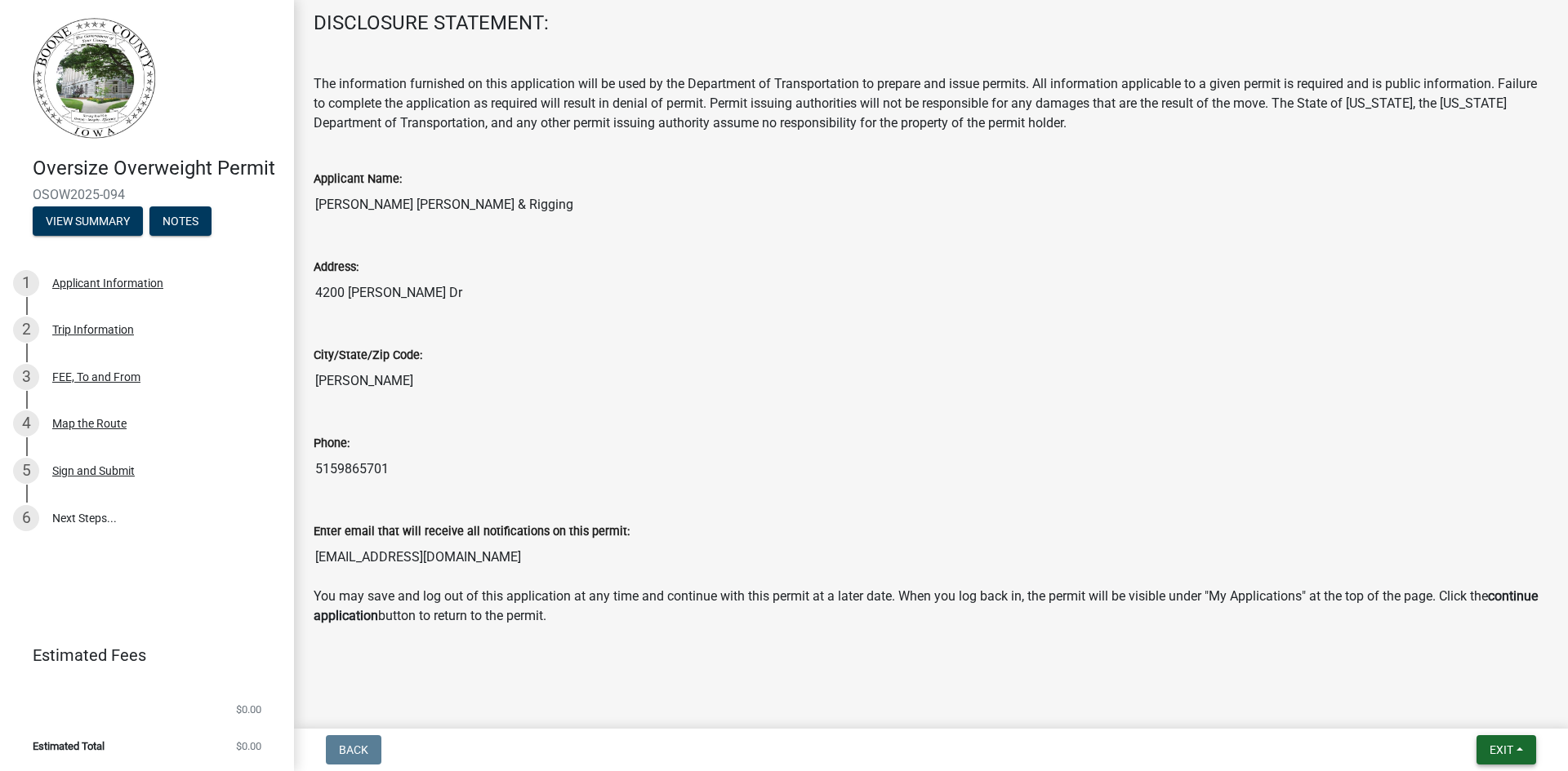
click at [1489, 749] on span "Exit" at bounding box center [1501, 750] width 23 height 13
drag, startPoint x: 1275, startPoint y: 666, endPoint x: 1235, endPoint y: 656, distance: 41.2
click at [1272, 666] on div "Submitted Thank you for submitting your information. You may view the submitted…" at bounding box center [931, 219] width 1259 height 907
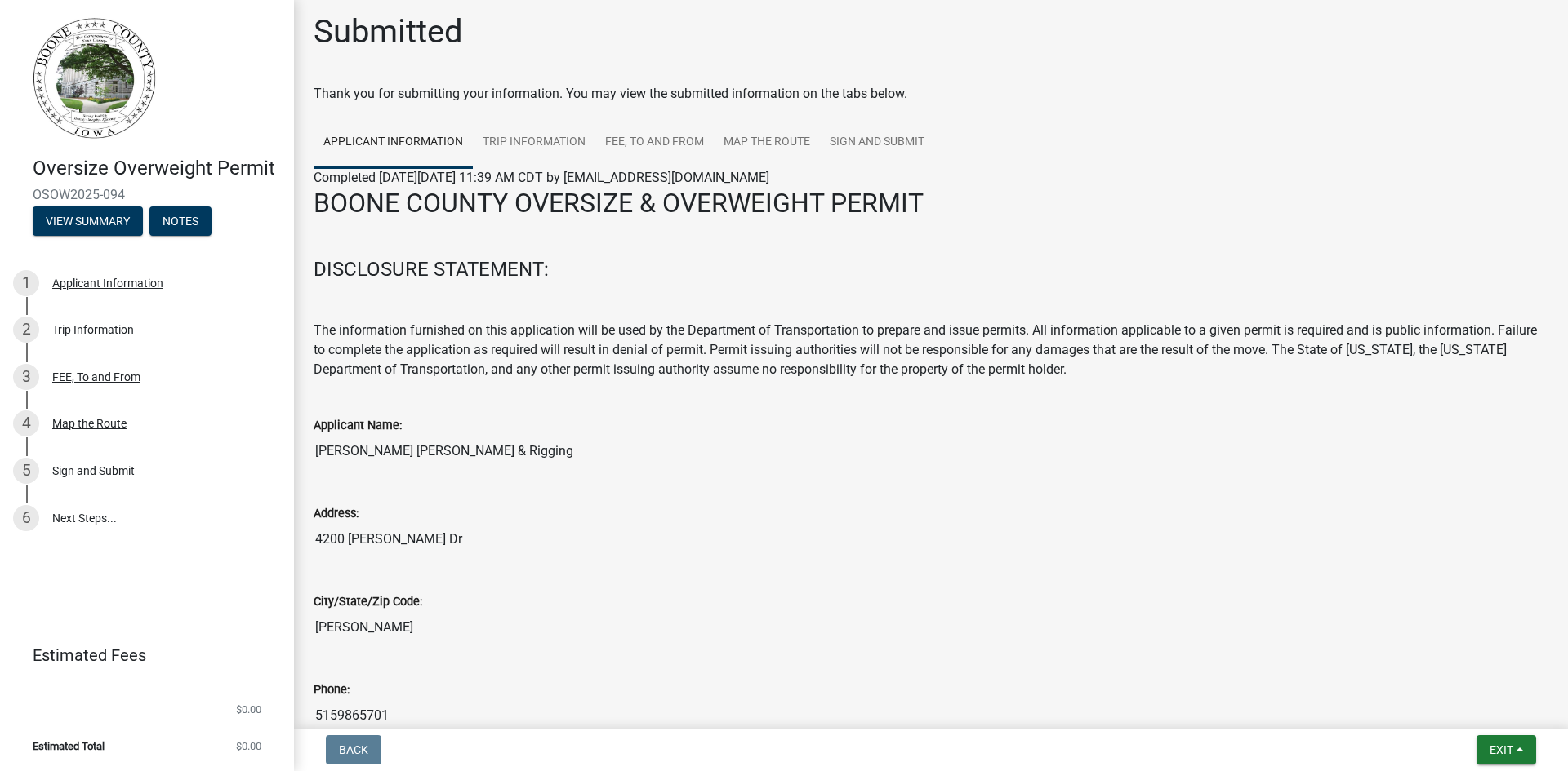
scroll to position [0, 0]
